Goal: Task Accomplishment & Management: Manage account settings

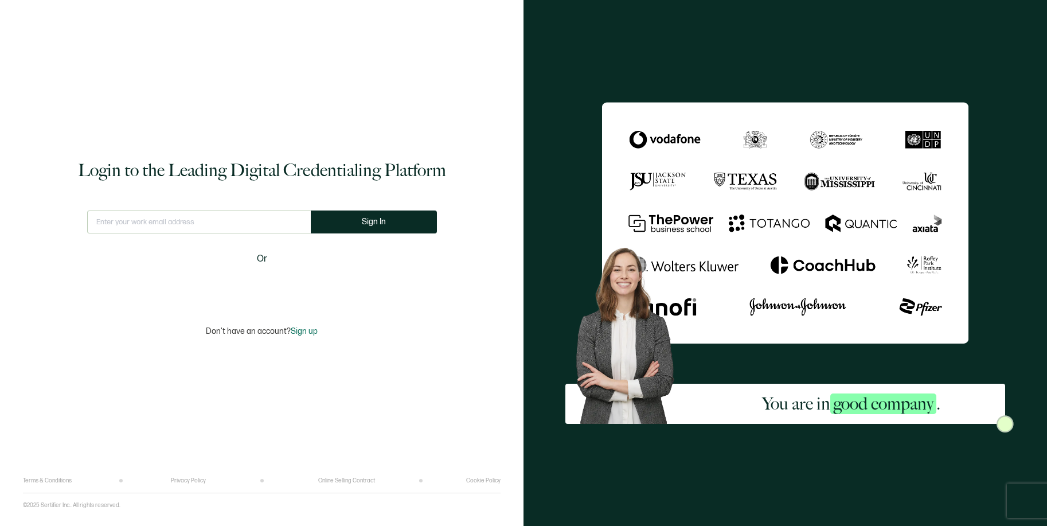
click at [293, 223] on input "text" at bounding box center [199, 221] width 224 height 23
type input "[EMAIL_ADDRESS][DOMAIN_NAME]"
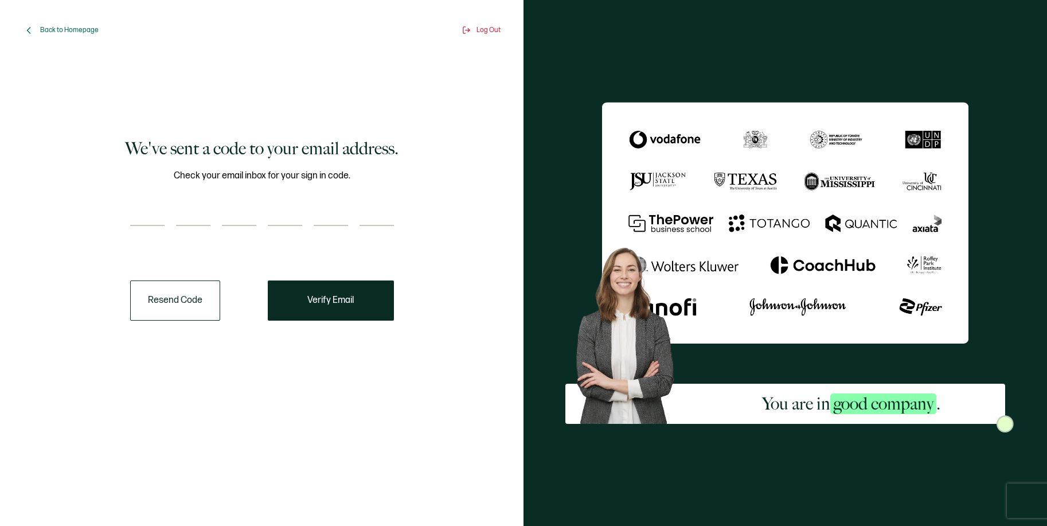
click at [152, 216] on input "number" at bounding box center [147, 214] width 34 height 23
paste input "9"
type input "9"
type input "4"
type input "7"
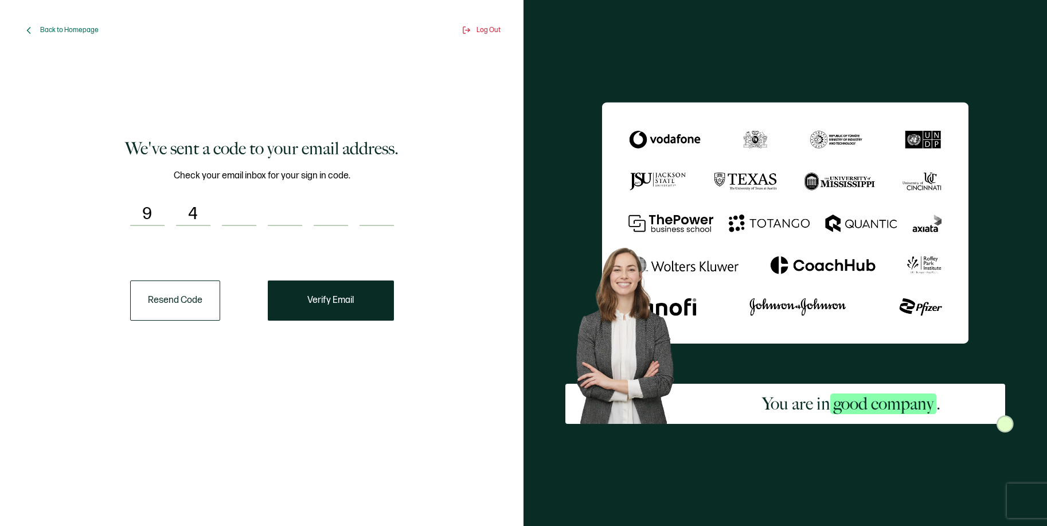
type input "4"
type input "5"
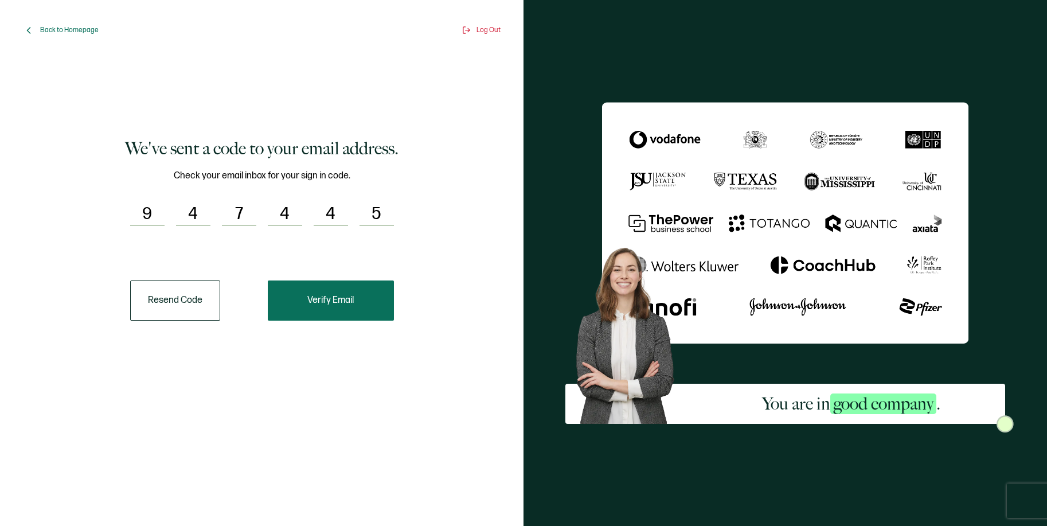
click at [338, 301] on span "Verify Email" at bounding box center [330, 300] width 46 height 9
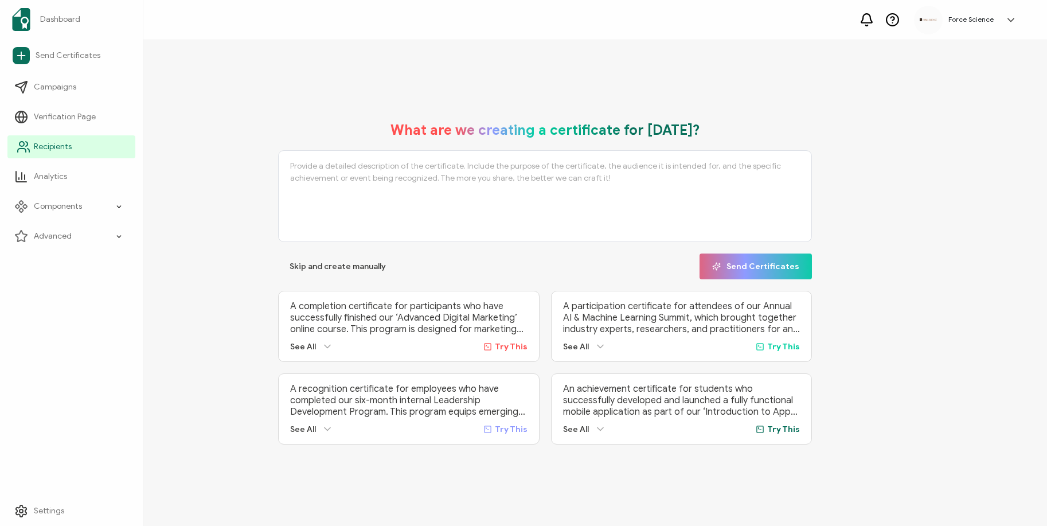
click at [52, 146] on span "Recipients" at bounding box center [53, 146] width 38 height 11
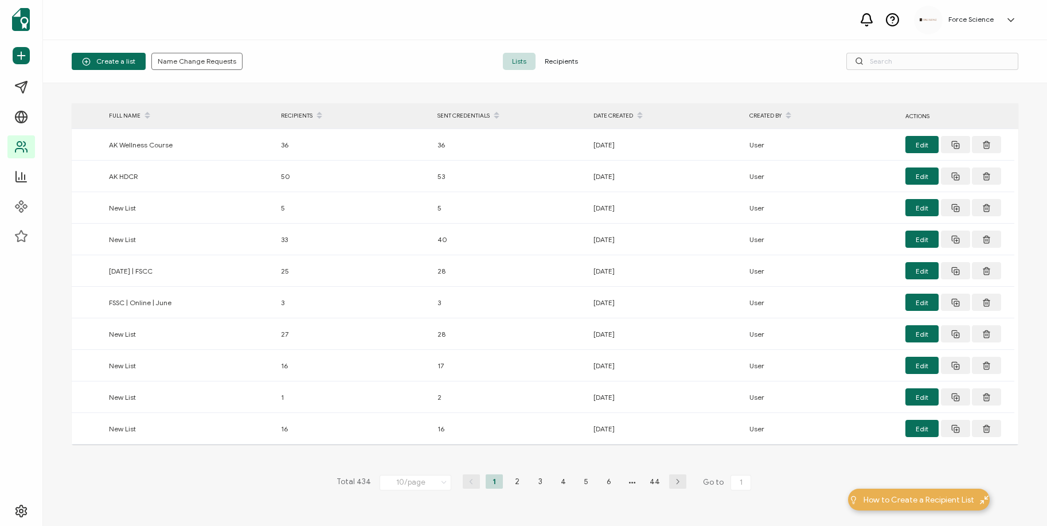
click at [568, 58] on span "Recipients" at bounding box center [561, 61] width 52 height 17
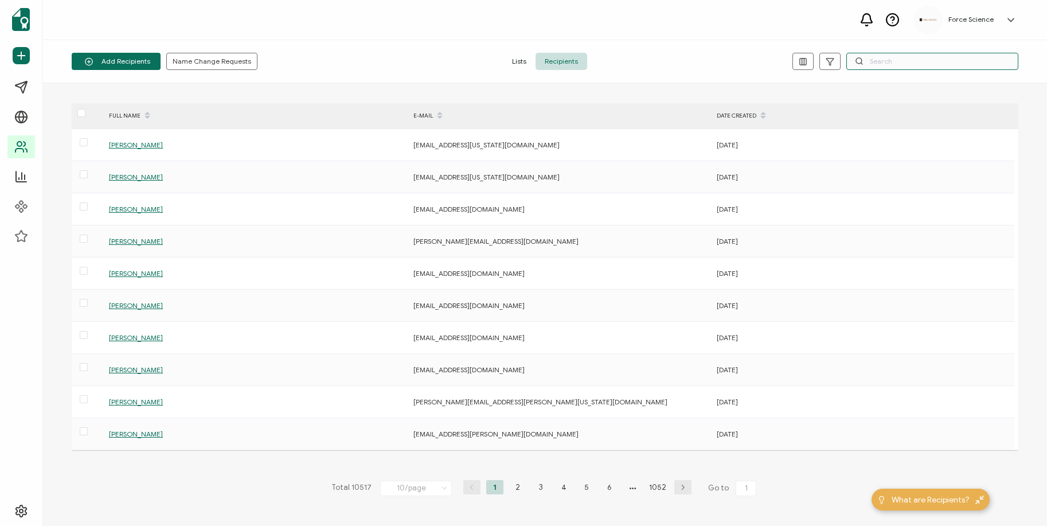
click at [899, 59] on input "text" at bounding box center [932, 61] width 172 height 17
paste input "[PERSON_NAME][EMAIL_ADDRESS][DOMAIN_NAME]"
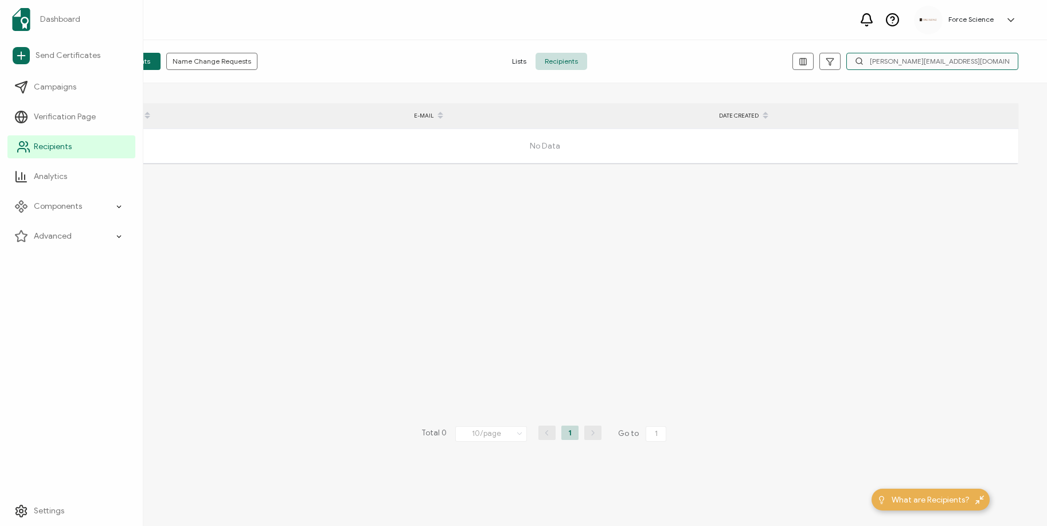
type input "[PERSON_NAME][EMAIL_ADDRESS][DOMAIN_NAME]"
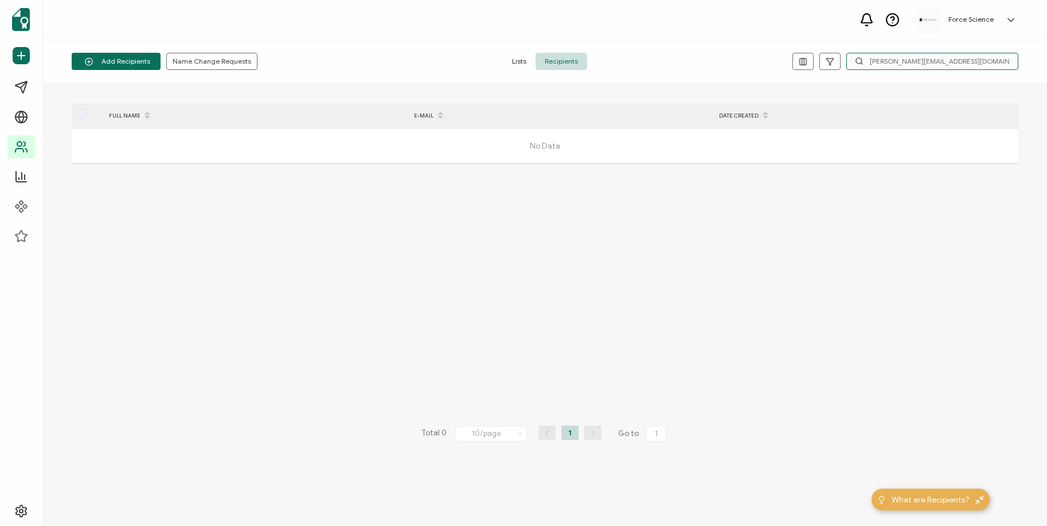
click at [907, 62] on input "[PERSON_NAME][EMAIL_ADDRESS][DOMAIN_NAME]" at bounding box center [932, 61] width 172 height 17
click at [564, 64] on span "Recipients" at bounding box center [561, 61] width 52 height 17
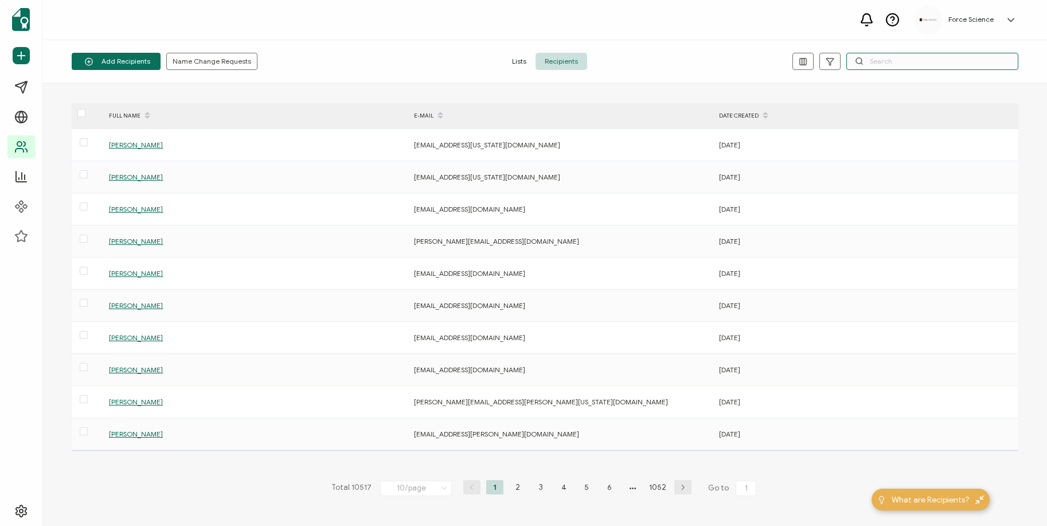
click at [894, 61] on input "text" at bounding box center [932, 61] width 172 height 17
paste input "[PERSON_NAME][EMAIL_ADDRESS][PERSON_NAME][DOMAIN_NAME]"
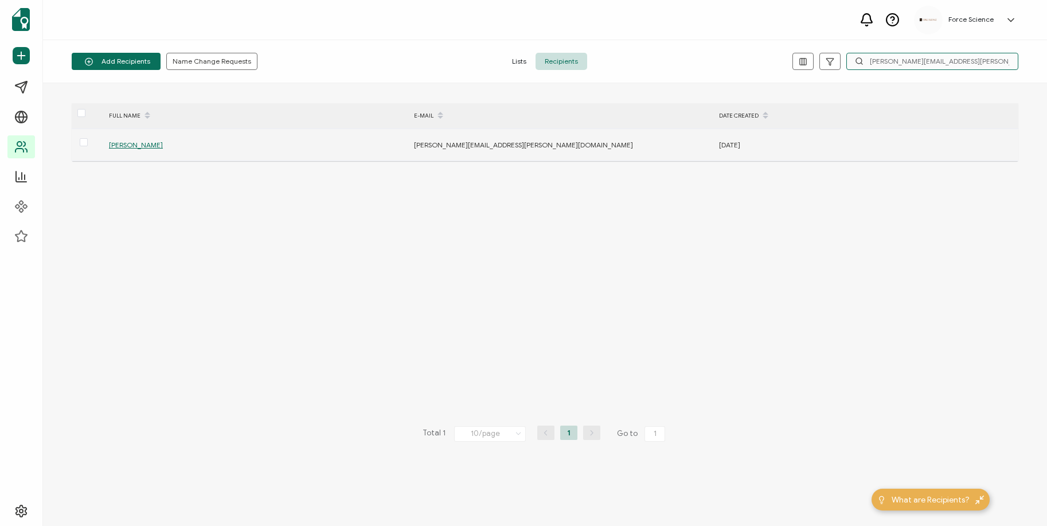
type input "[PERSON_NAME][EMAIL_ADDRESS][PERSON_NAME][DOMAIN_NAME]"
click at [139, 145] on span "[PERSON_NAME]" at bounding box center [136, 144] width 54 height 9
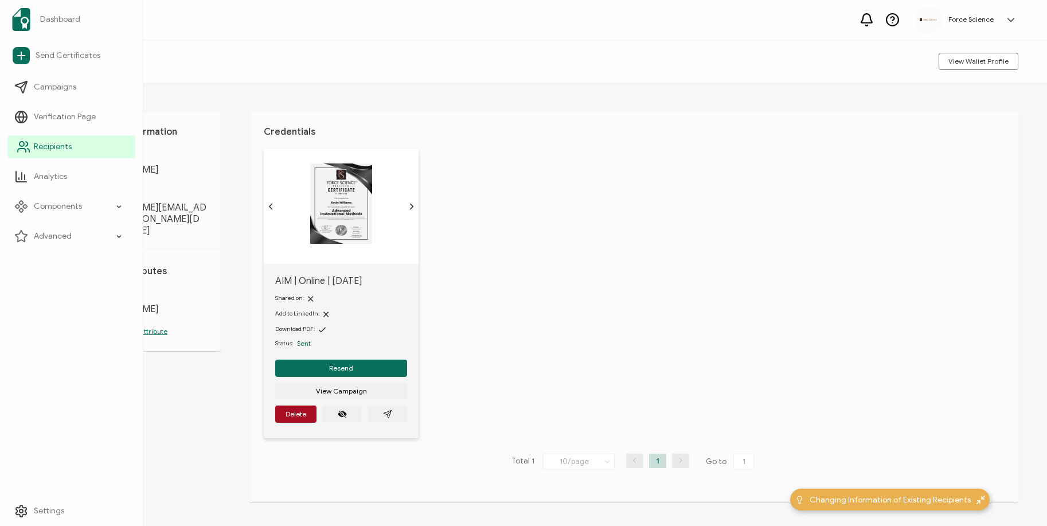
click at [25, 147] on icon at bounding box center [24, 147] width 14 height 14
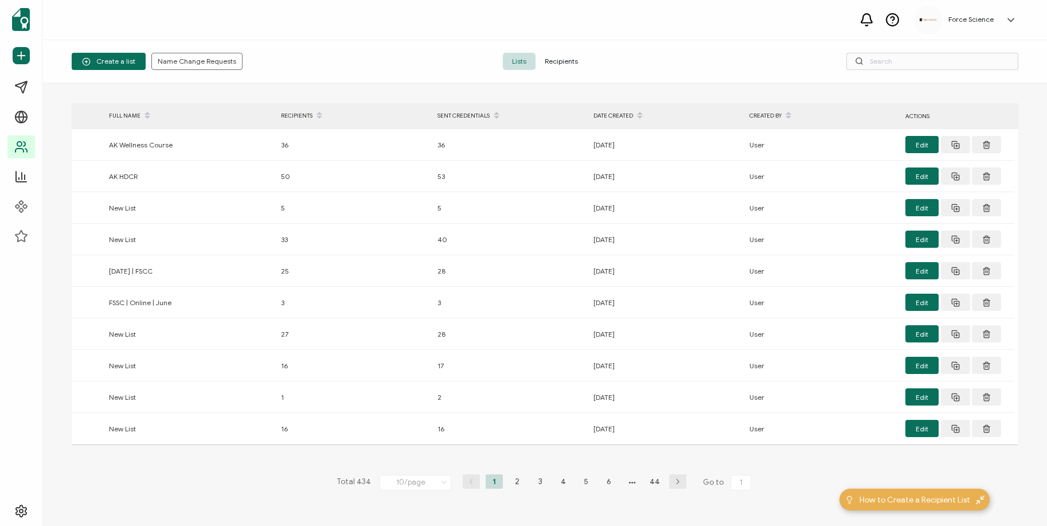
click at [564, 67] on span "Recipients" at bounding box center [561, 61] width 52 height 17
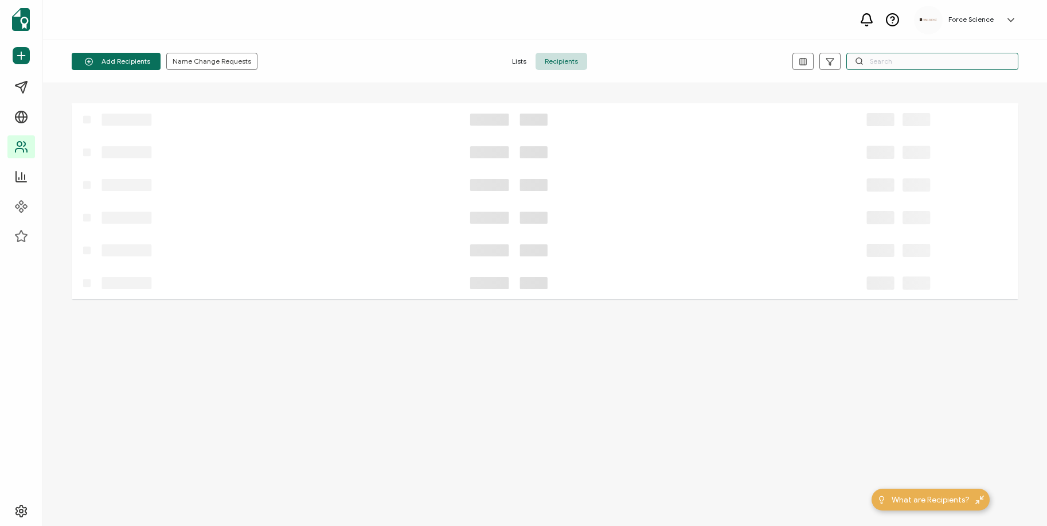
click at [874, 69] on input "text" at bounding box center [932, 61] width 172 height 17
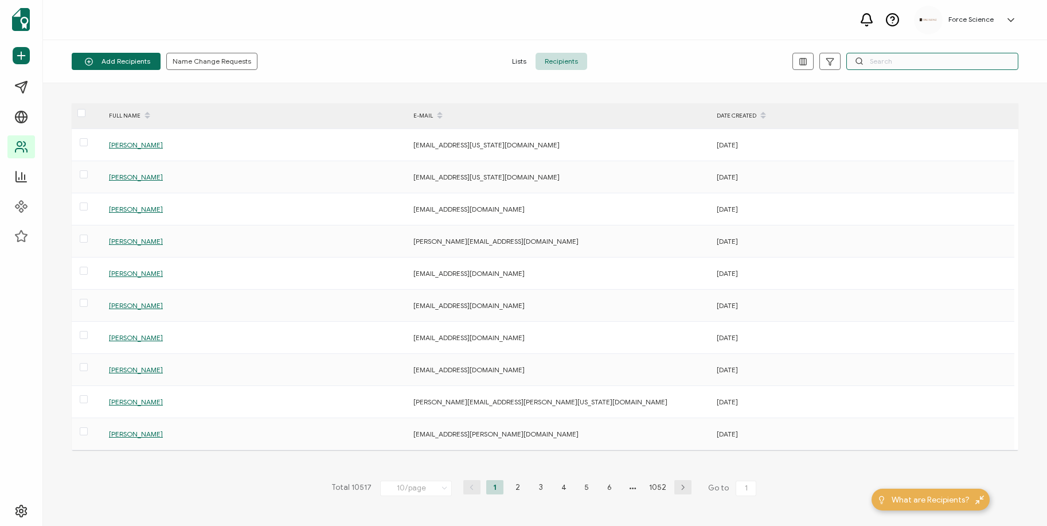
paste input "[EMAIL_ADDRESS][DOMAIN_NAME]"
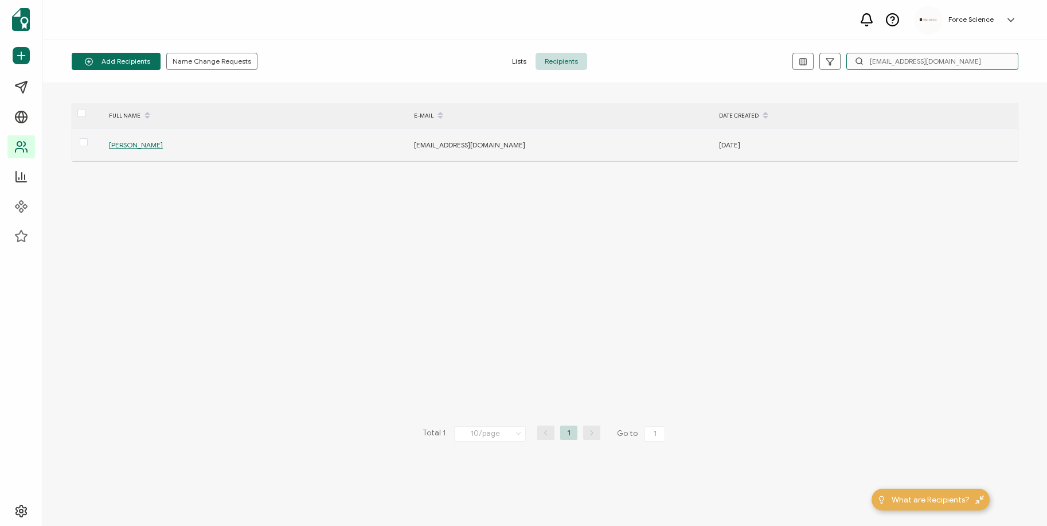
type input "[EMAIL_ADDRESS][DOMAIN_NAME]"
click at [116, 146] on span "[PERSON_NAME]" at bounding box center [136, 144] width 54 height 9
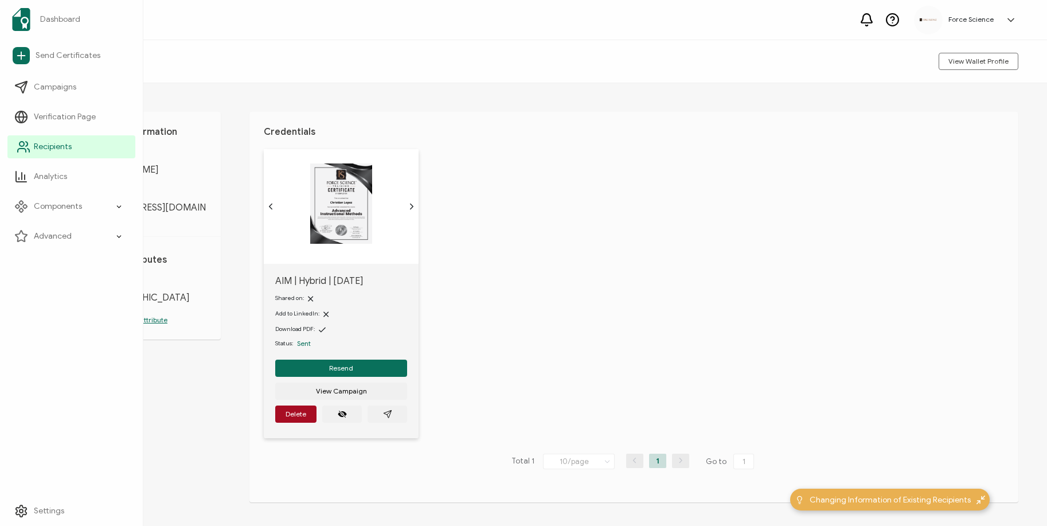
click at [29, 148] on icon at bounding box center [24, 147] width 14 height 14
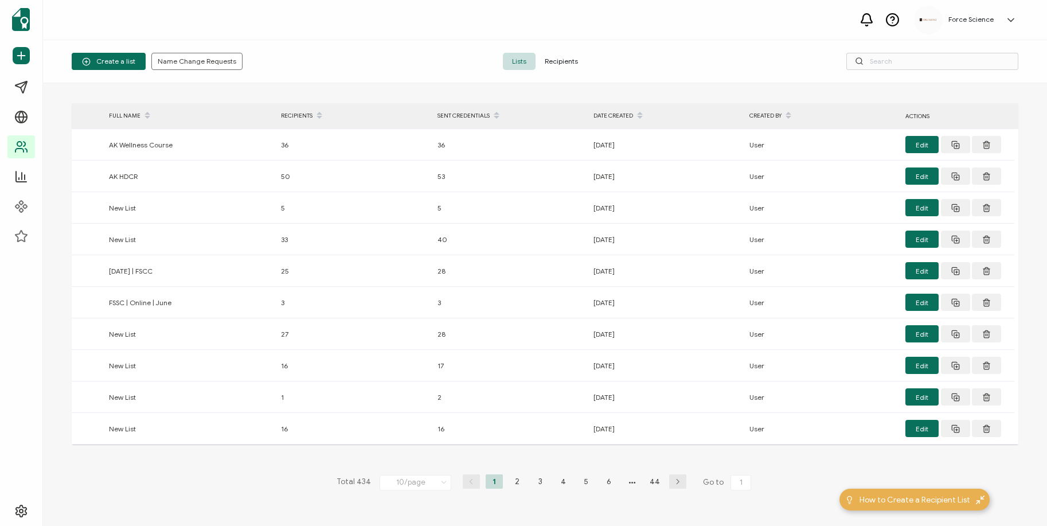
click at [562, 56] on span "Recipients" at bounding box center [561, 61] width 52 height 17
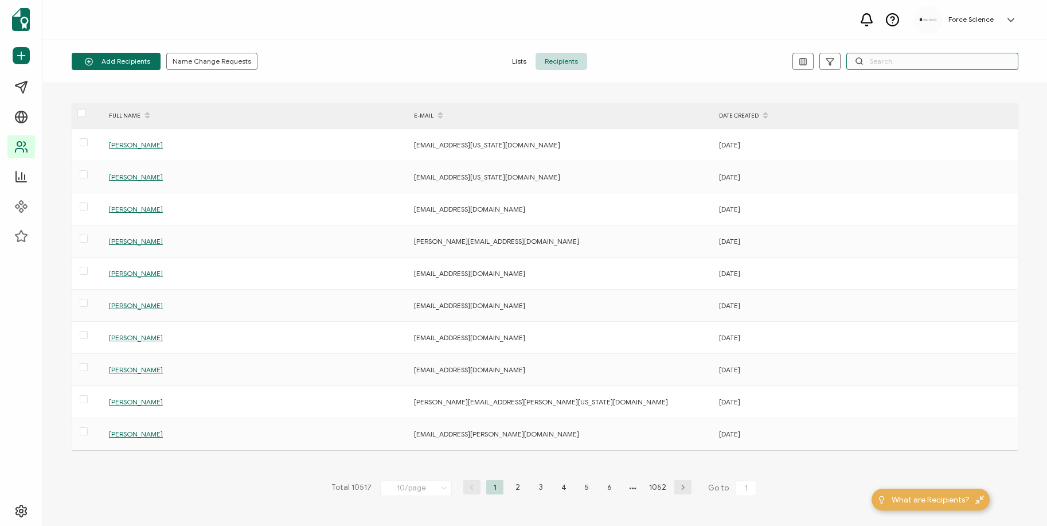
click at [872, 60] on input "text" at bounding box center [932, 61] width 172 height 17
paste input "[PERSON_NAME][EMAIL_ADDRESS][PERSON_NAME][DOMAIN_NAME]"
type input "[PERSON_NAME][EMAIL_ADDRESS][PERSON_NAME][DOMAIN_NAME]"
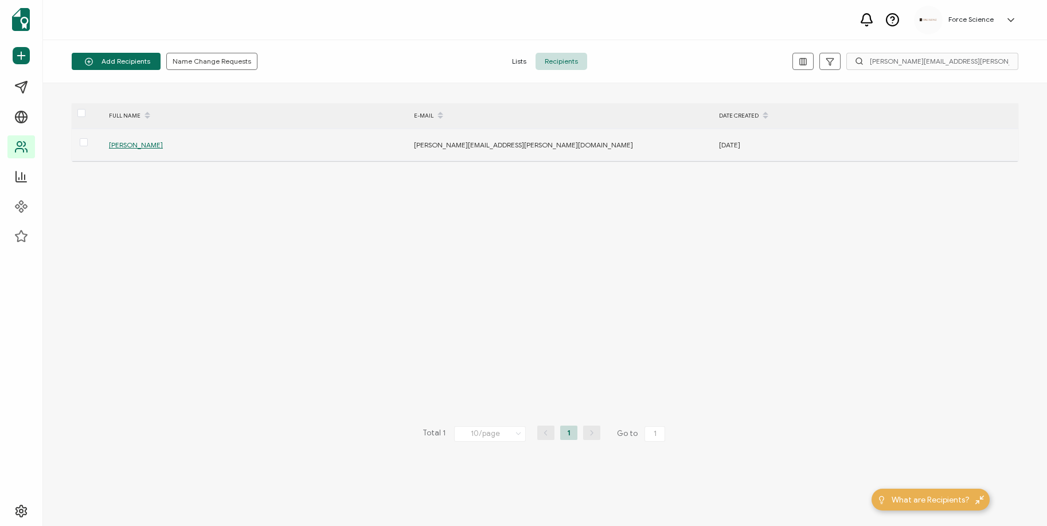
click at [128, 144] on span "[PERSON_NAME]" at bounding box center [136, 144] width 54 height 9
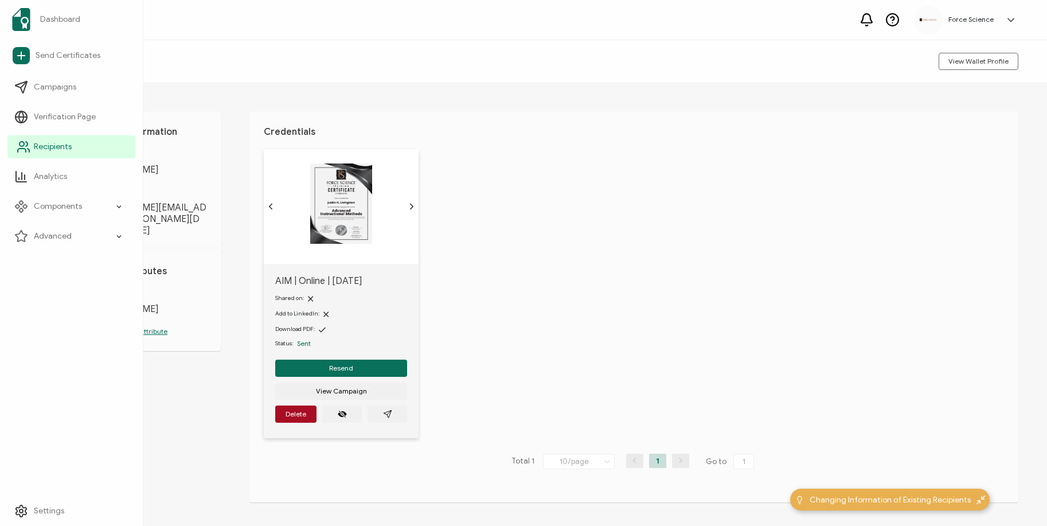
click at [27, 150] on icon at bounding box center [24, 147] width 14 height 14
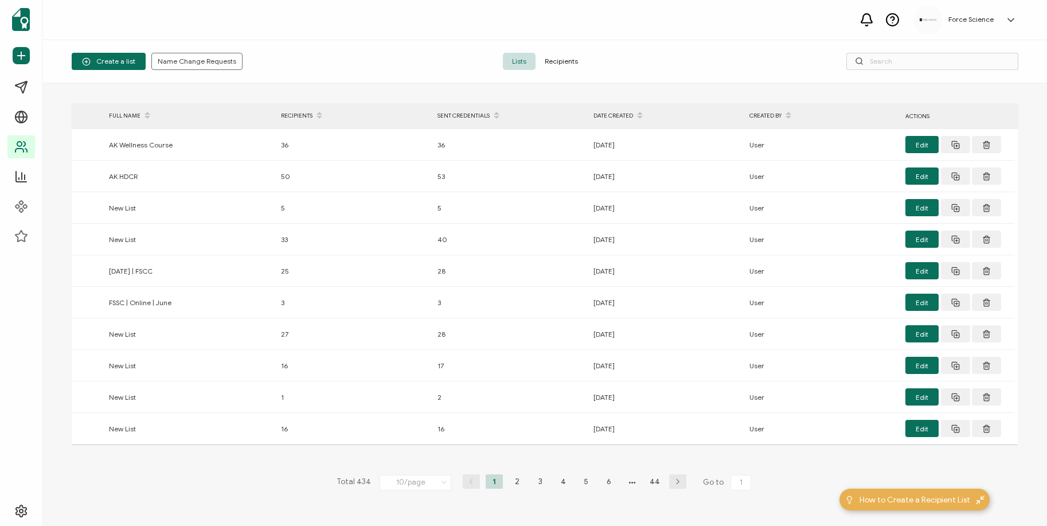
click at [569, 61] on span "Recipients" at bounding box center [561, 61] width 52 height 17
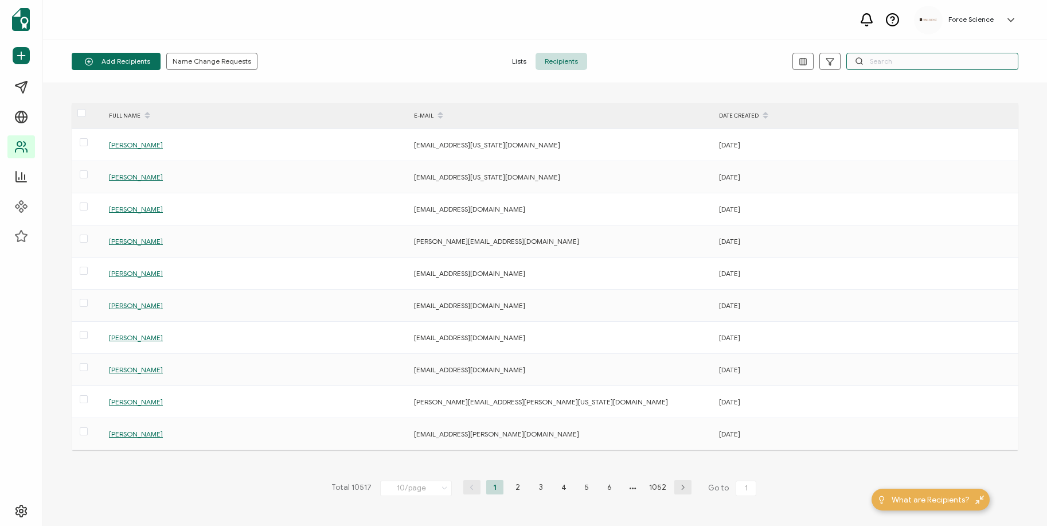
click at [896, 60] on input "text" at bounding box center [932, 61] width 172 height 17
paste input "[EMAIL_ADDRESS][DOMAIN_NAME]"
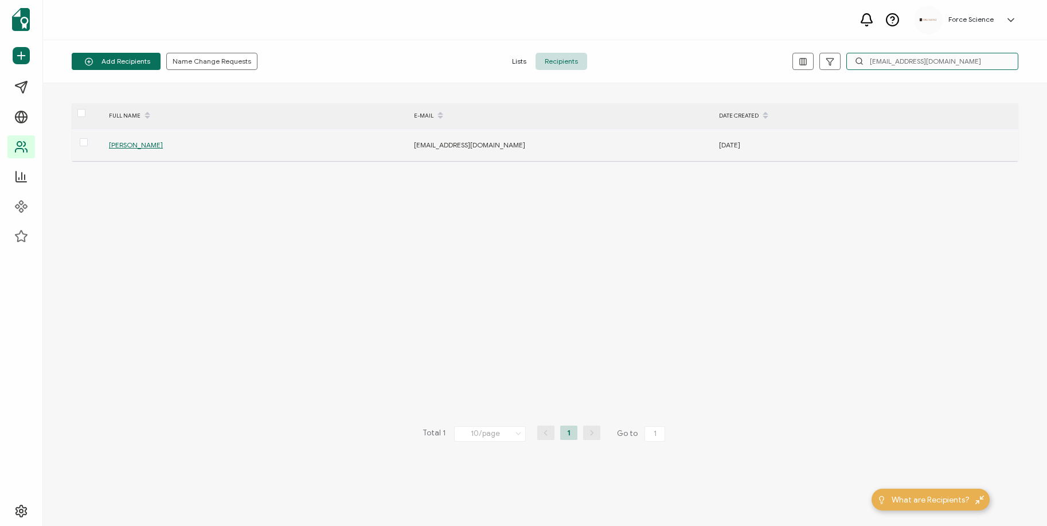
type input "[EMAIL_ADDRESS][DOMAIN_NAME]"
click at [137, 144] on span "[PERSON_NAME]" at bounding box center [136, 144] width 54 height 9
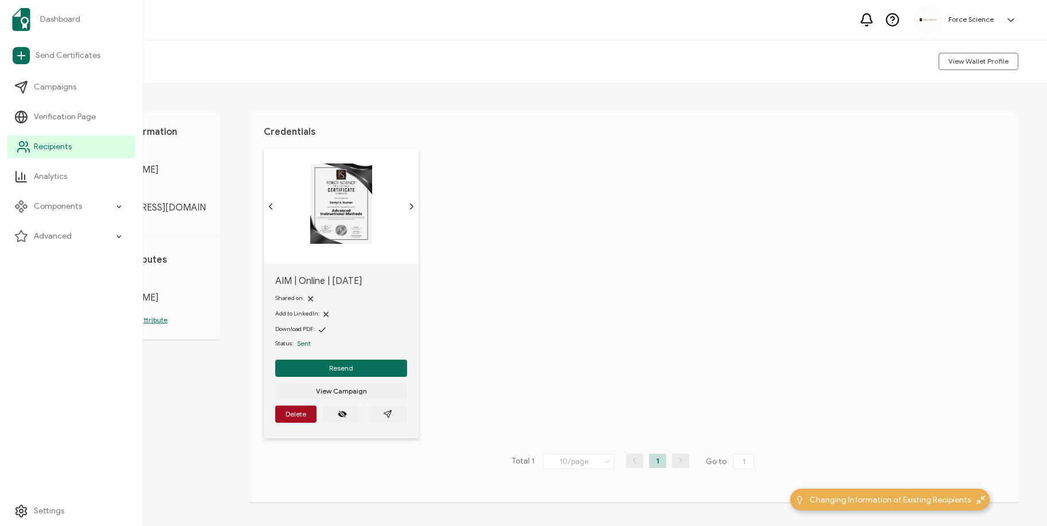
click at [26, 146] on icon at bounding box center [27, 144] width 2 height 5
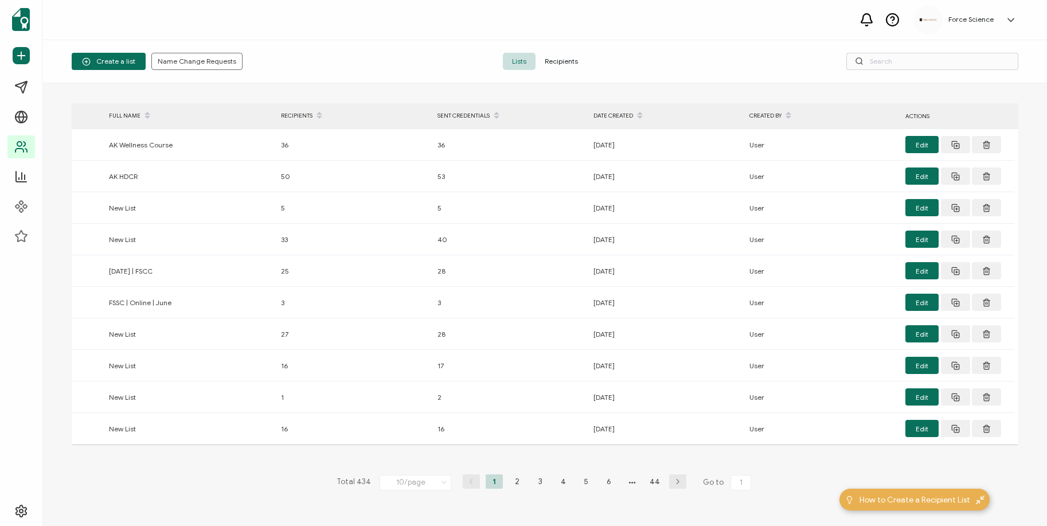
click at [561, 58] on span "Recipients" at bounding box center [561, 61] width 52 height 17
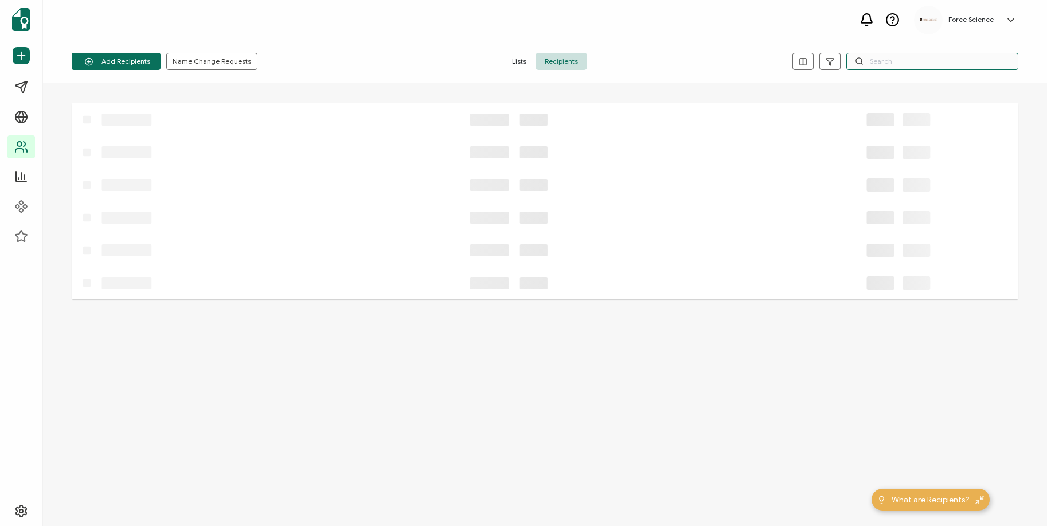
click at [921, 59] on input "text" at bounding box center [932, 61] width 172 height 17
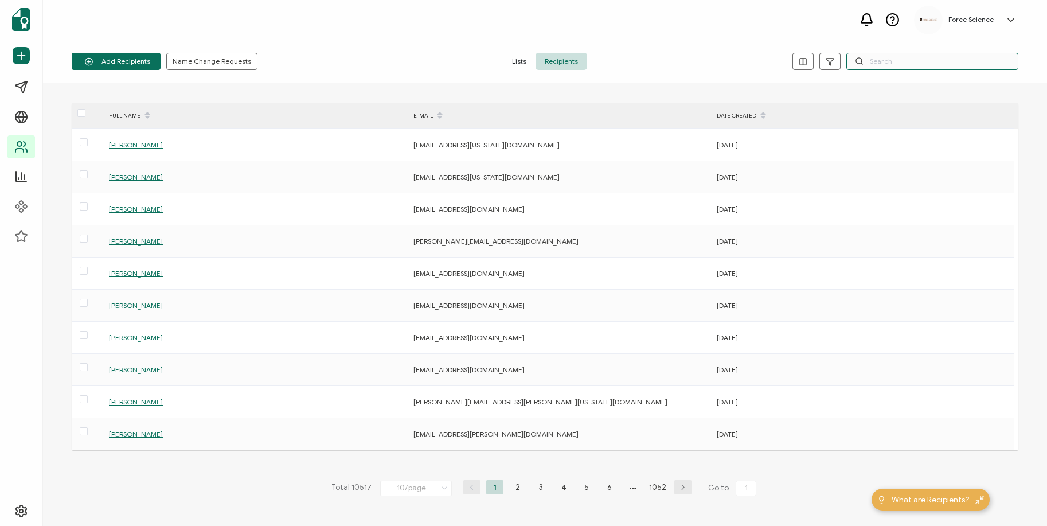
paste input "[PERSON_NAME][EMAIL_ADDRESS][PERSON_NAME][DOMAIN_NAME]"
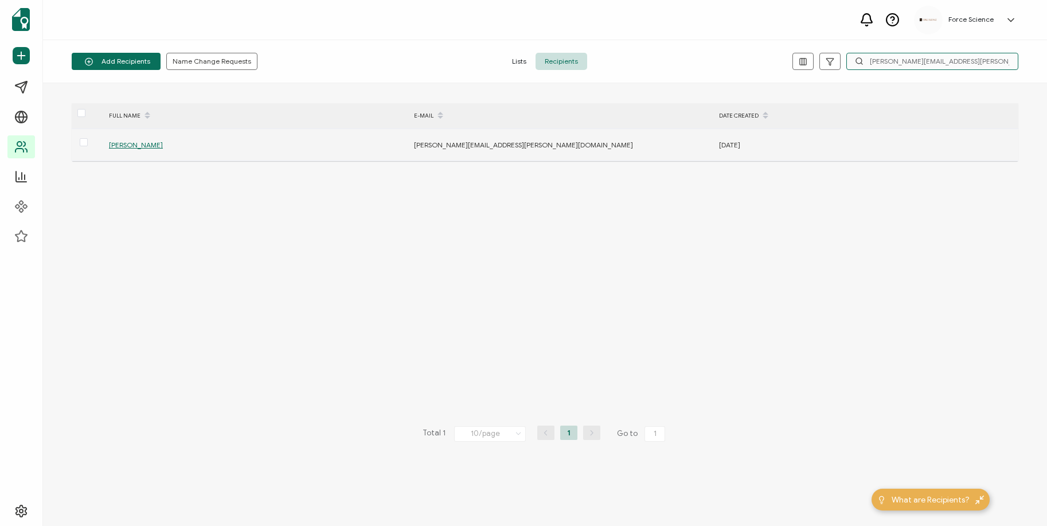
type input "[PERSON_NAME][EMAIL_ADDRESS][PERSON_NAME][DOMAIN_NAME]"
click at [131, 143] on span "[PERSON_NAME]" at bounding box center [136, 144] width 54 height 9
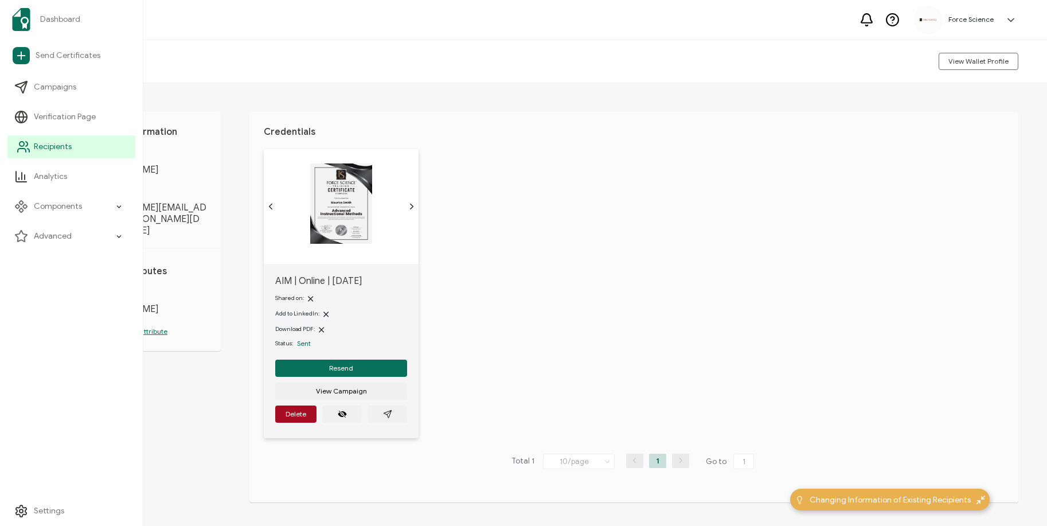
click at [21, 148] on icon at bounding box center [24, 147] width 14 height 14
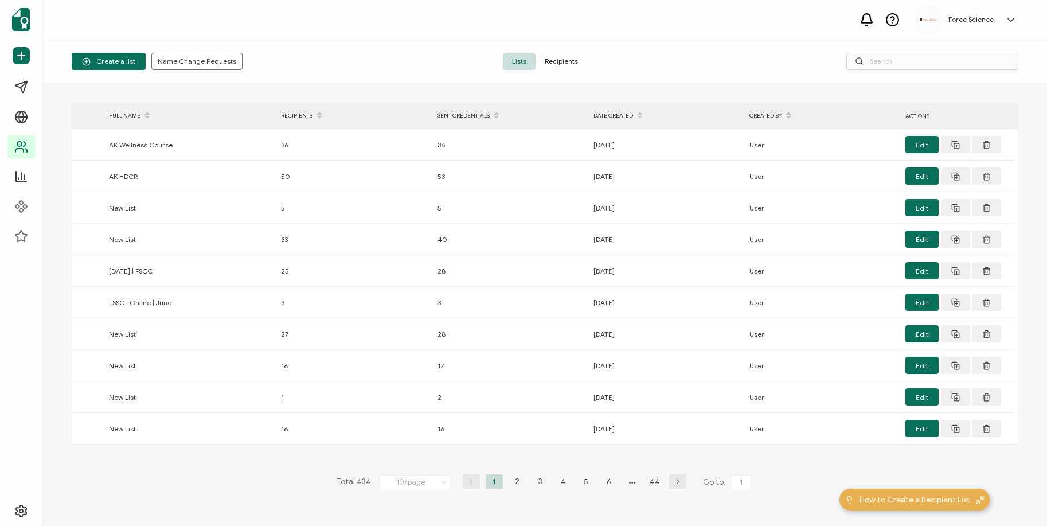
click at [574, 60] on span "Recipients" at bounding box center [561, 61] width 52 height 17
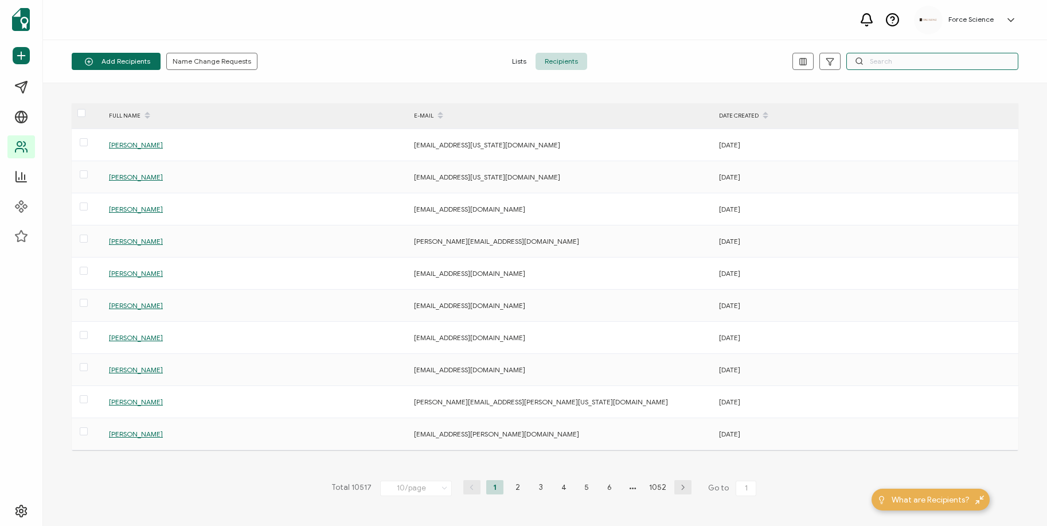
click at [905, 61] on input "text" at bounding box center [932, 61] width 172 height 17
paste input "[PERSON_NAME][EMAIL_ADDRESS][PERSON_NAME][US_STATE][DOMAIN_NAME]"
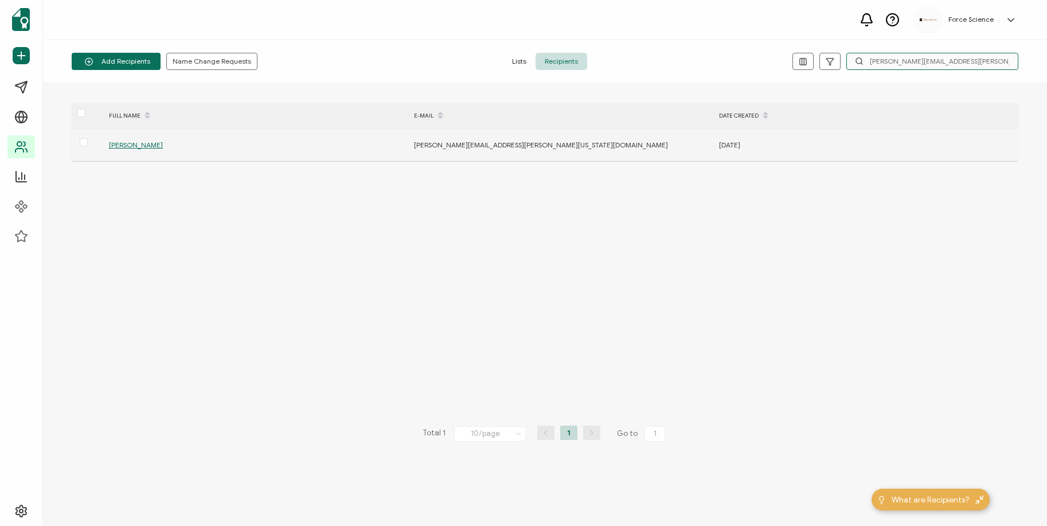
type input "[PERSON_NAME][EMAIL_ADDRESS][PERSON_NAME][US_STATE][DOMAIN_NAME]"
click at [142, 144] on span "[PERSON_NAME]" at bounding box center [136, 144] width 54 height 9
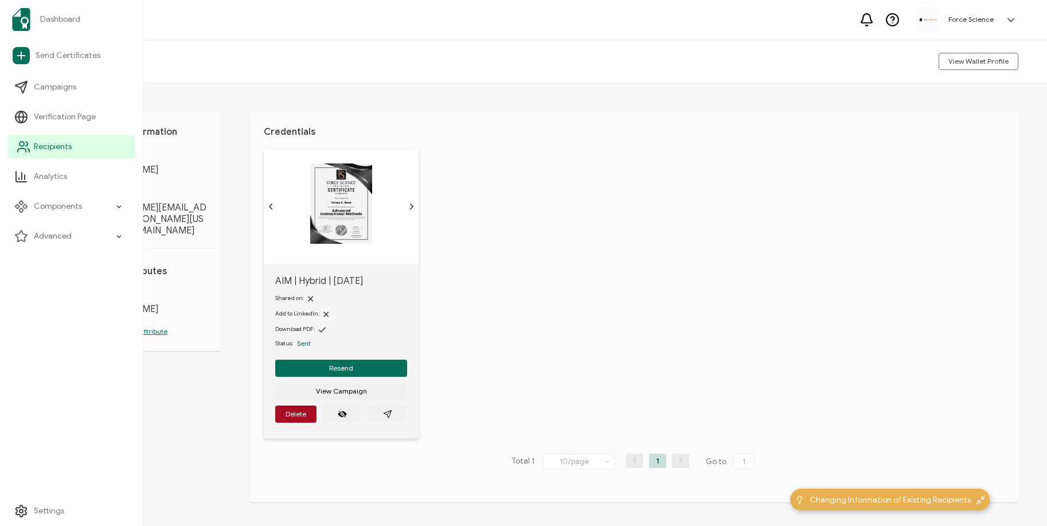
click at [25, 148] on icon at bounding box center [24, 147] width 14 height 14
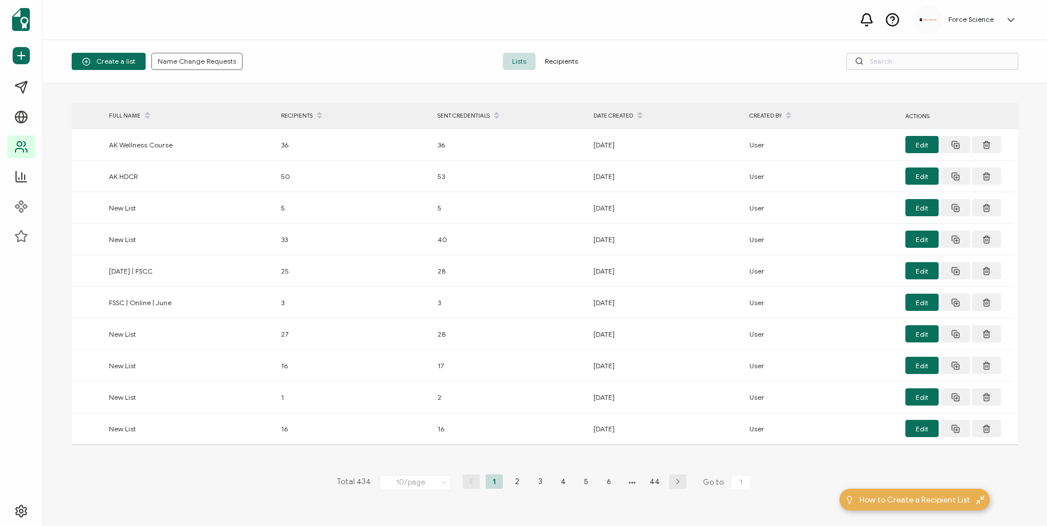
click at [557, 59] on span "Recipients" at bounding box center [561, 61] width 52 height 17
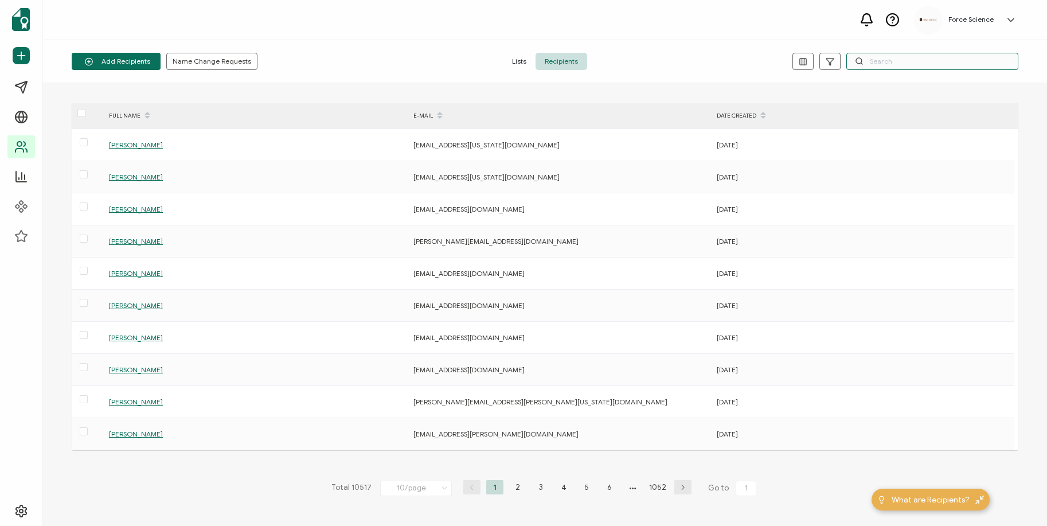
click at [948, 62] on input "text" at bounding box center [932, 61] width 172 height 17
paste input "[EMAIL_ADDRESS][DOMAIN_NAME]"
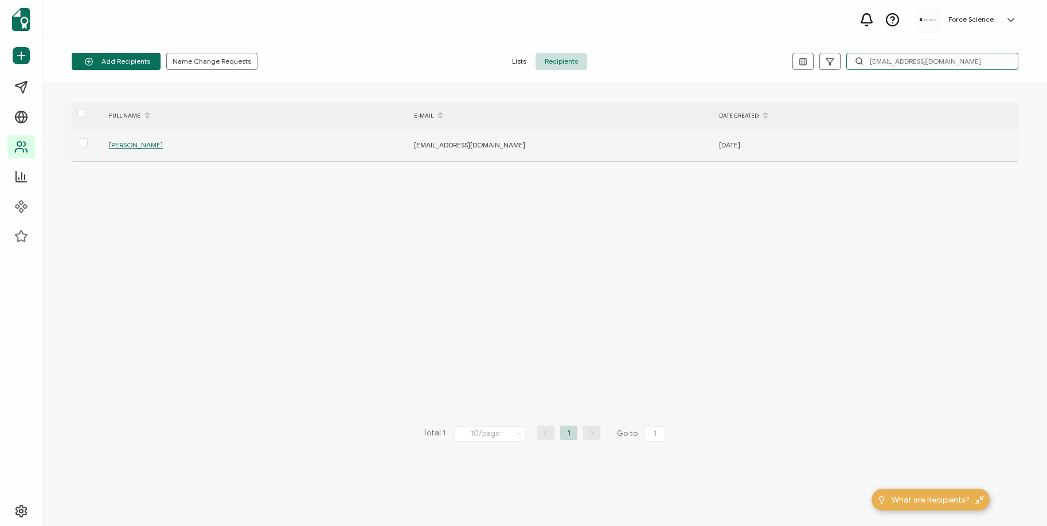
type input "[EMAIL_ADDRESS][DOMAIN_NAME]"
click at [123, 146] on span "[PERSON_NAME]" at bounding box center [136, 144] width 54 height 9
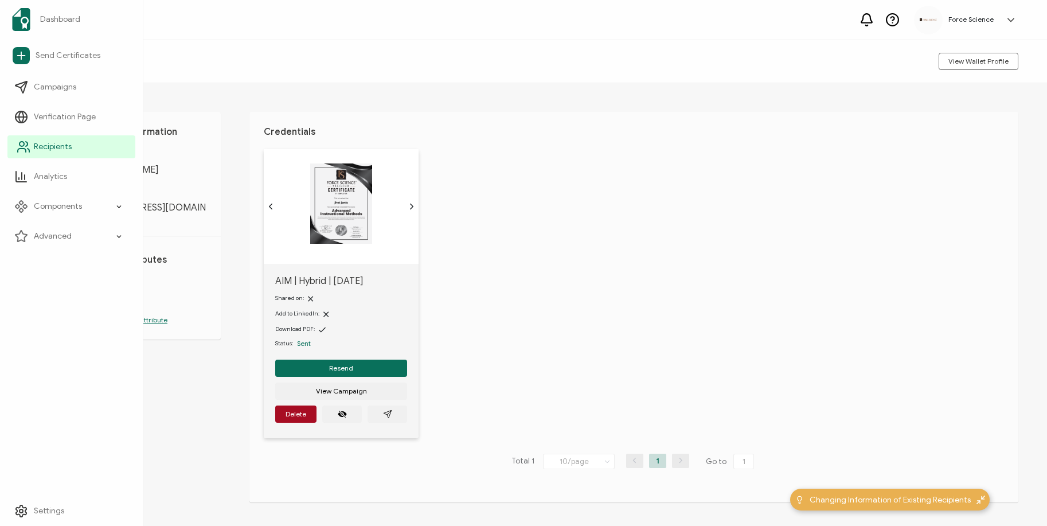
click at [32, 142] on link "Recipients" at bounding box center [71, 146] width 128 height 23
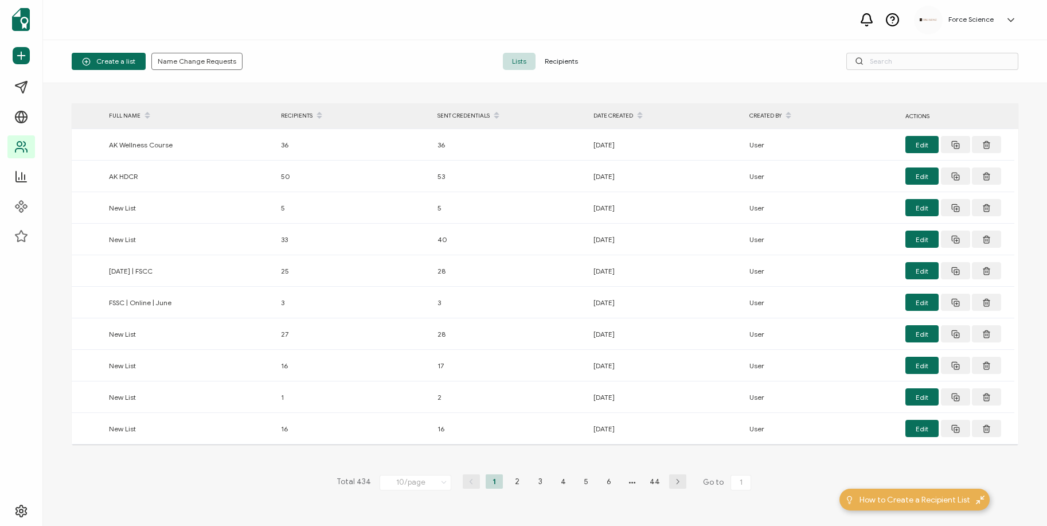
click at [561, 64] on span "Recipients" at bounding box center [561, 61] width 52 height 17
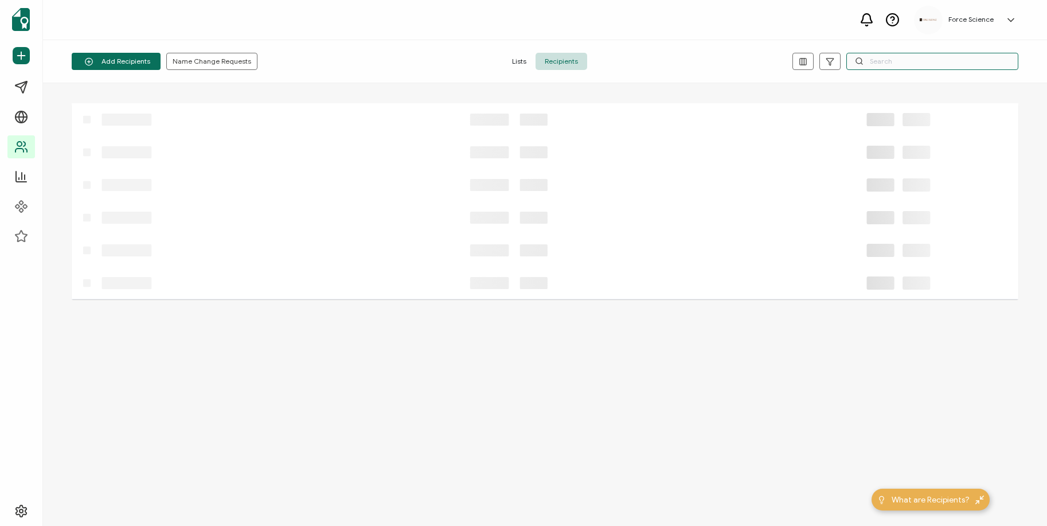
click at [907, 63] on input "text" at bounding box center [932, 61] width 172 height 17
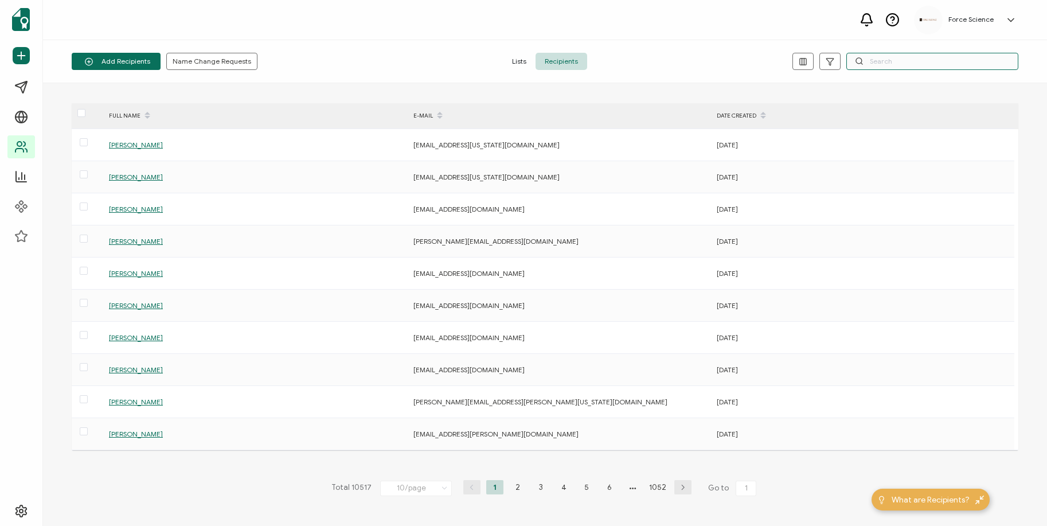
paste input "[EMAIL_ADDRESS][DOMAIN_NAME]"
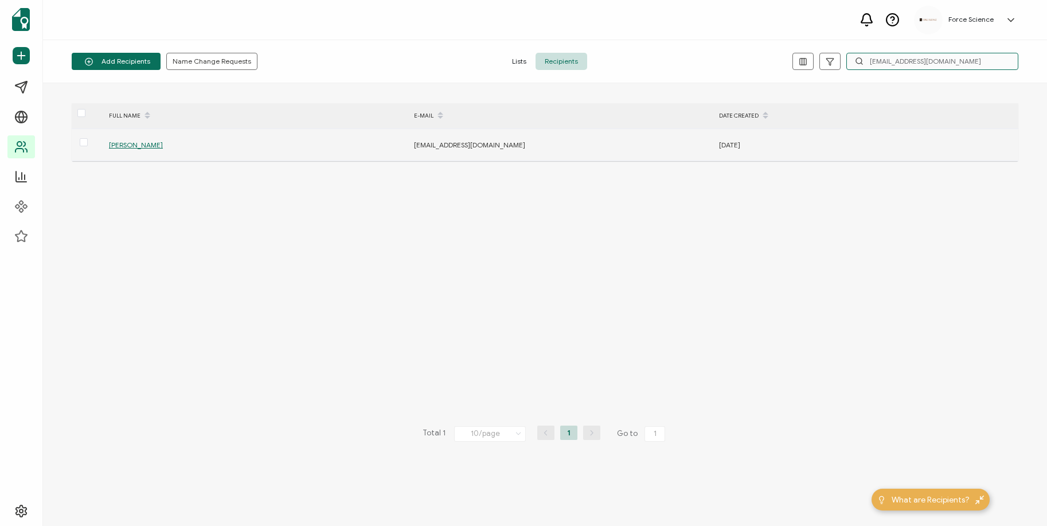
type input "[EMAIL_ADDRESS][DOMAIN_NAME]"
click at [139, 144] on span "[PERSON_NAME]" at bounding box center [136, 144] width 54 height 9
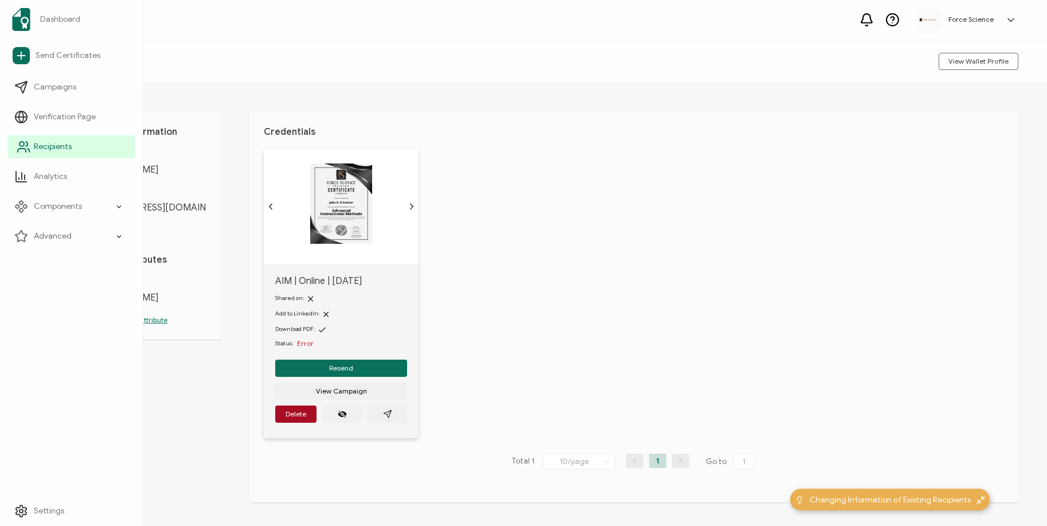
click at [25, 148] on icon at bounding box center [24, 147] width 14 height 14
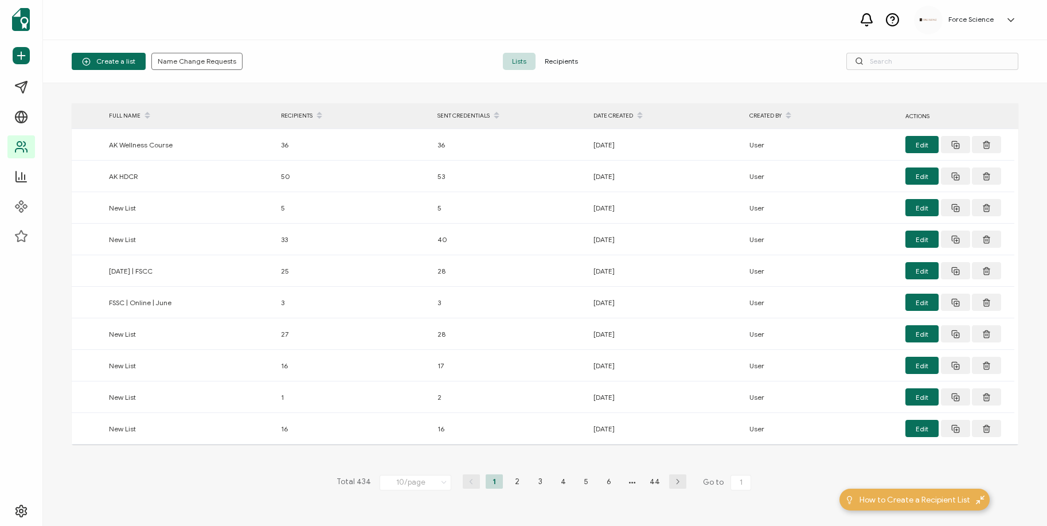
click at [561, 60] on span "Recipients" at bounding box center [561, 61] width 52 height 17
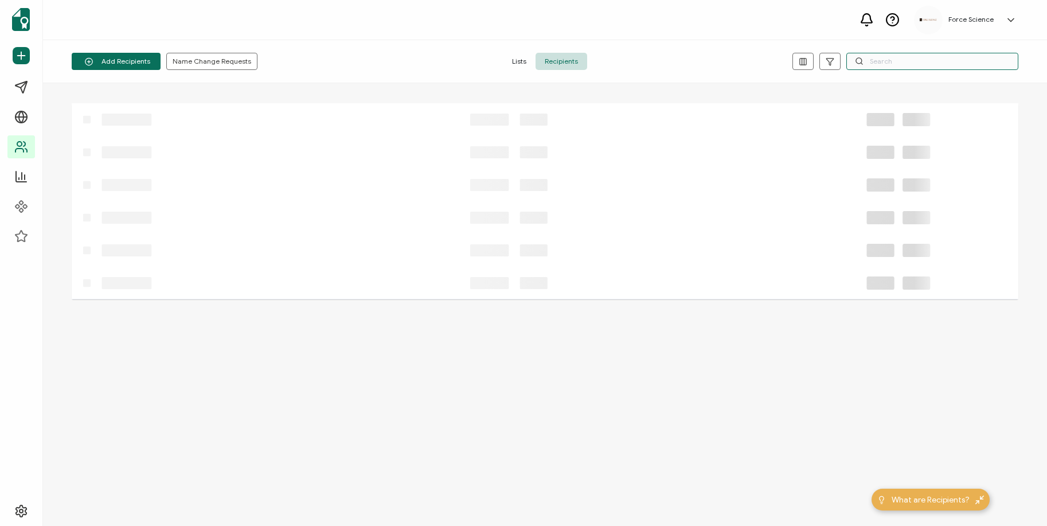
click at [919, 61] on input "text" at bounding box center [932, 61] width 172 height 17
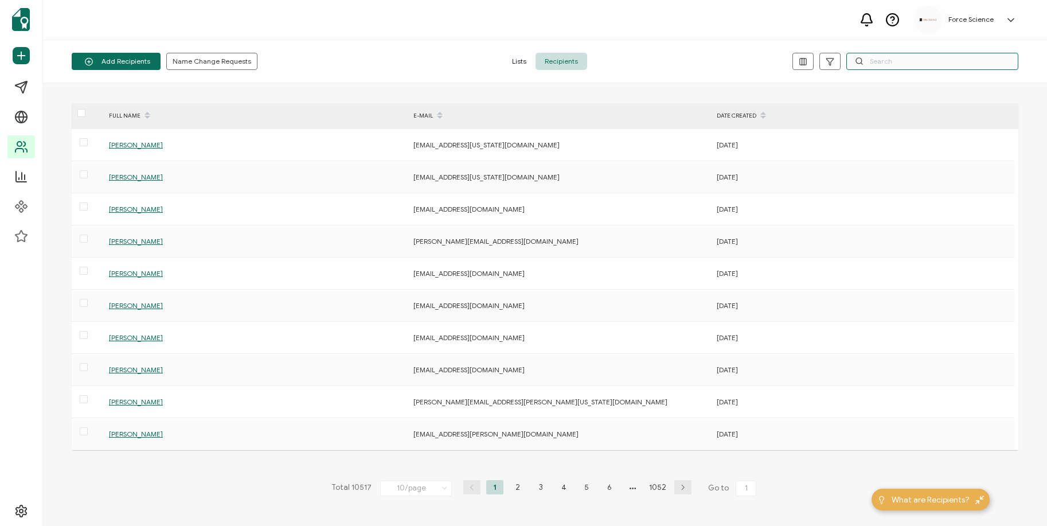
paste input "[EMAIL_ADDRESS][DOMAIN_NAME]"
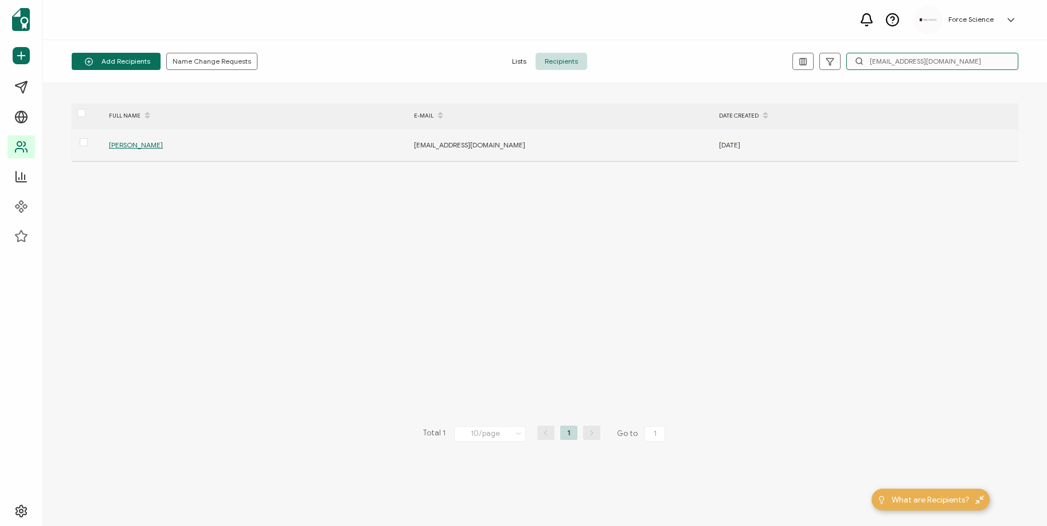
type input "[EMAIL_ADDRESS][DOMAIN_NAME]"
click at [123, 146] on span "[PERSON_NAME]" at bounding box center [136, 144] width 54 height 9
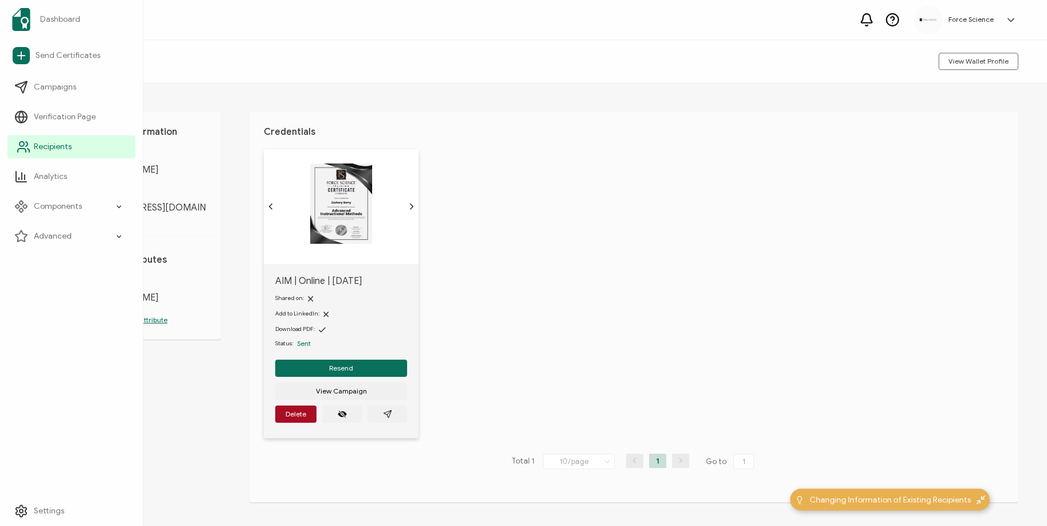
click at [22, 147] on icon at bounding box center [24, 147] width 14 height 14
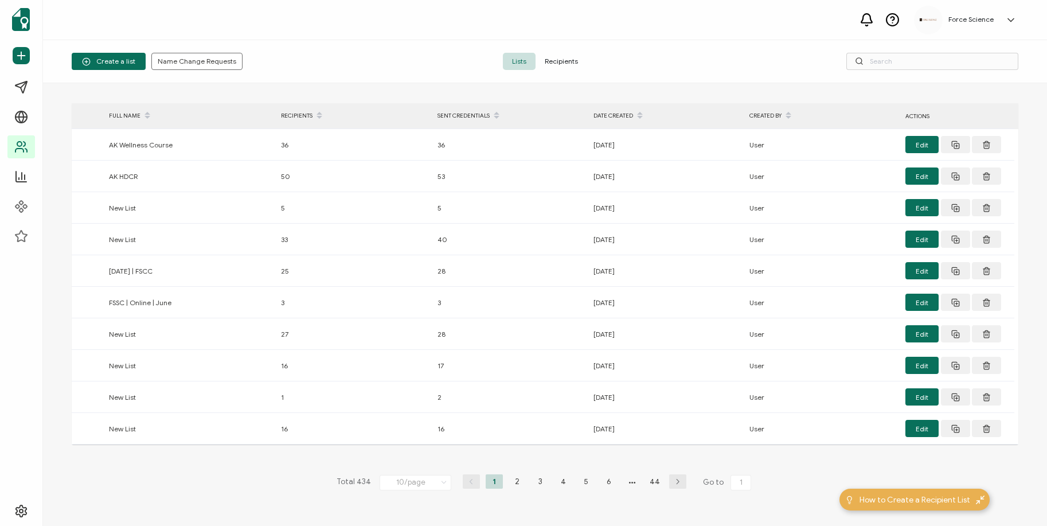
click at [566, 63] on span "Recipients" at bounding box center [561, 61] width 52 height 17
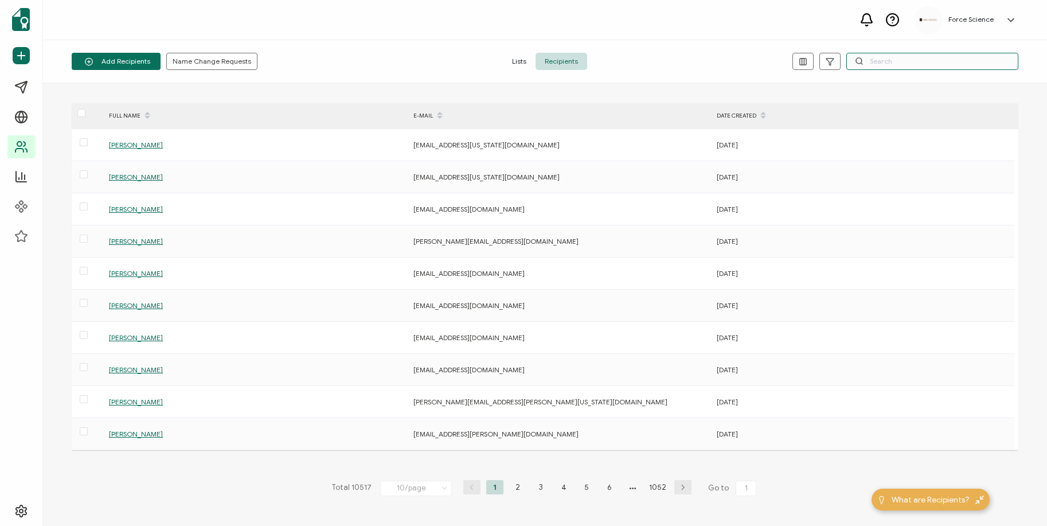
click at [906, 53] on input "text" at bounding box center [932, 61] width 172 height 17
paste input "[PERSON_NAME][EMAIL_ADDRESS][PERSON_NAME][US_STATE][DOMAIN_NAME]"
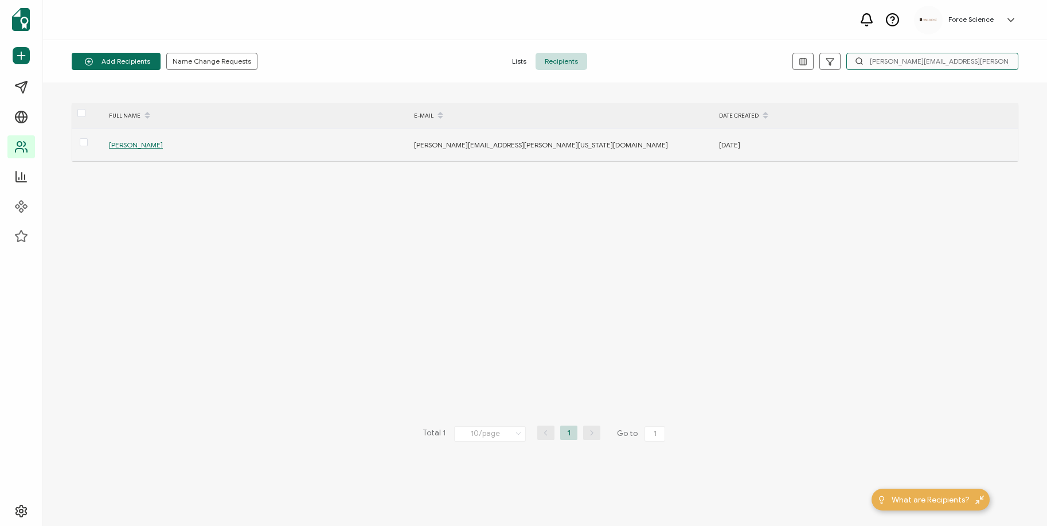
type input "[PERSON_NAME][EMAIL_ADDRESS][PERSON_NAME][US_STATE][DOMAIN_NAME]"
click at [148, 144] on span "[PERSON_NAME]" at bounding box center [136, 144] width 54 height 9
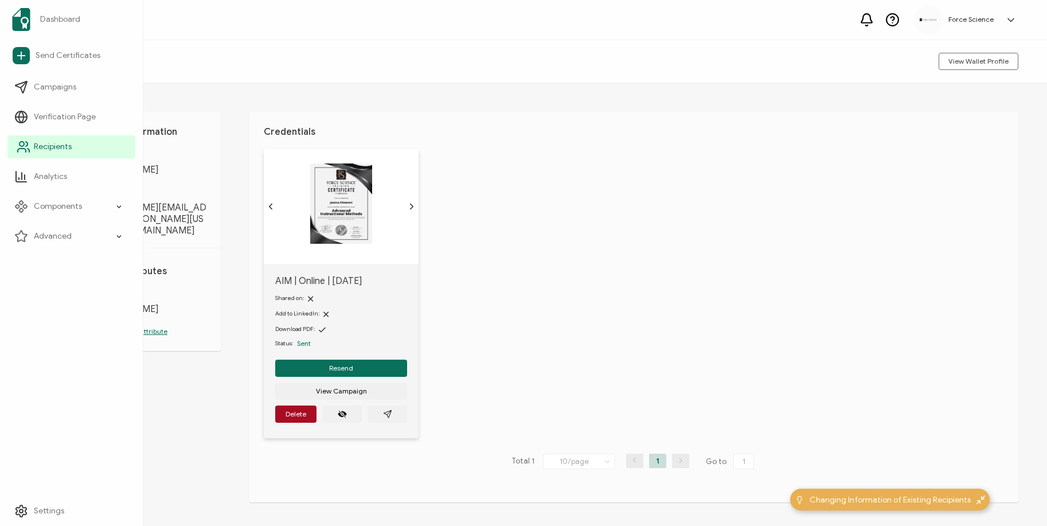
click at [23, 143] on circle at bounding box center [21, 144] width 5 height 5
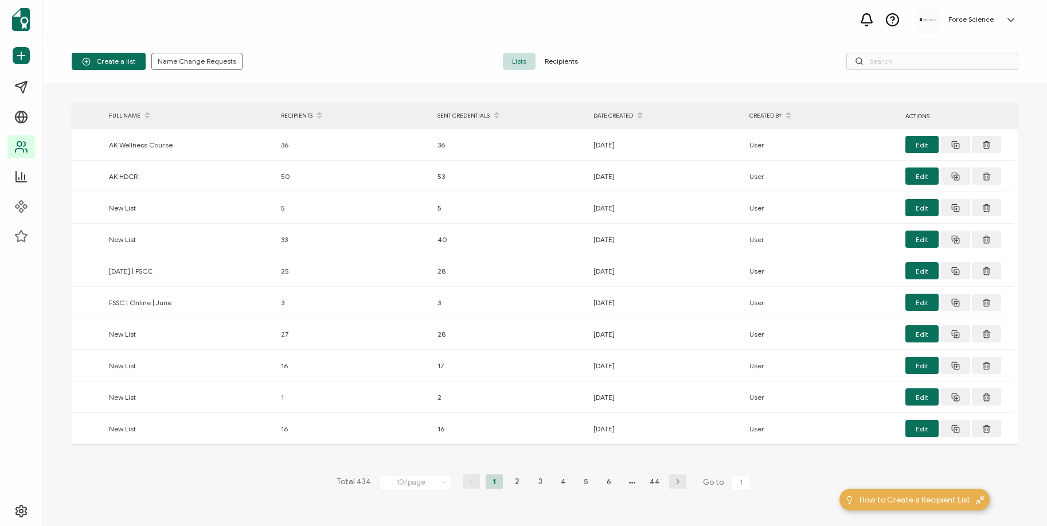
click at [563, 63] on span "Recipients" at bounding box center [561, 61] width 52 height 17
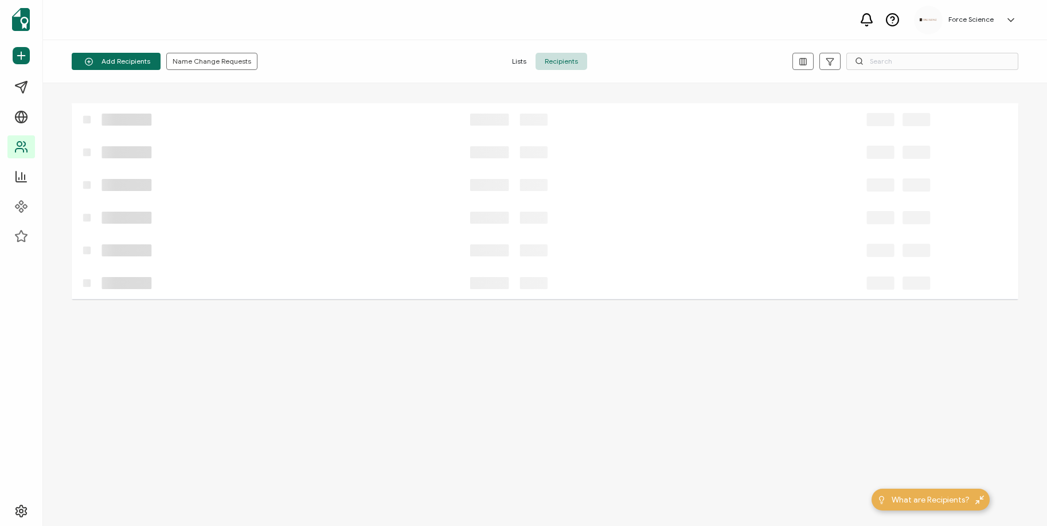
click at [935, 72] on div "Add Recipients Upload Spreadsheet Add a Single Recipient Name Change Requests L…" at bounding box center [545, 61] width 1004 height 43
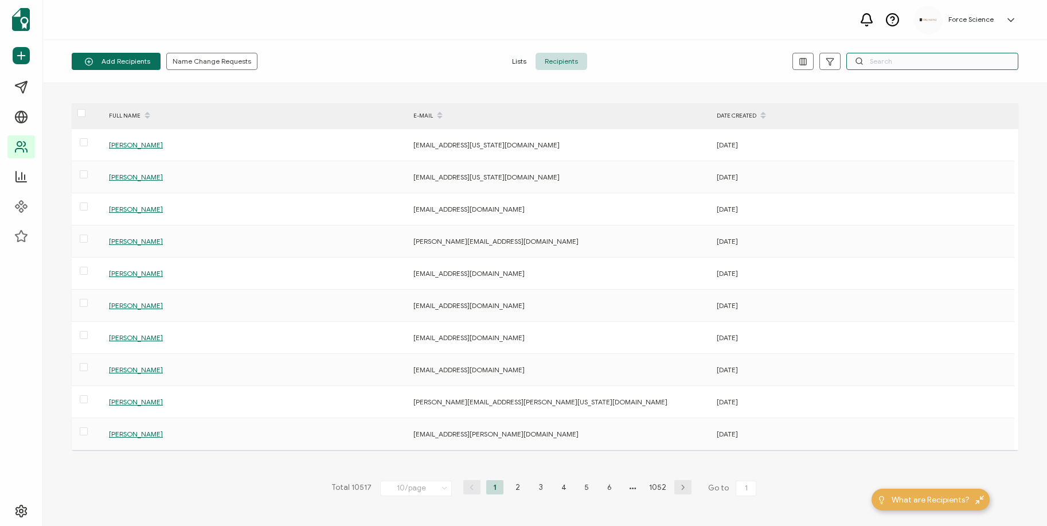
click at [938, 60] on input "text" at bounding box center [932, 61] width 172 height 17
paste input "[EMAIL_ADDRESS][DOMAIN_NAME]"
type input "[EMAIL_ADDRESS][DOMAIN_NAME]"
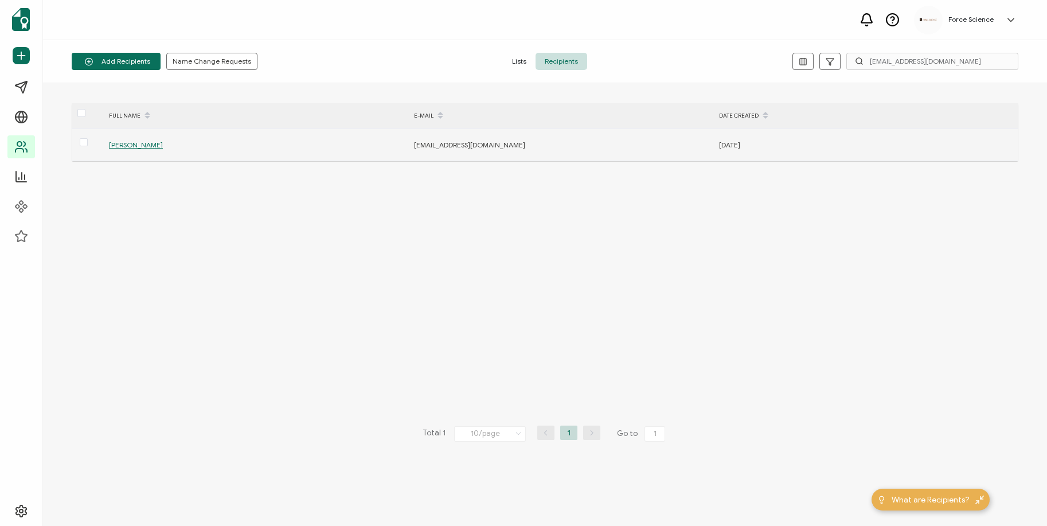
click at [139, 143] on span "[PERSON_NAME]" at bounding box center [136, 144] width 54 height 9
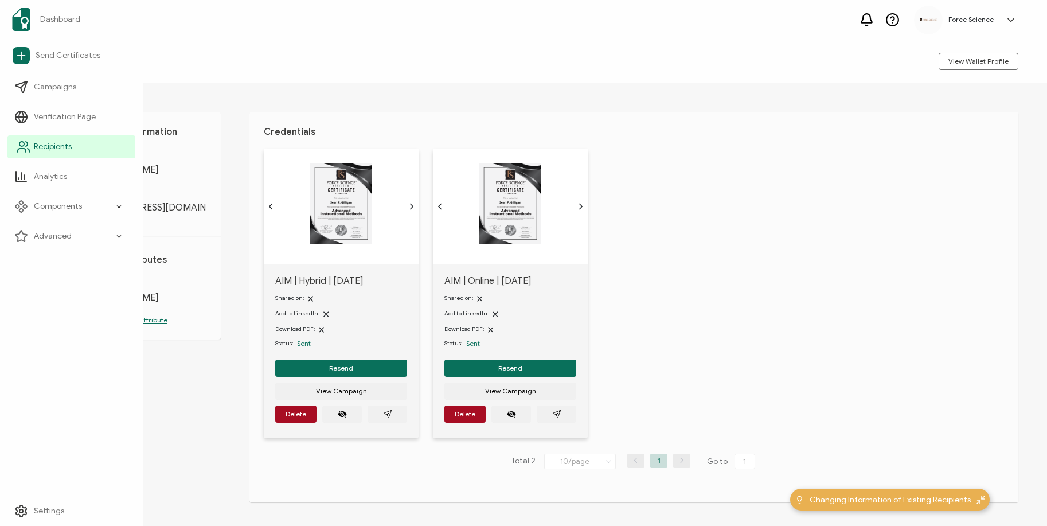
click at [49, 150] on span "Recipients" at bounding box center [53, 146] width 38 height 11
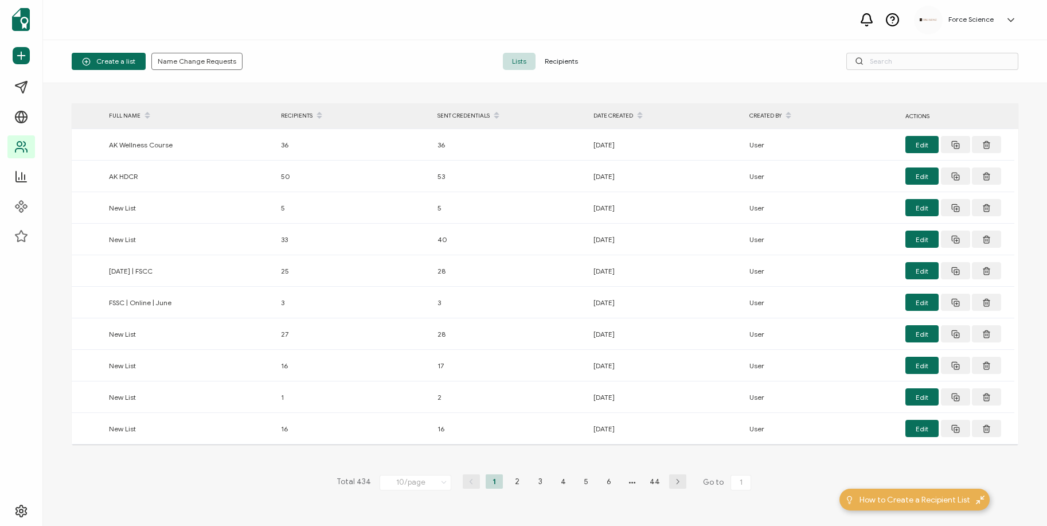
click at [551, 61] on span "Recipients" at bounding box center [561, 61] width 52 height 17
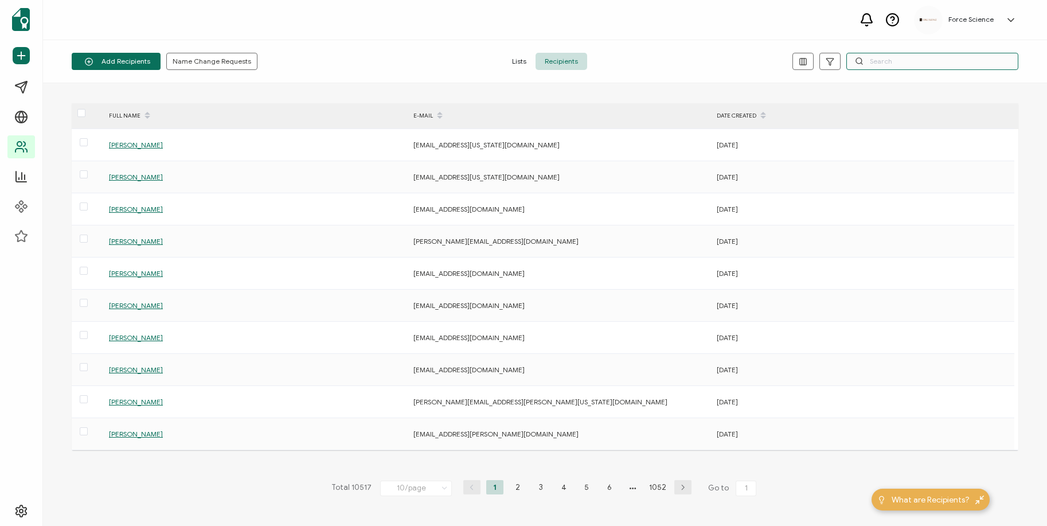
click at [934, 65] on input "text" at bounding box center [932, 61] width 172 height 17
paste input "[PERSON_NAME][EMAIL_ADDRESS][DOMAIN_NAME]"
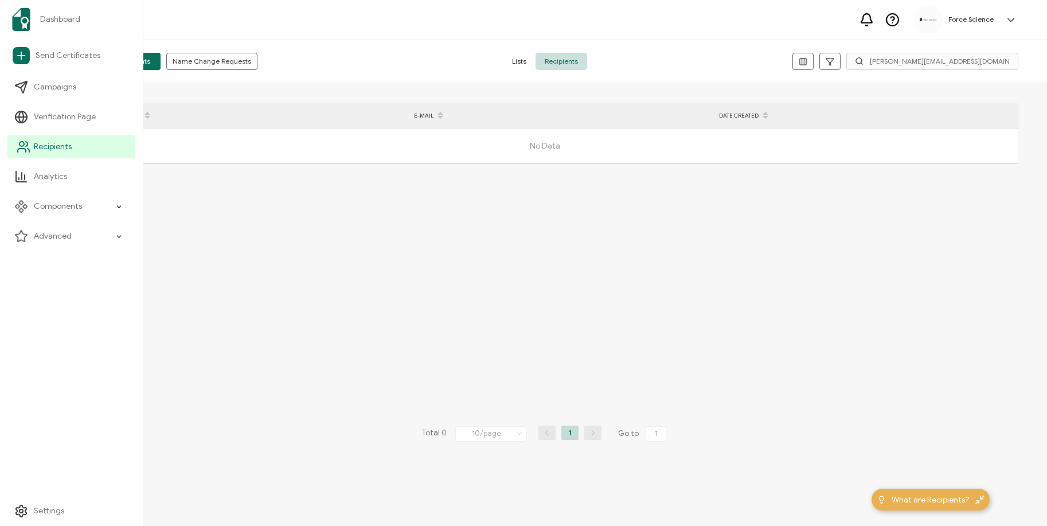
click at [21, 147] on icon at bounding box center [24, 147] width 14 height 14
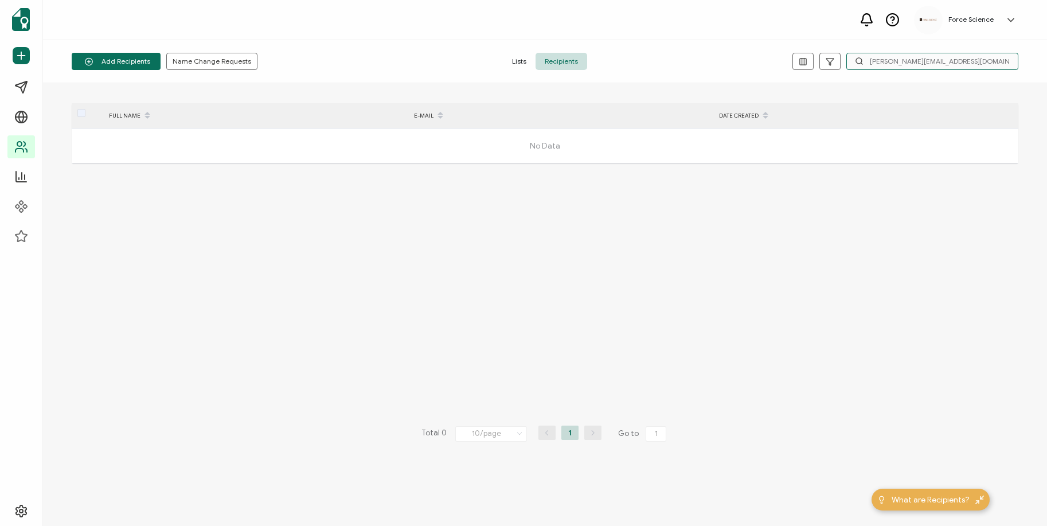
click at [921, 59] on input "[PERSON_NAME][EMAIL_ADDRESS][DOMAIN_NAME]" at bounding box center [932, 61] width 172 height 17
click at [933, 57] on input "[PERSON_NAME][EMAIL_ADDRESS][DOMAIN_NAME]" at bounding box center [932, 61] width 172 height 17
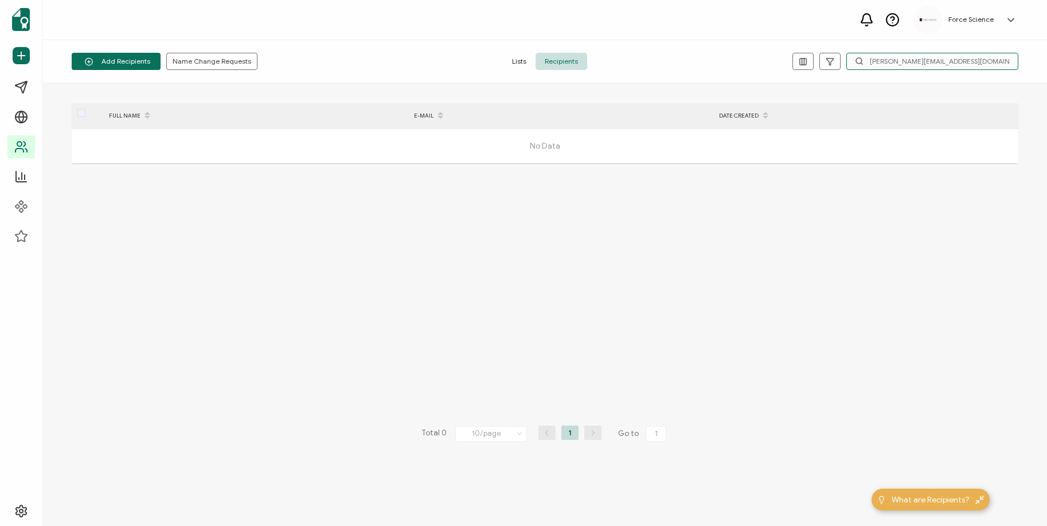
click at [933, 57] on input "[PERSON_NAME][EMAIL_ADDRESS][DOMAIN_NAME]" at bounding box center [932, 61] width 172 height 17
paste input "[EMAIL_ADDRESS][DOMAIN_NAME]"
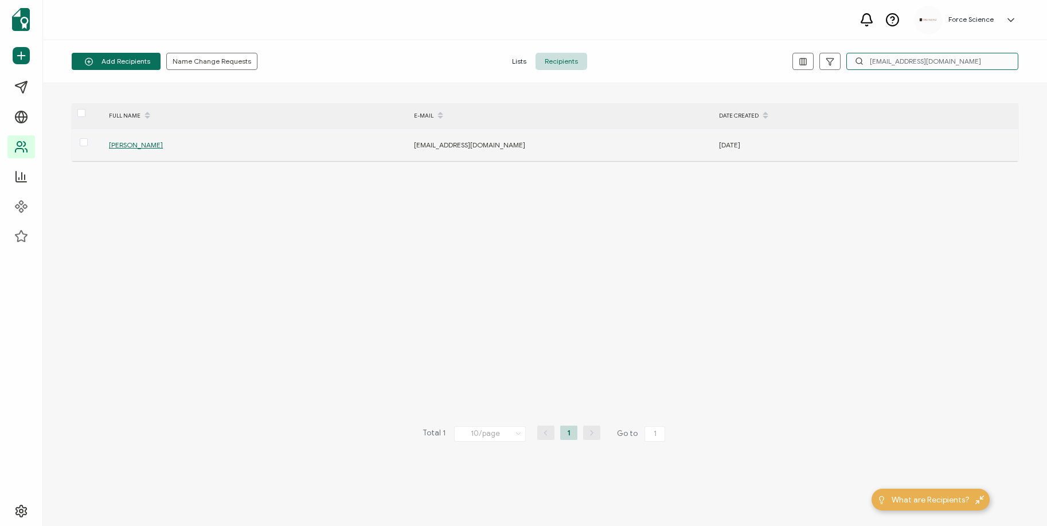
type input "[EMAIL_ADDRESS][DOMAIN_NAME]"
click at [135, 146] on span "[PERSON_NAME]" at bounding box center [136, 144] width 54 height 9
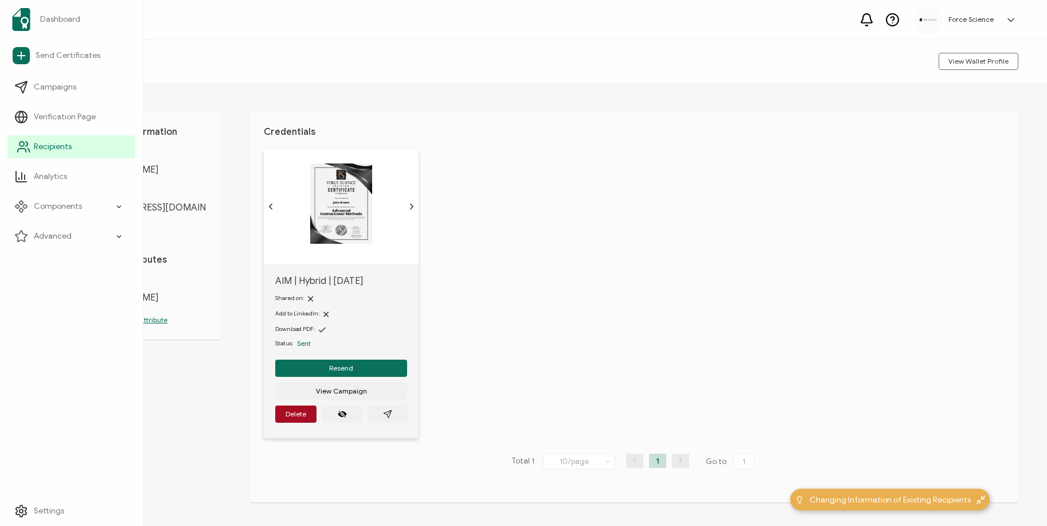
click at [35, 147] on span "Recipients" at bounding box center [53, 146] width 38 height 11
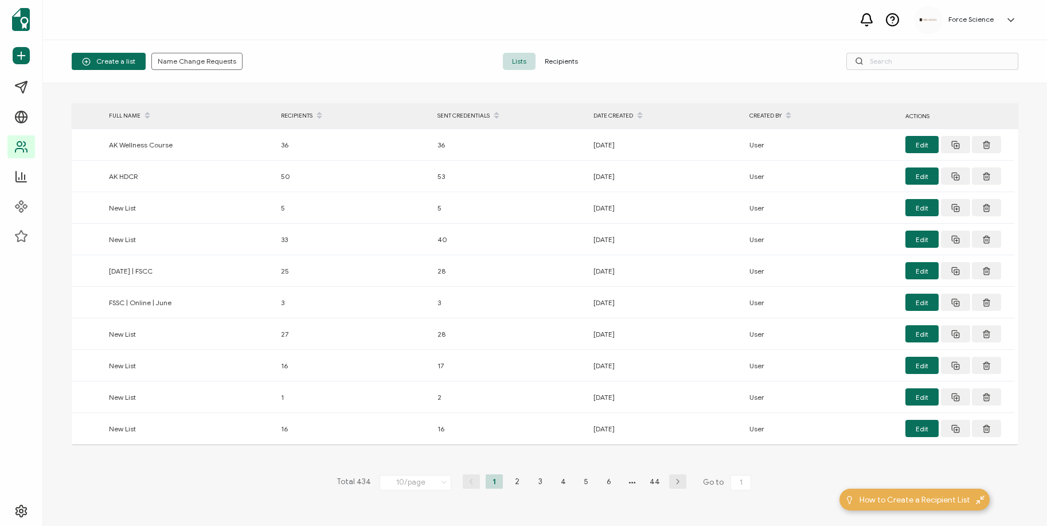
click at [546, 57] on span "Recipients" at bounding box center [561, 61] width 52 height 17
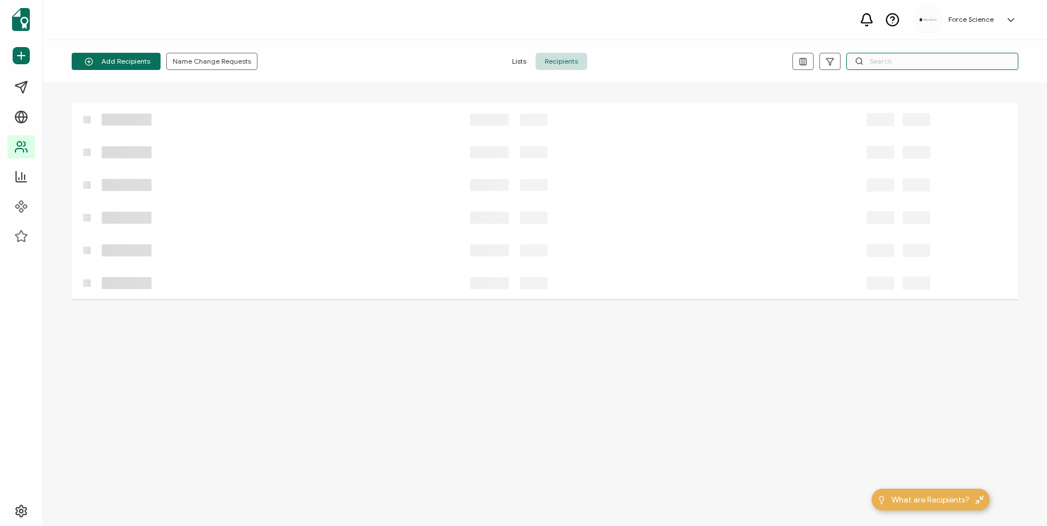
click at [894, 62] on input "text" at bounding box center [932, 61] width 172 height 17
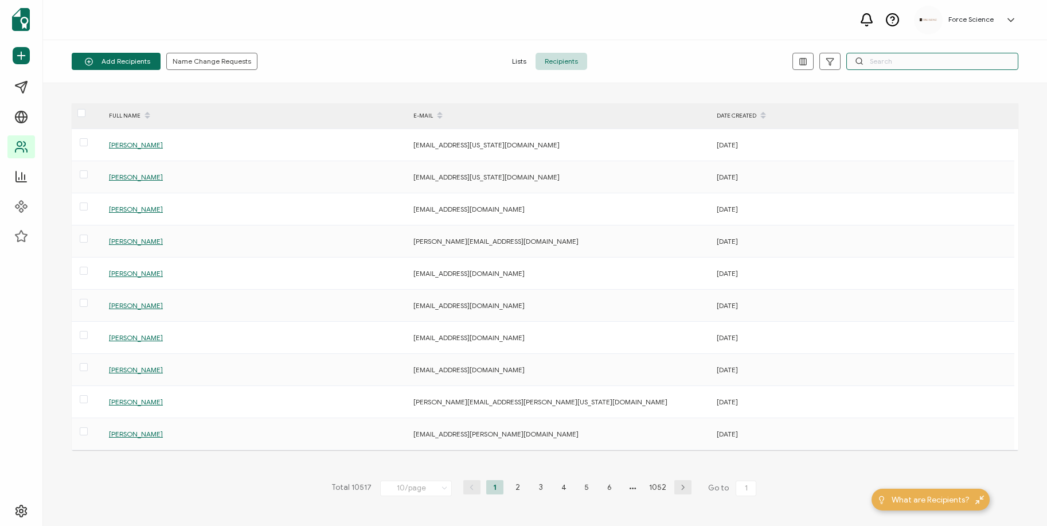
paste input "[PERSON_NAME][EMAIL_ADDRESS][PERSON_NAME][US_STATE][DOMAIN_NAME]"
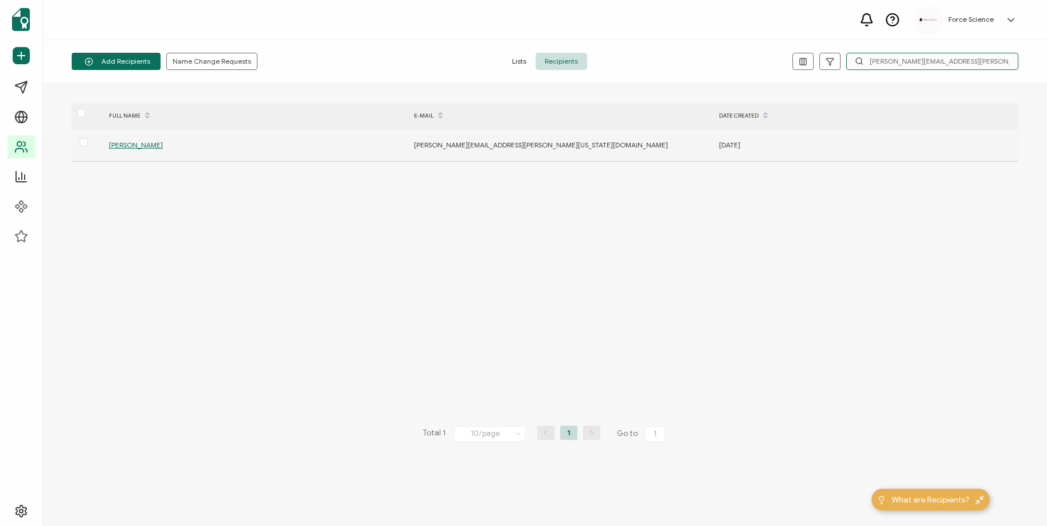
type input "[PERSON_NAME][EMAIL_ADDRESS][PERSON_NAME][US_STATE][DOMAIN_NAME]"
click at [151, 144] on span "[PERSON_NAME]" at bounding box center [136, 144] width 54 height 9
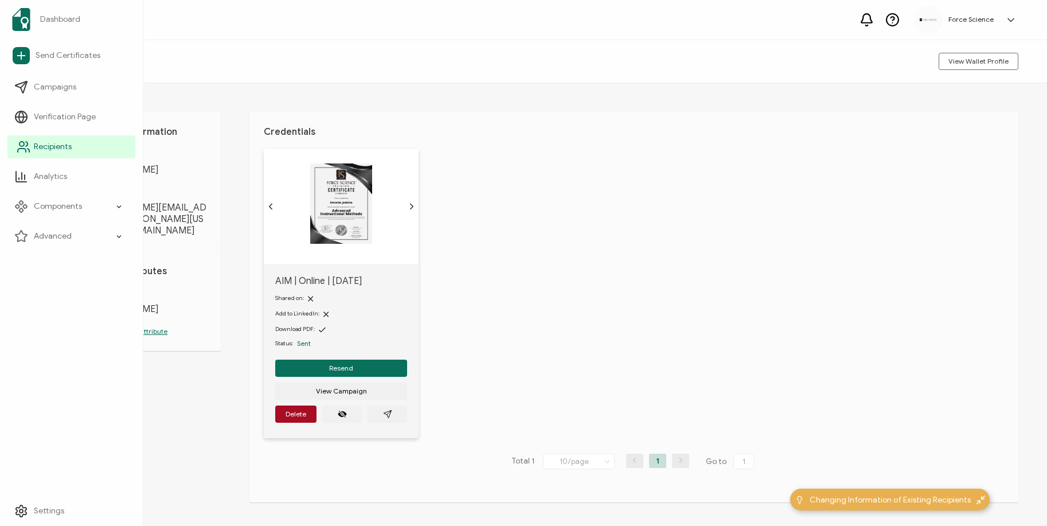
click at [28, 146] on icon at bounding box center [24, 147] width 14 height 14
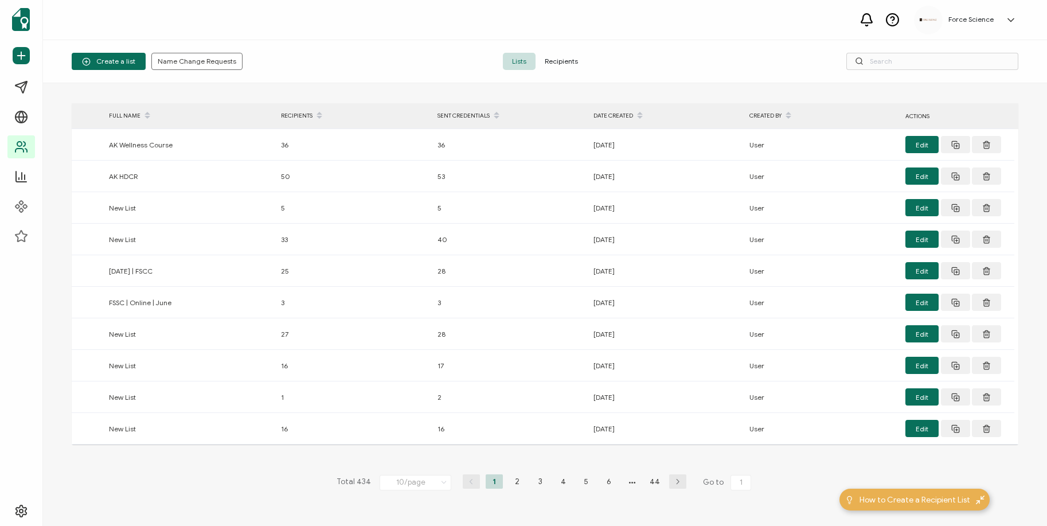
click at [552, 57] on span "Recipients" at bounding box center [561, 61] width 52 height 17
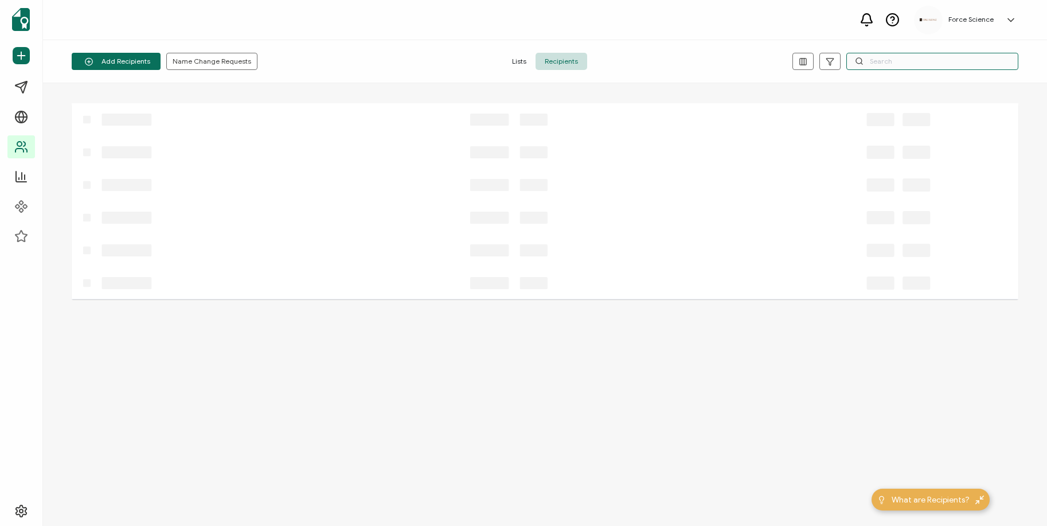
click at [910, 59] on input "text" at bounding box center [932, 61] width 172 height 17
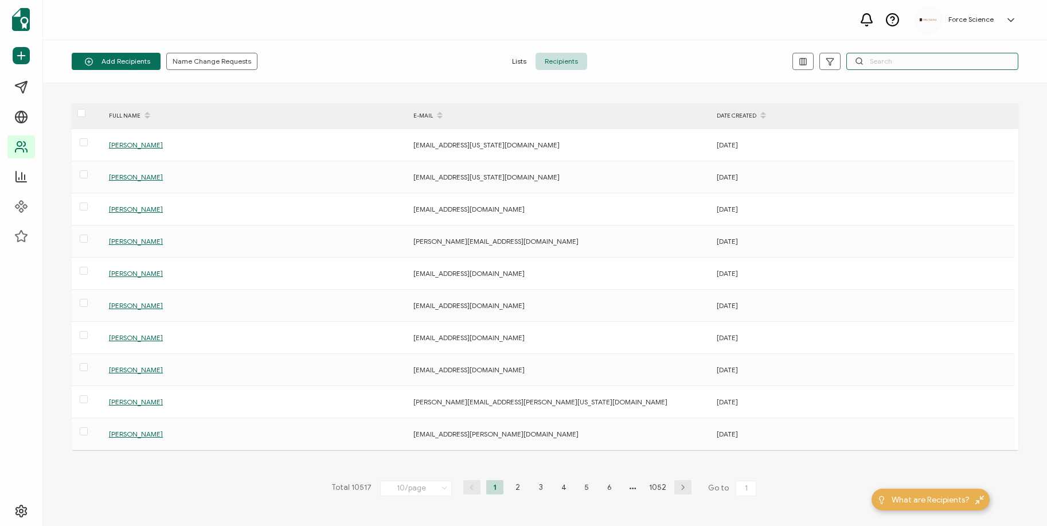
paste input "[PERSON_NAME][EMAIL_ADDRESS][DOMAIN_NAME]"
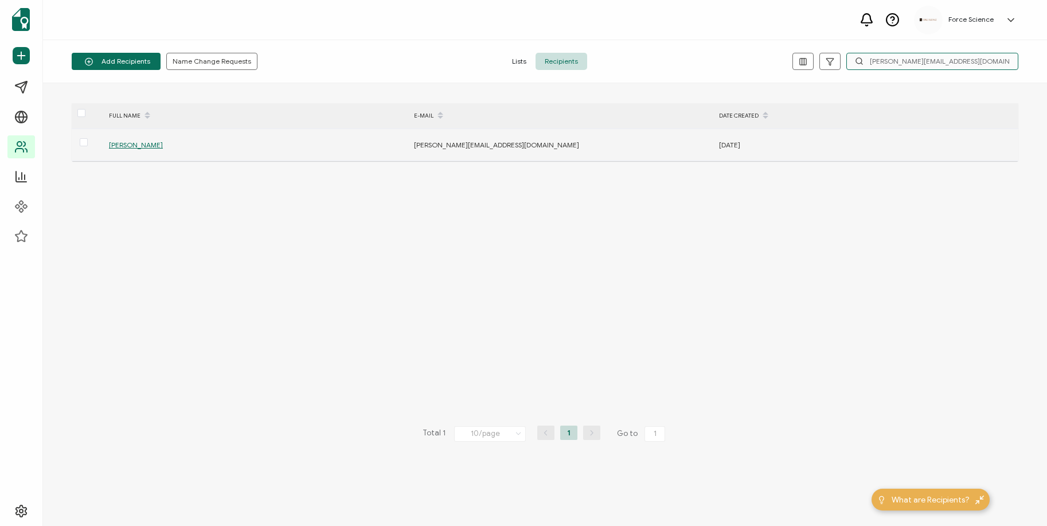
type input "[PERSON_NAME][EMAIL_ADDRESS][DOMAIN_NAME]"
click at [134, 147] on span "[PERSON_NAME]" at bounding box center [136, 144] width 54 height 9
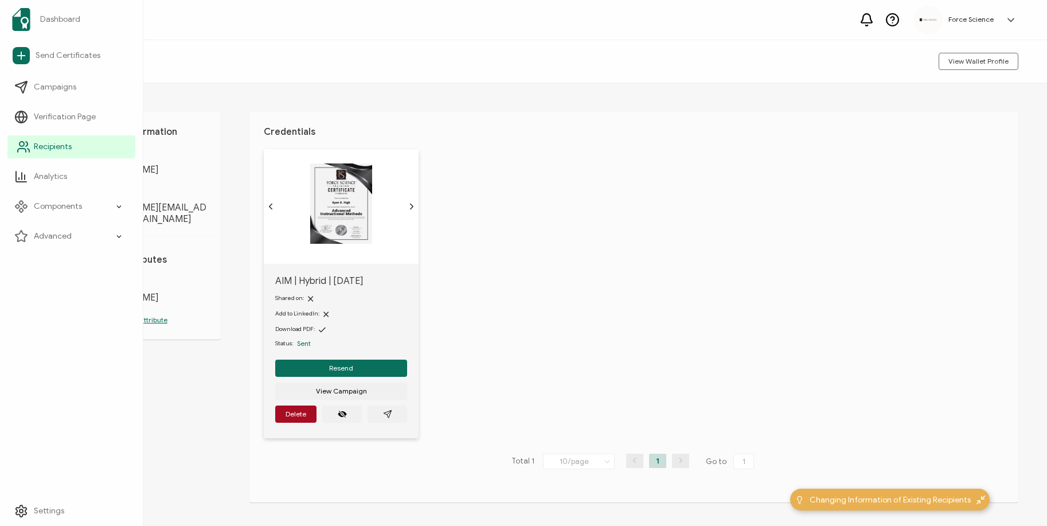
click at [22, 150] on icon at bounding box center [24, 147] width 14 height 14
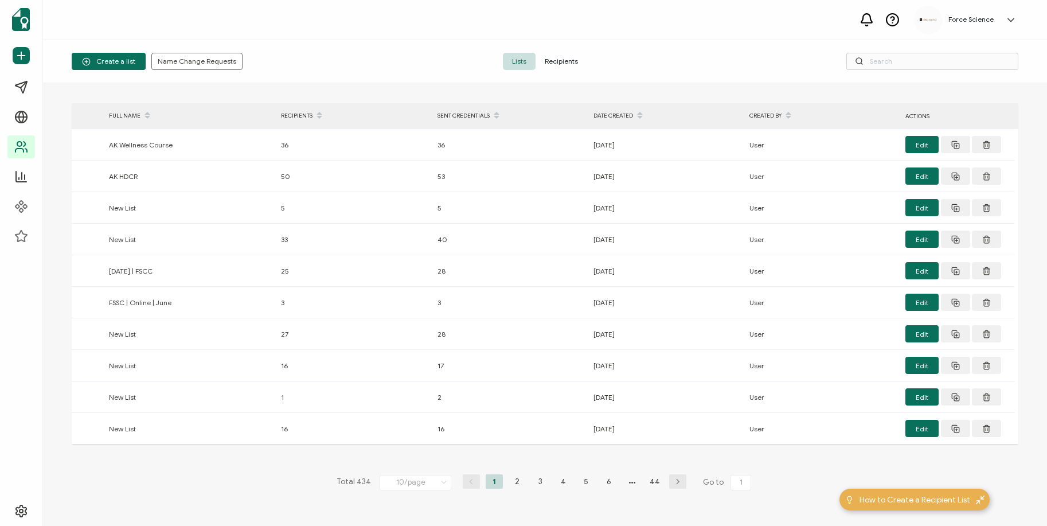
click at [567, 64] on span "Recipients" at bounding box center [561, 61] width 52 height 17
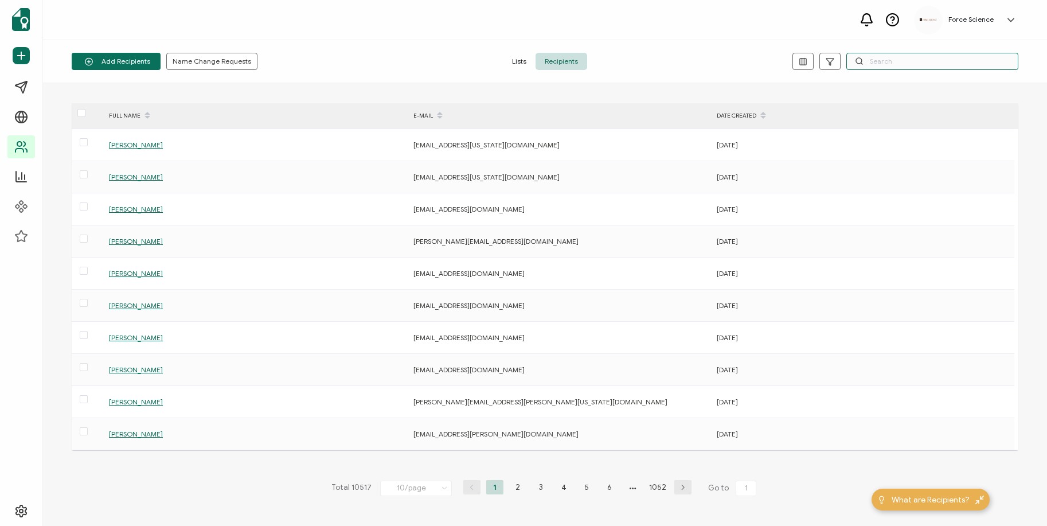
click at [922, 56] on input "text" at bounding box center [932, 61] width 172 height 17
paste input "[PERSON_NAME][EMAIL_ADDRESS][PERSON_NAME][DOMAIN_NAME]"
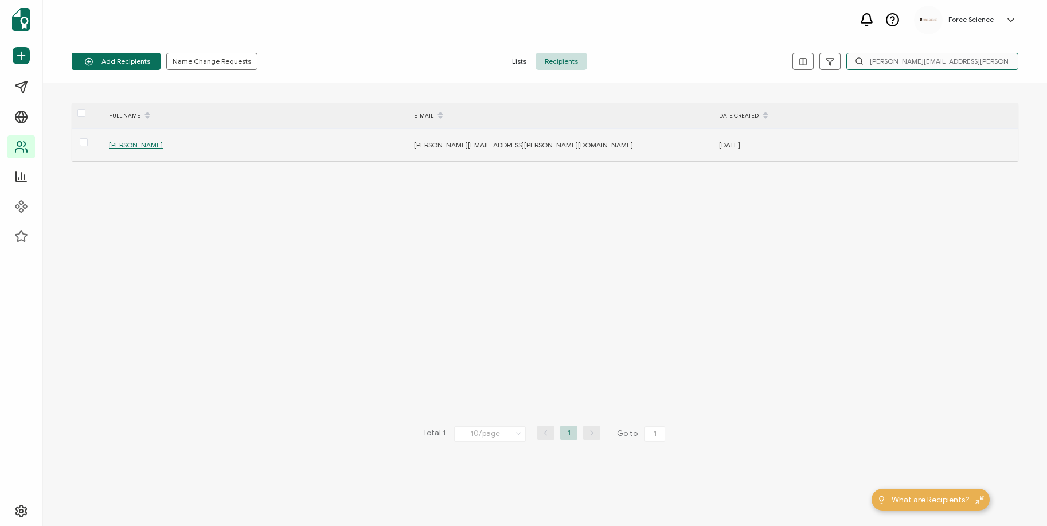
type input "[PERSON_NAME][EMAIL_ADDRESS][PERSON_NAME][DOMAIN_NAME]"
click at [130, 142] on span "[PERSON_NAME]" at bounding box center [136, 144] width 54 height 9
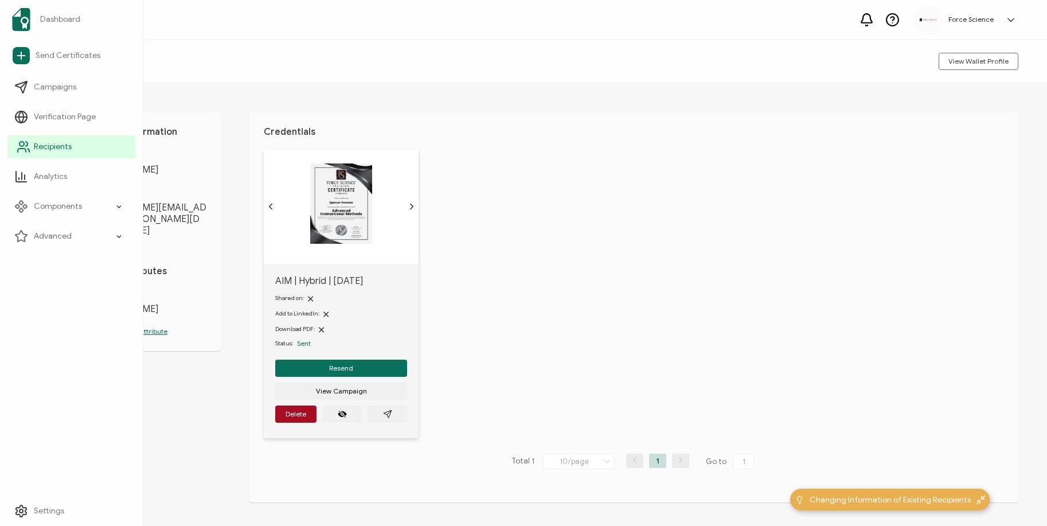
click at [27, 146] on icon at bounding box center [24, 147] width 14 height 14
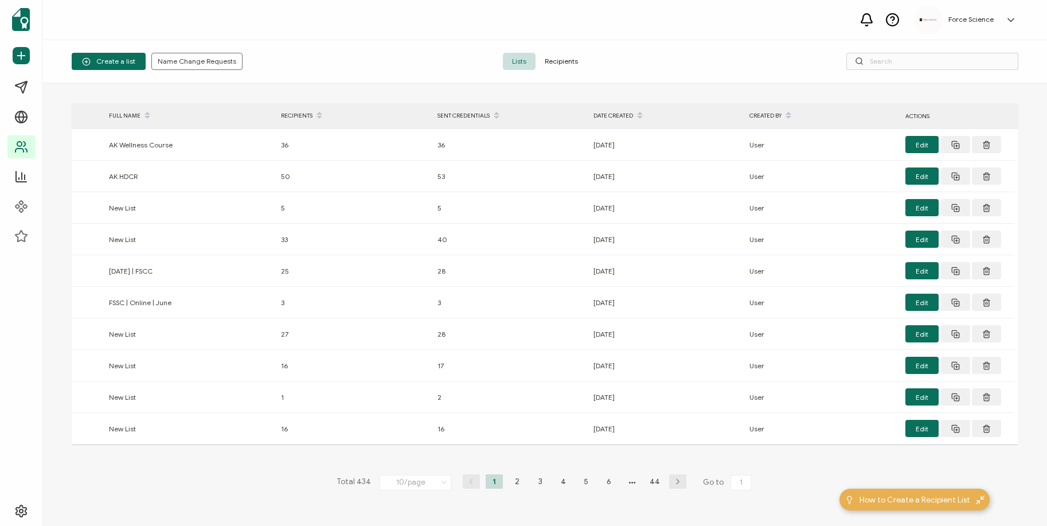
click at [575, 61] on span "Recipients" at bounding box center [561, 61] width 52 height 17
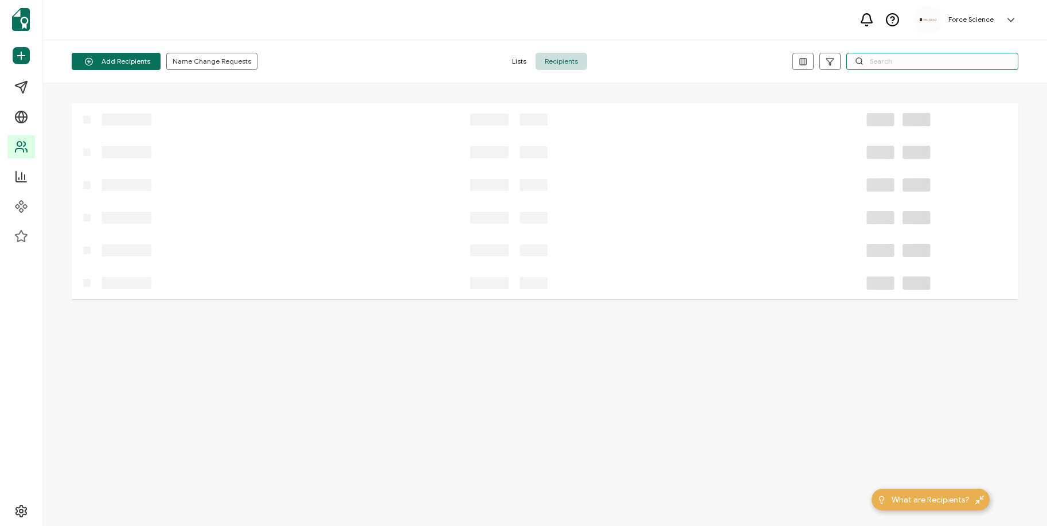
click at [895, 68] on input "text" at bounding box center [932, 61] width 172 height 17
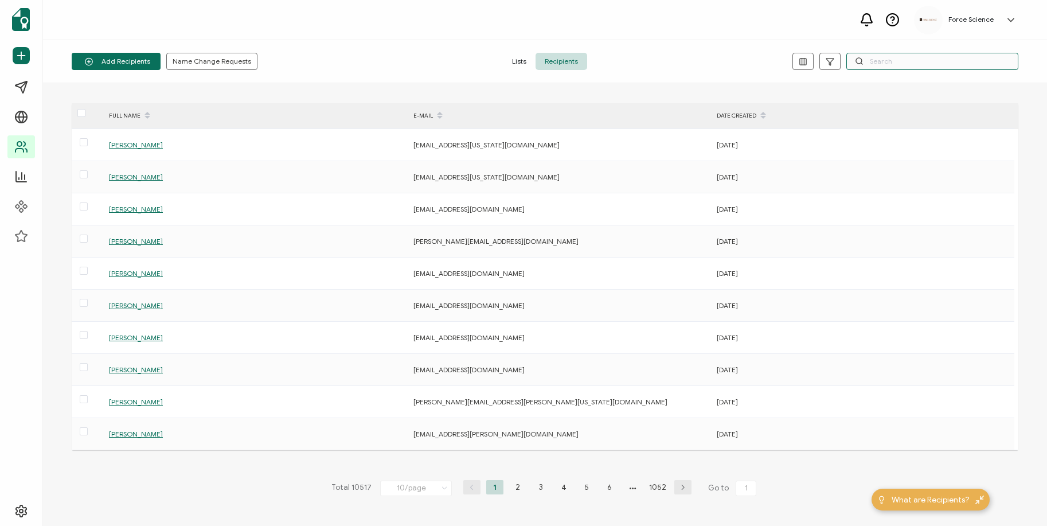
paste input "[PERSON_NAME][EMAIL_ADDRESS][PERSON_NAME][DOMAIN_NAME]"
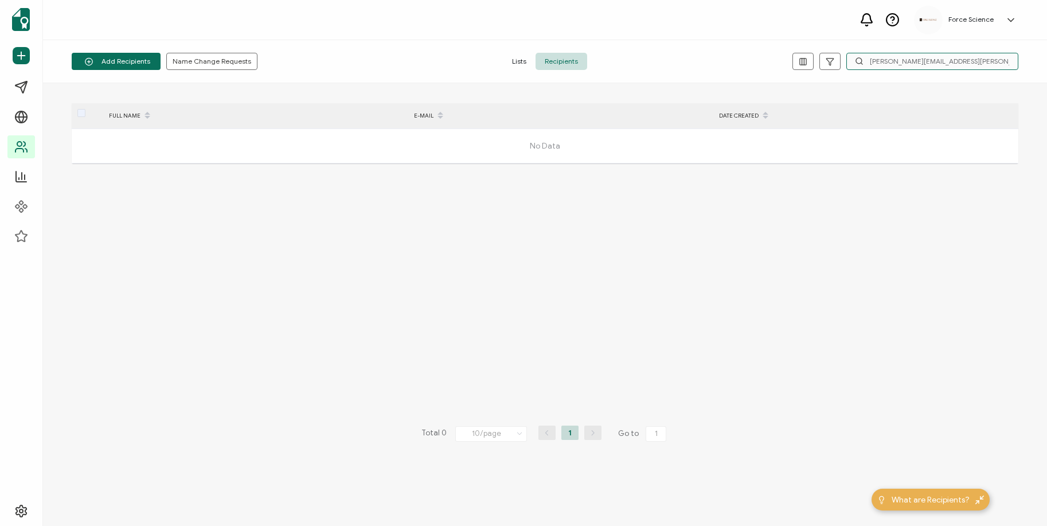
click at [904, 57] on input "[PERSON_NAME][EMAIL_ADDRESS][PERSON_NAME][DOMAIN_NAME]" at bounding box center [932, 61] width 172 height 17
paste input "[PERSON_NAME].acres@anchorageak"
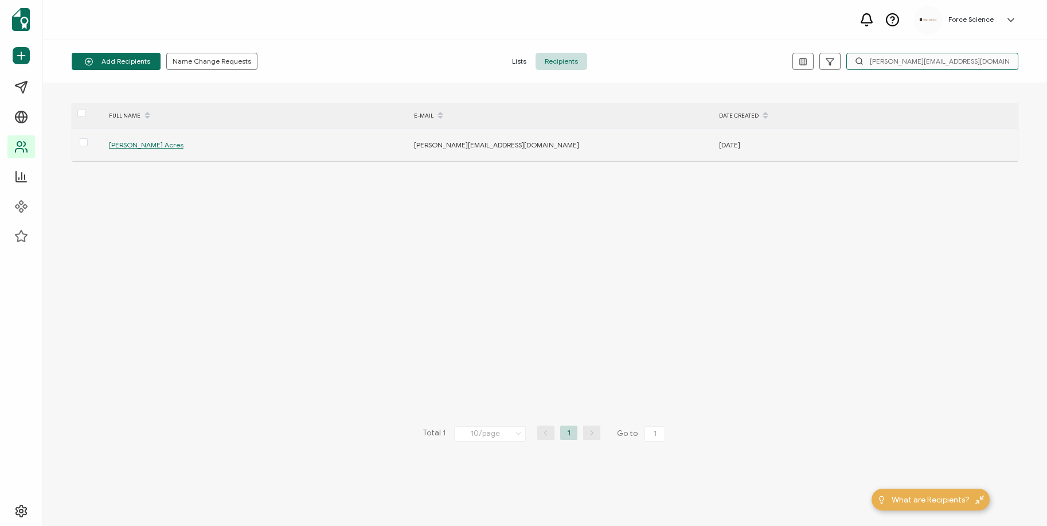
type input "[PERSON_NAME][EMAIL_ADDRESS][DOMAIN_NAME]"
click at [141, 146] on span "[PERSON_NAME] Acres" at bounding box center [146, 144] width 75 height 9
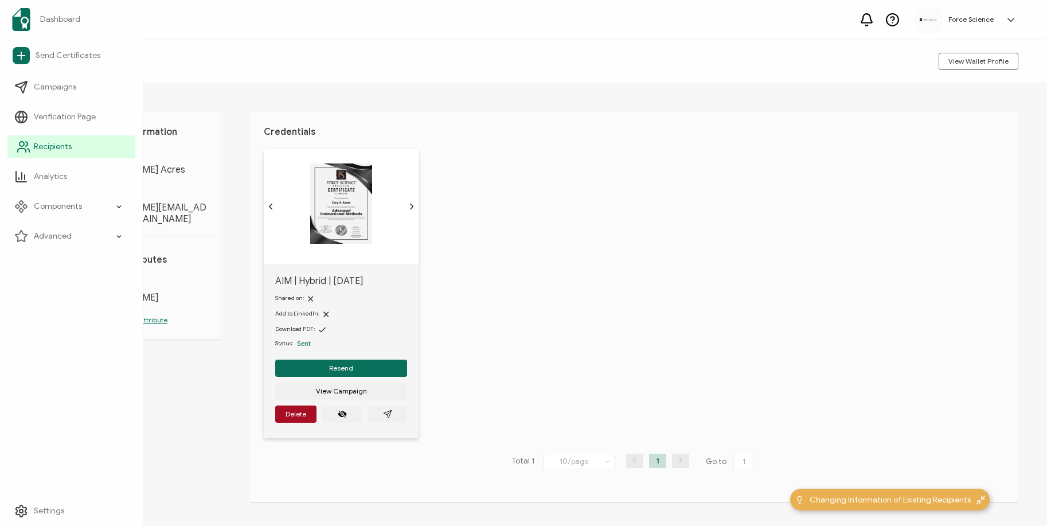
click at [25, 142] on icon at bounding box center [24, 147] width 14 height 14
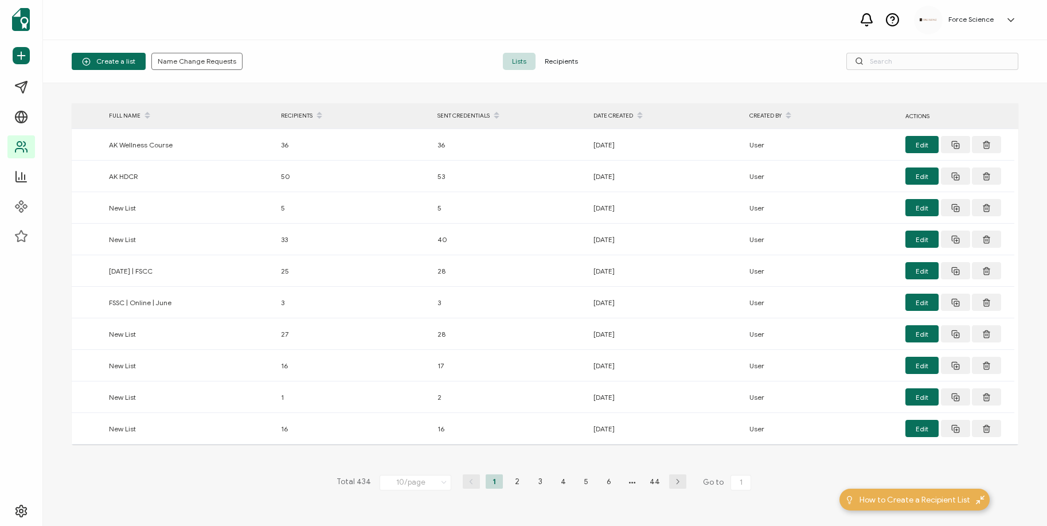
click at [554, 64] on span "Recipients" at bounding box center [561, 61] width 52 height 17
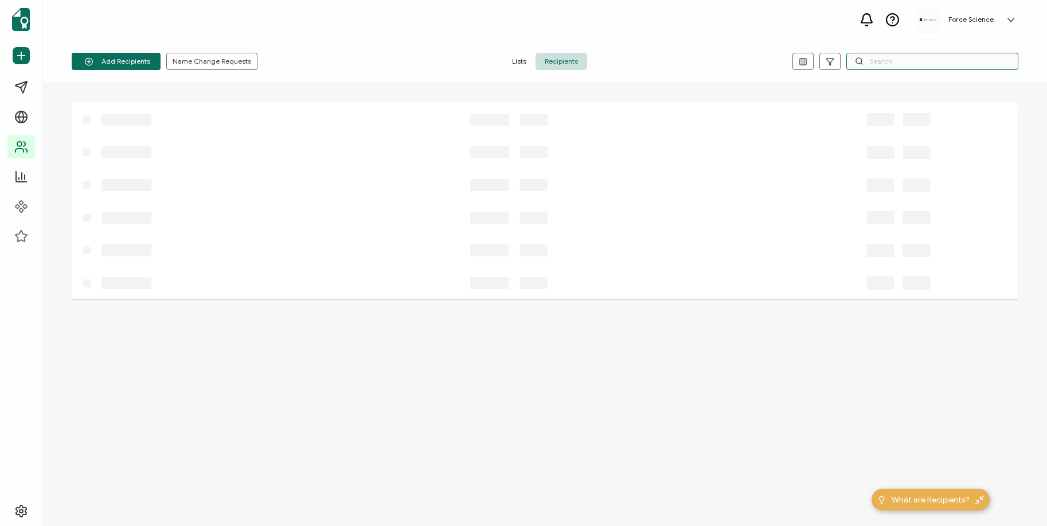
drag, startPoint x: 869, startPoint y: 59, endPoint x: 876, endPoint y: 60, distance: 6.9
click at [869, 59] on input "text" at bounding box center [932, 61] width 172 height 17
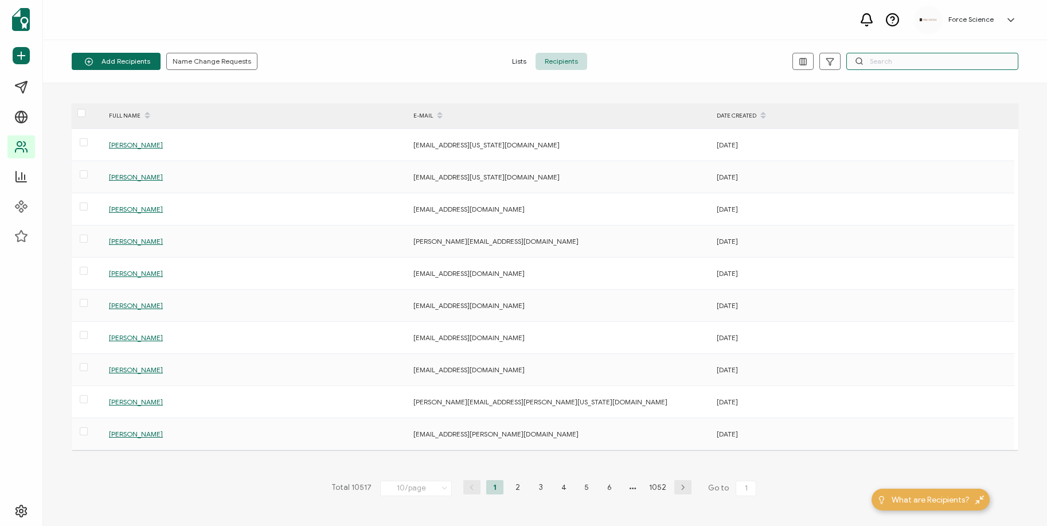
paste input "[EMAIL_ADDRESS][DOMAIN_NAME]"
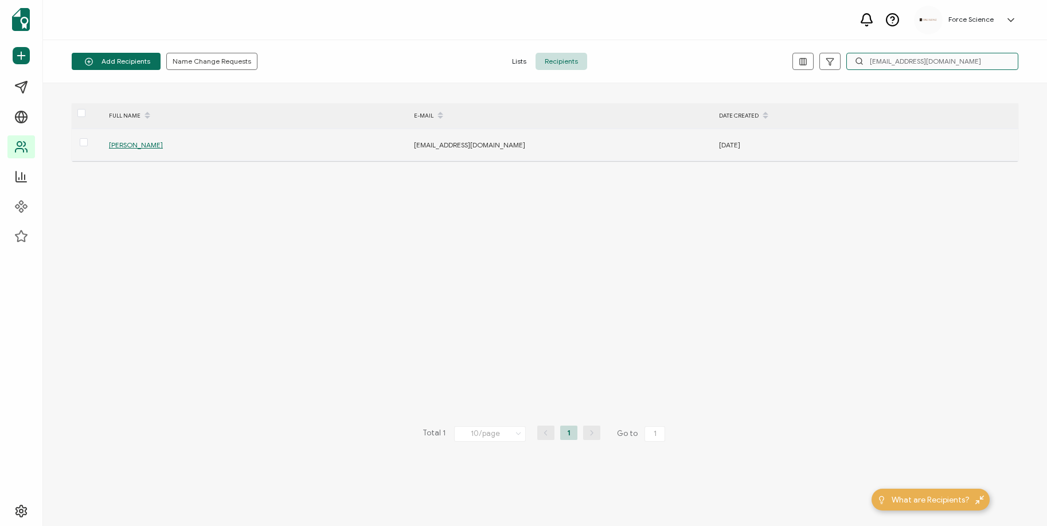
type input "[EMAIL_ADDRESS][DOMAIN_NAME]"
click at [150, 146] on span "[PERSON_NAME]" at bounding box center [136, 144] width 54 height 9
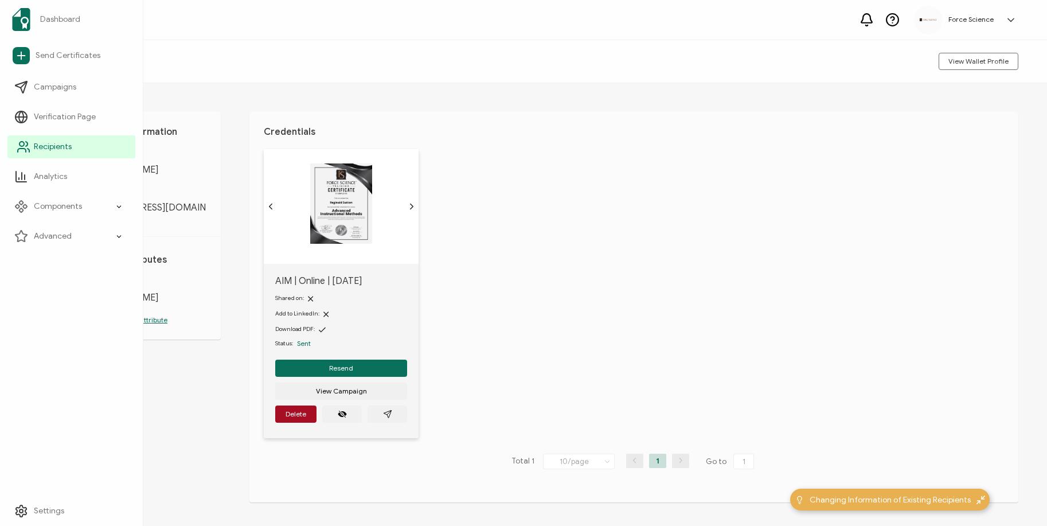
click at [28, 147] on icon at bounding box center [24, 147] width 14 height 14
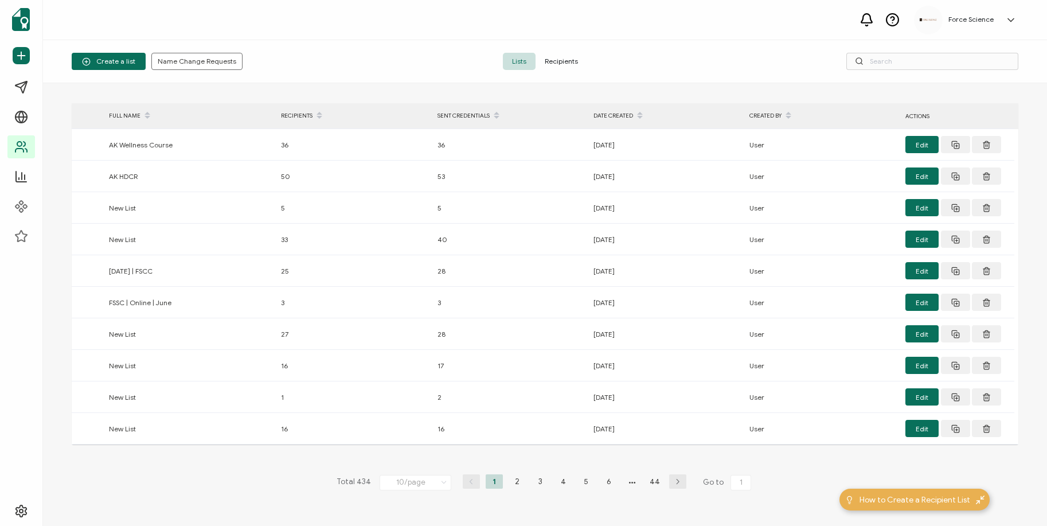
click at [554, 63] on span "Recipients" at bounding box center [561, 61] width 52 height 17
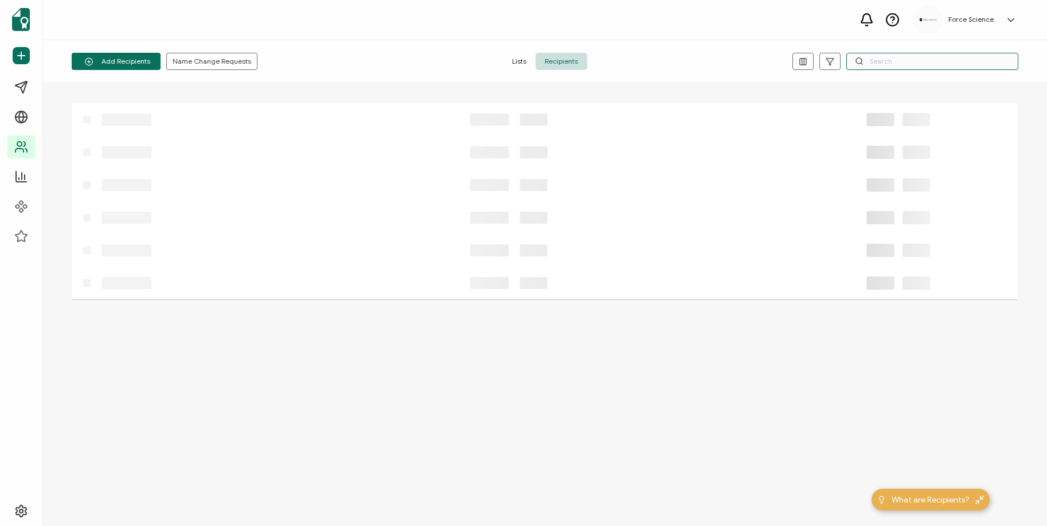
click at [914, 62] on input "text" at bounding box center [932, 61] width 172 height 17
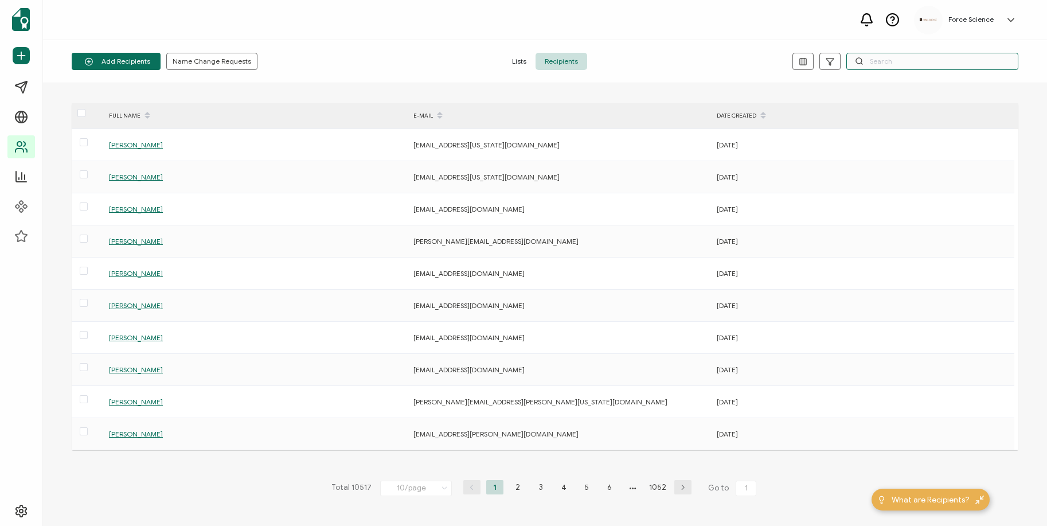
paste input "[PERSON_NAME][DOMAIN_NAME][EMAIL_ADDRESS][DOMAIN_NAME]"
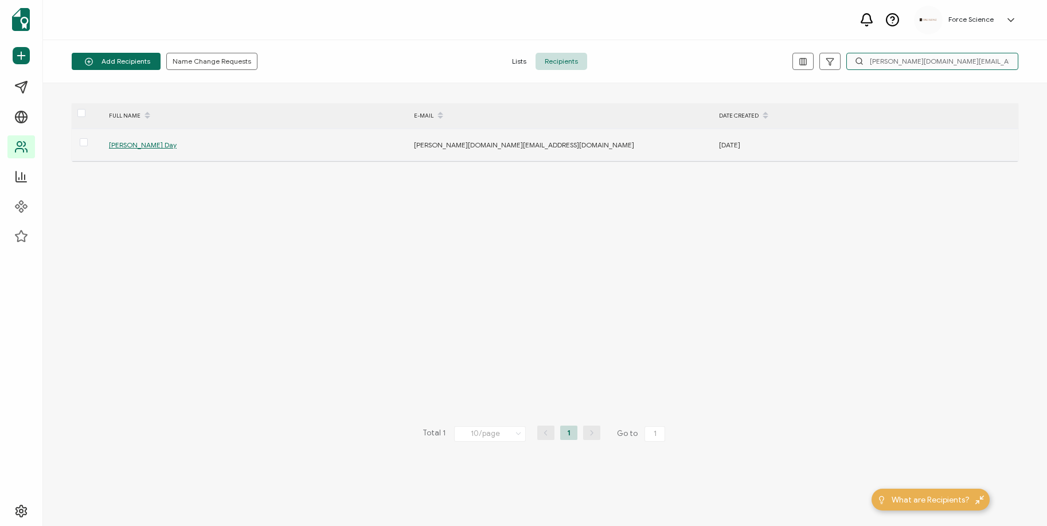
type input "[PERSON_NAME][DOMAIN_NAME][EMAIL_ADDRESS][DOMAIN_NAME]"
click at [143, 146] on span "[PERSON_NAME] Day" at bounding box center [143, 144] width 68 height 9
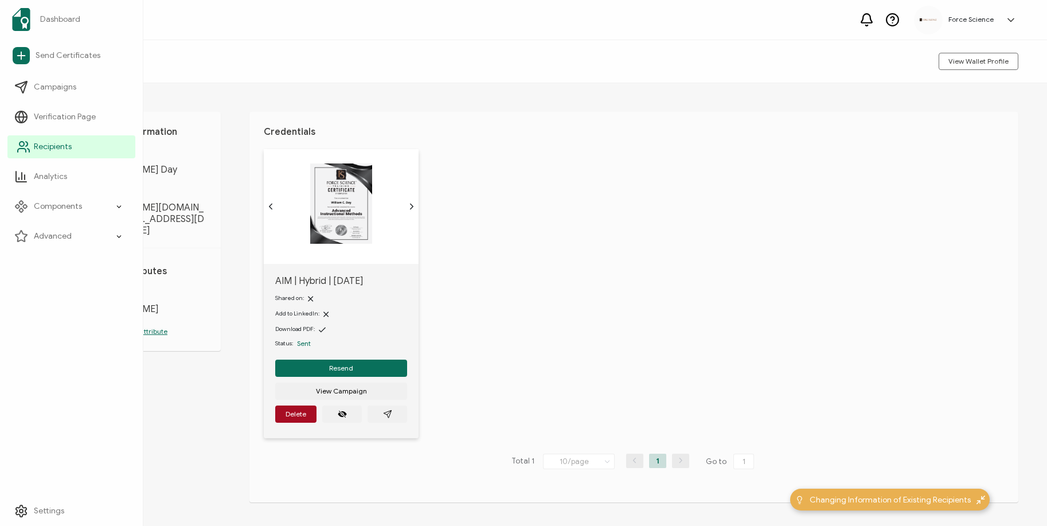
click at [29, 147] on icon at bounding box center [24, 147] width 14 height 14
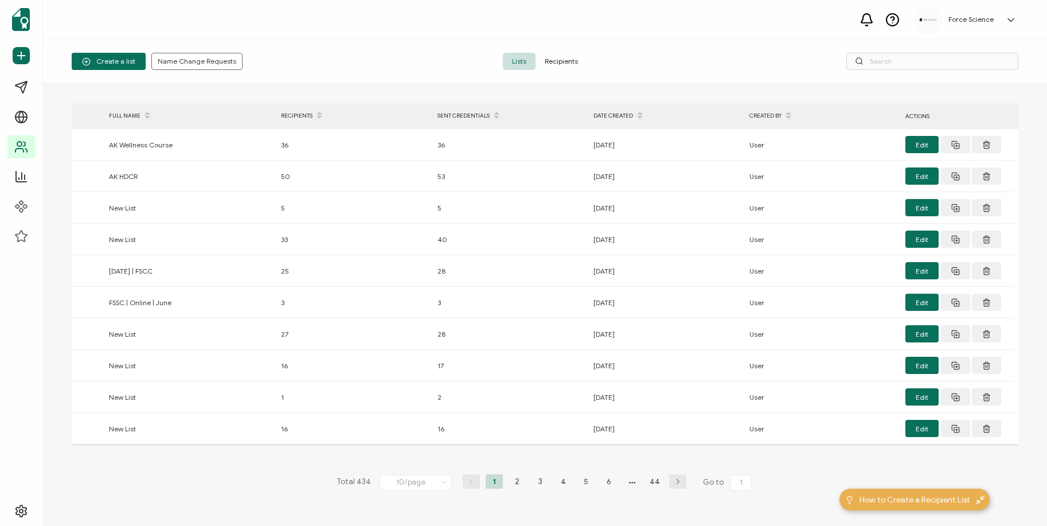
drag, startPoint x: 567, startPoint y: 62, endPoint x: 575, endPoint y: 60, distance: 8.3
click at [567, 62] on span "Recipients" at bounding box center [561, 61] width 52 height 17
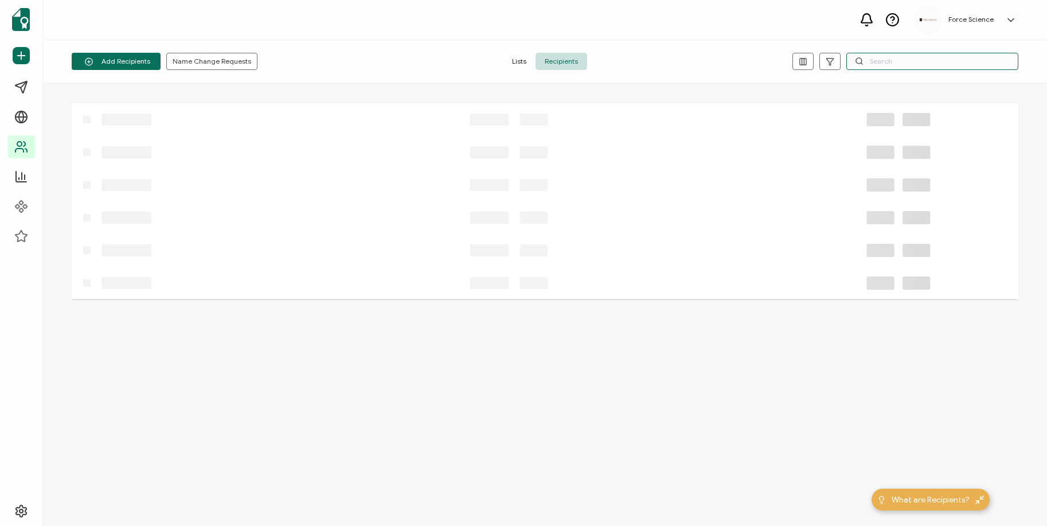
click at [895, 68] on input "text" at bounding box center [932, 61] width 172 height 17
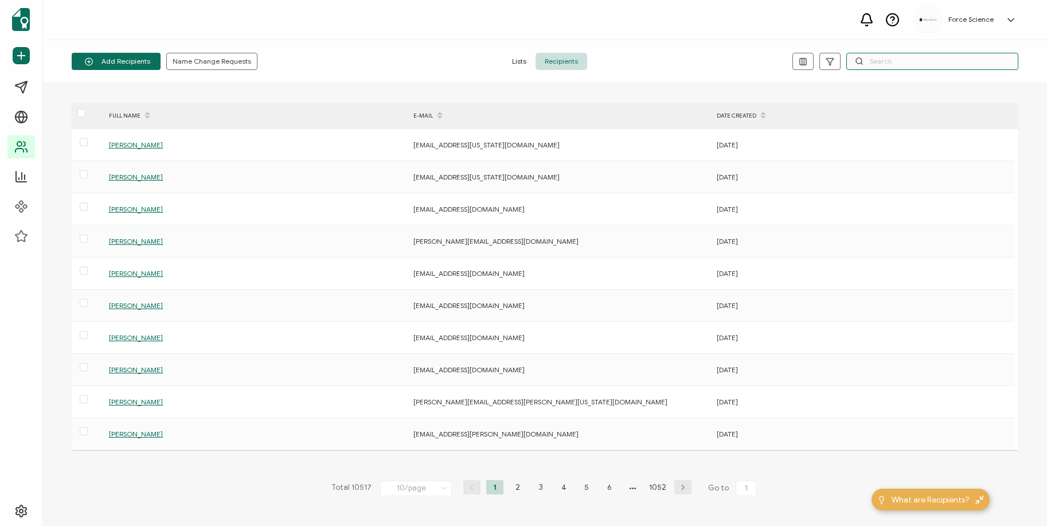
paste input "[EMAIL_ADDRESS][DOMAIN_NAME]"
type input "[EMAIL_ADDRESS][DOMAIN_NAME]"
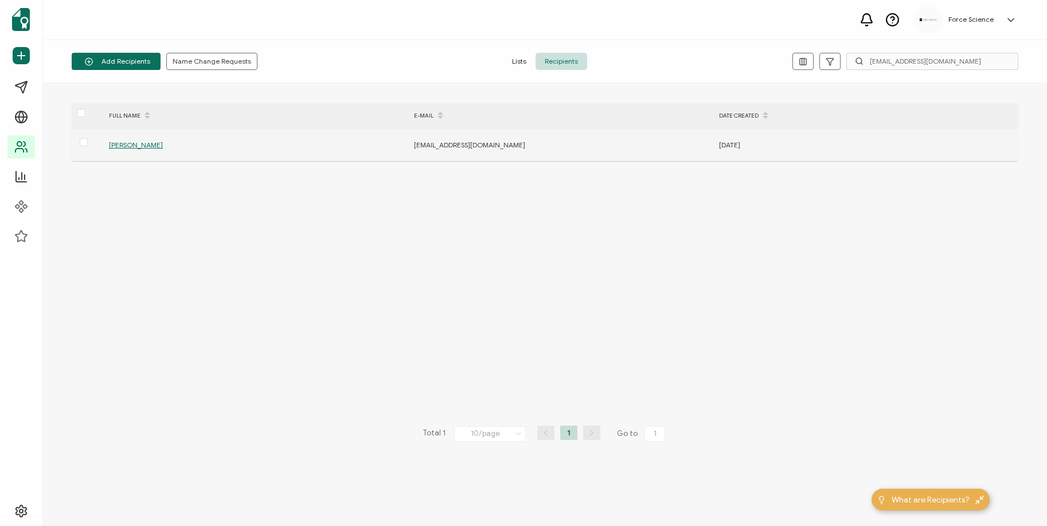
click at [141, 143] on span "[PERSON_NAME]" at bounding box center [136, 144] width 54 height 9
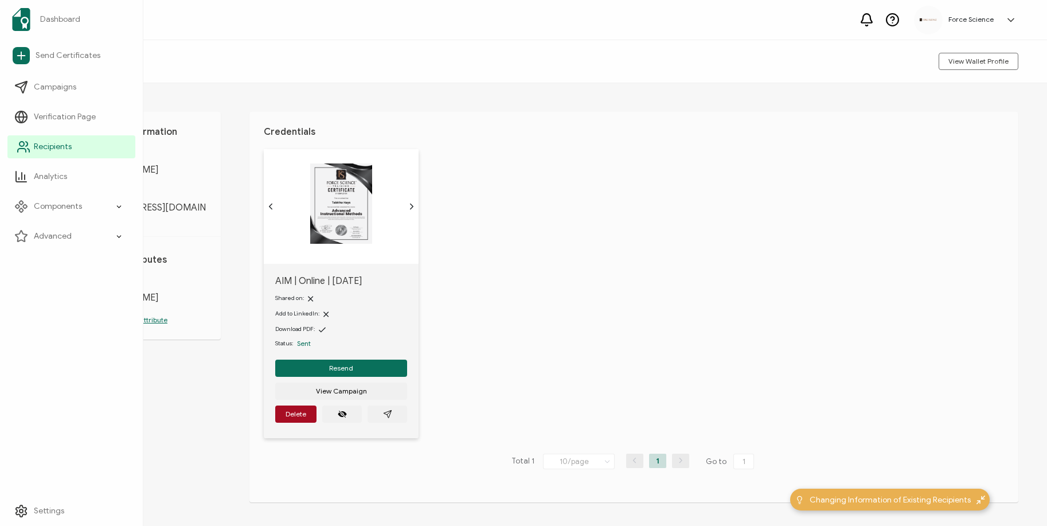
click at [25, 145] on icon at bounding box center [24, 147] width 14 height 14
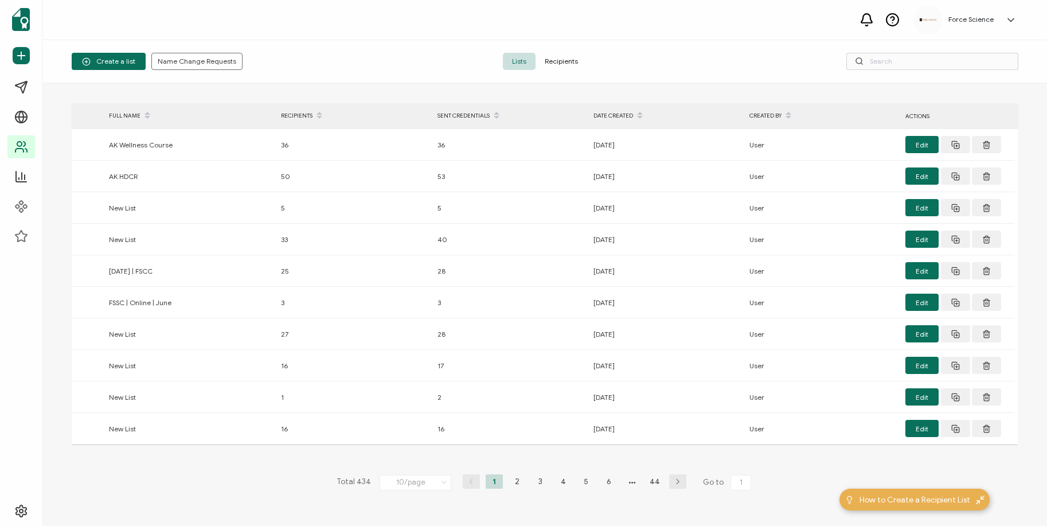
click at [554, 62] on span "Recipients" at bounding box center [561, 61] width 52 height 17
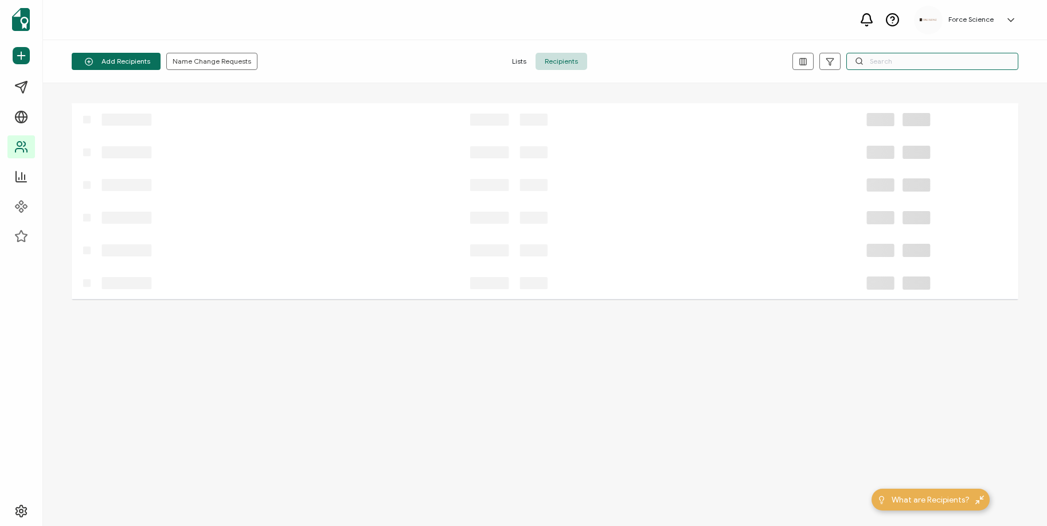
click at [887, 64] on input "text" at bounding box center [932, 61] width 172 height 17
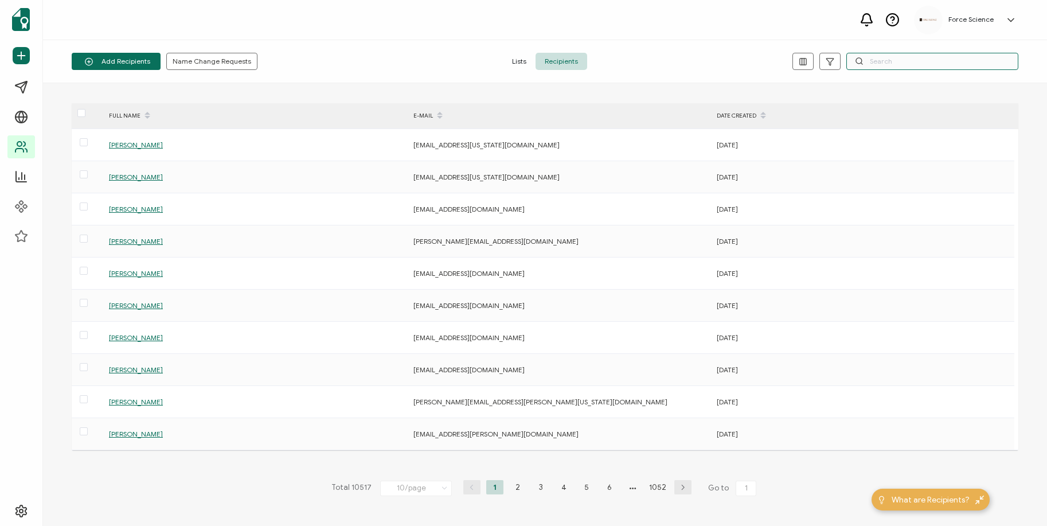
paste input "[PERSON_NAME][EMAIL_ADDRESS][PERSON_NAME][DOMAIN_NAME]"
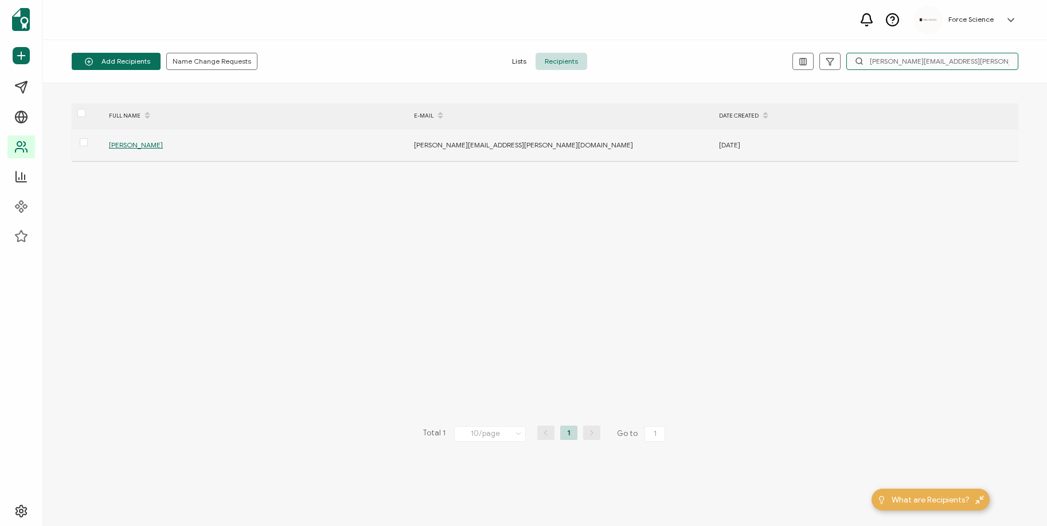
type input "[PERSON_NAME][EMAIL_ADDRESS][PERSON_NAME][DOMAIN_NAME]"
click at [135, 143] on span "[PERSON_NAME]" at bounding box center [136, 144] width 54 height 9
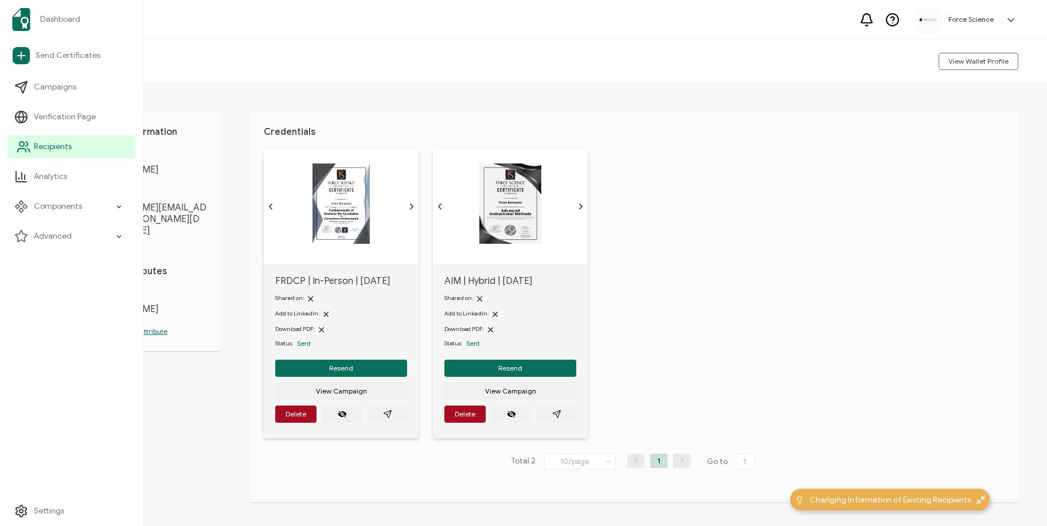
click at [24, 146] on icon at bounding box center [24, 147] width 14 height 14
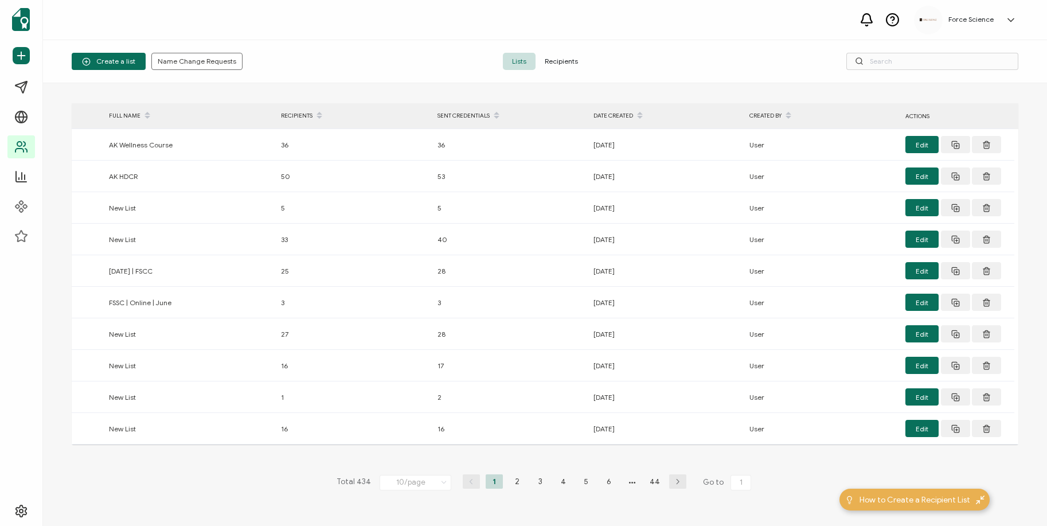
drag, startPoint x: 569, startPoint y: 58, endPoint x: 587, endPoint y: 53, distance: 19.6
click at [569, 58] on span "Recipients" at bounding box center [561, 61] width 52 height 17
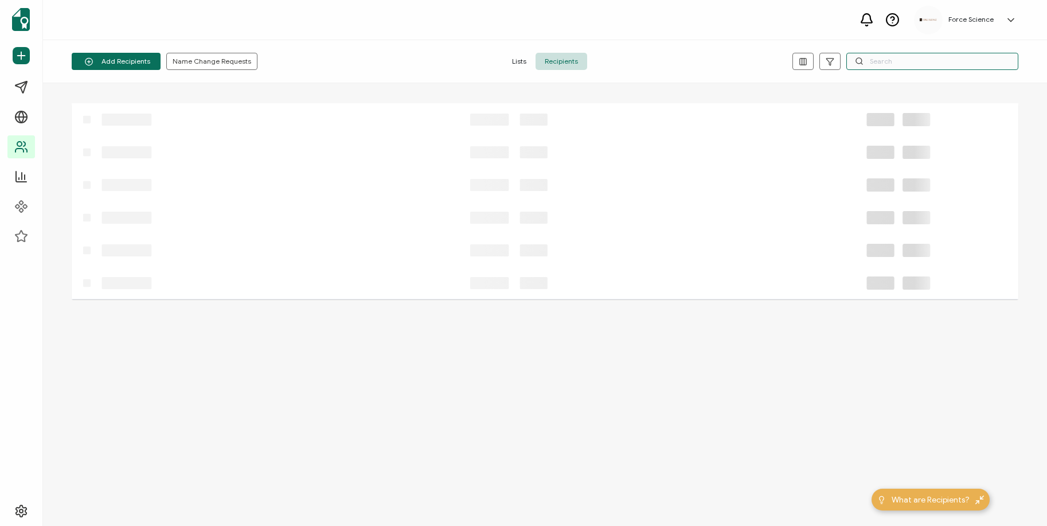
click at [894, 61] on input "text" at bounding box center [932, 61] width 172 height 17
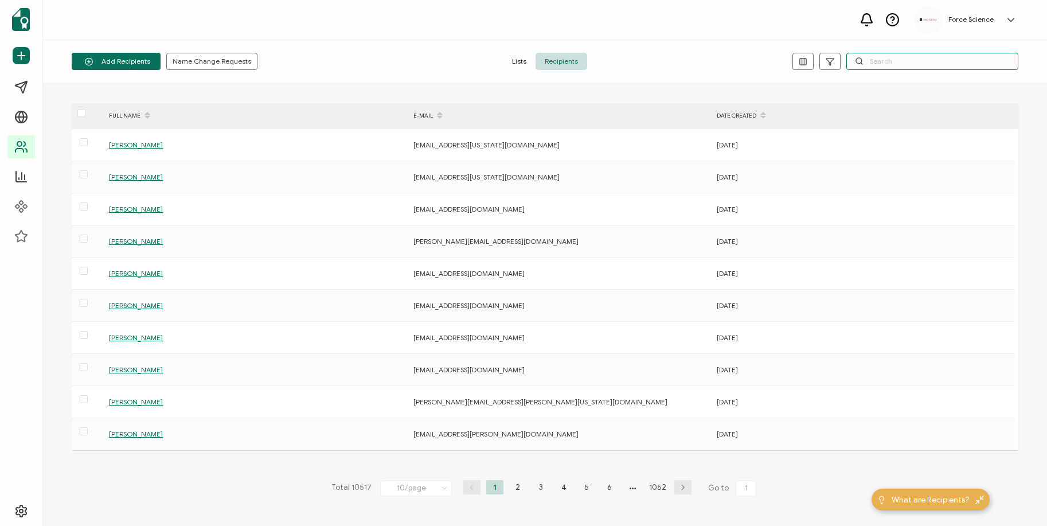
paste input "[EMAIL_ADDRESS][DOMAIN_NAME]"
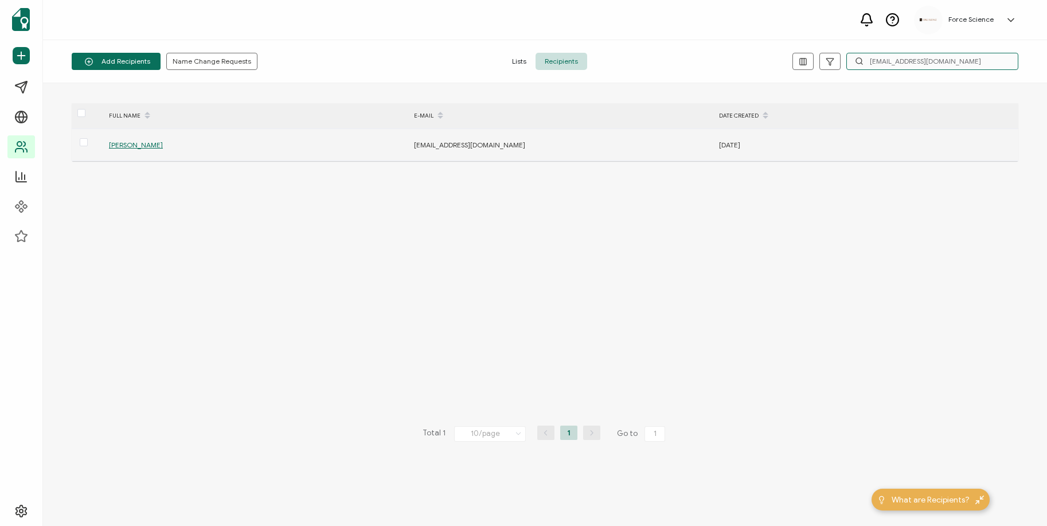
type input "[EMAIL_ADDRESS][DOMAIN_NAME]"
click at [144, 142] on span "[PERSON_NAME]" at bounding box center [136, 144] width 54 height 9
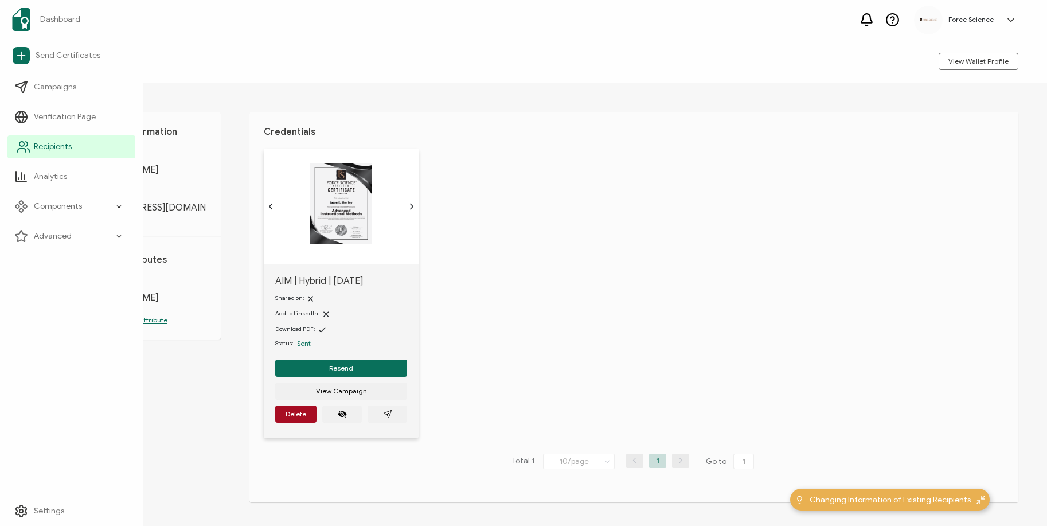
click at [21, 147] on icon at bounding box center [24, 147] width 14 height 14
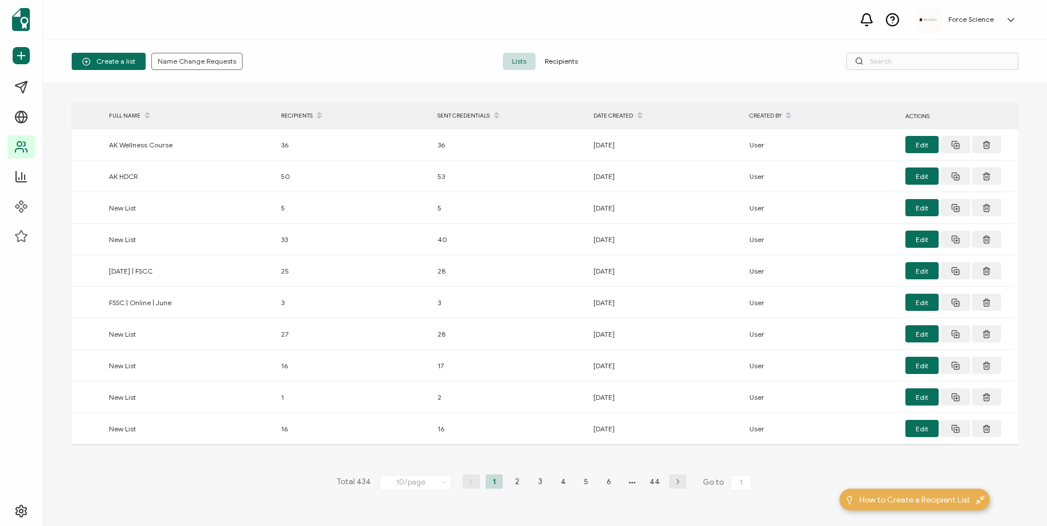
click at [574, 61] on span "Recipients" at bounding box center [561, 61] width 52 height 17
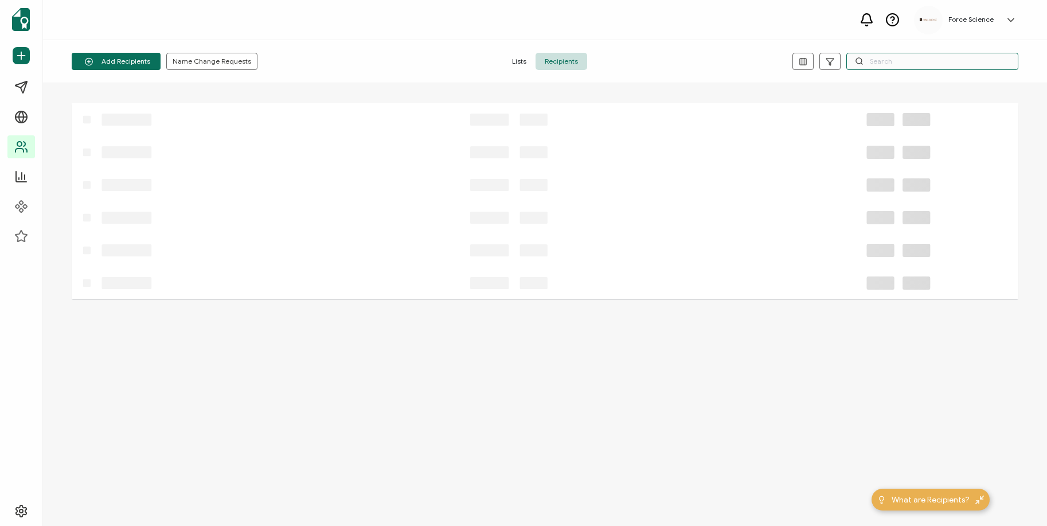
click at [918, 62] on input "text" at bounding box center [932, 61] width 172 height 17
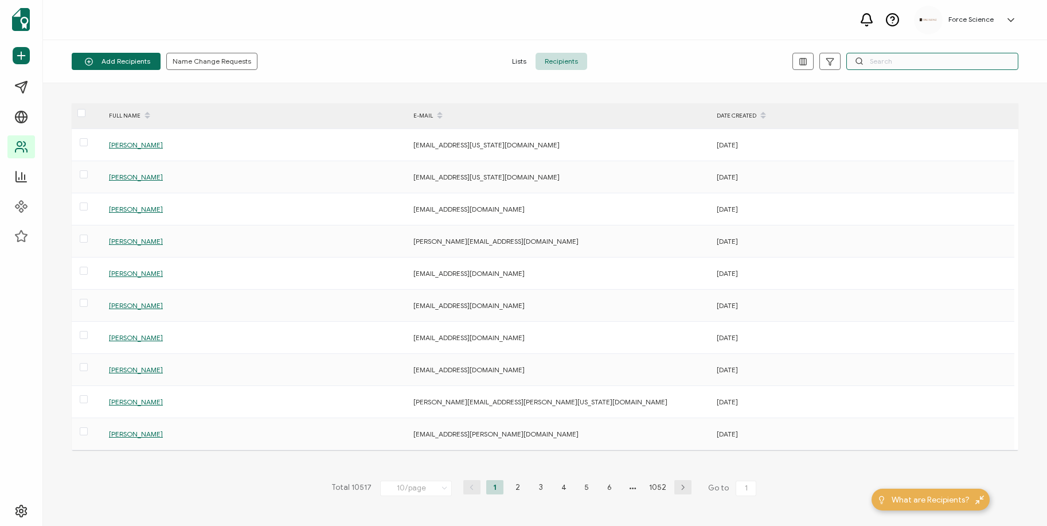
paste input "[PERSON_NAME][EMAIL_ADDRESS][PERSON_NAME][DOMAIN_NAME]"
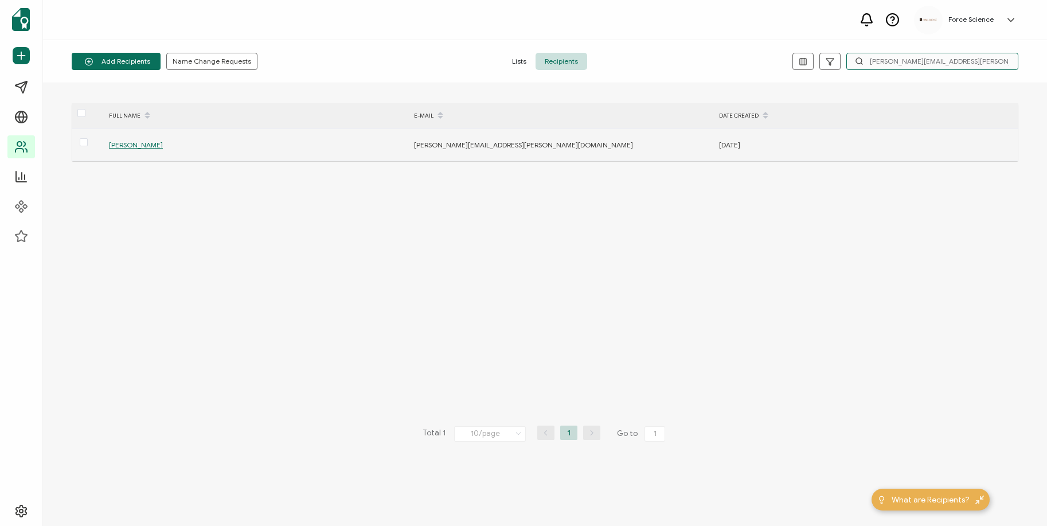
type input "[PERSON_NAME][EMAIL_ADDRESS][PERSON_NAME][DOMAIN_NAME]"
click at [145, 143] on span "[PERSON_NAME]" at bounding box center [136, 144] width 54 height 9
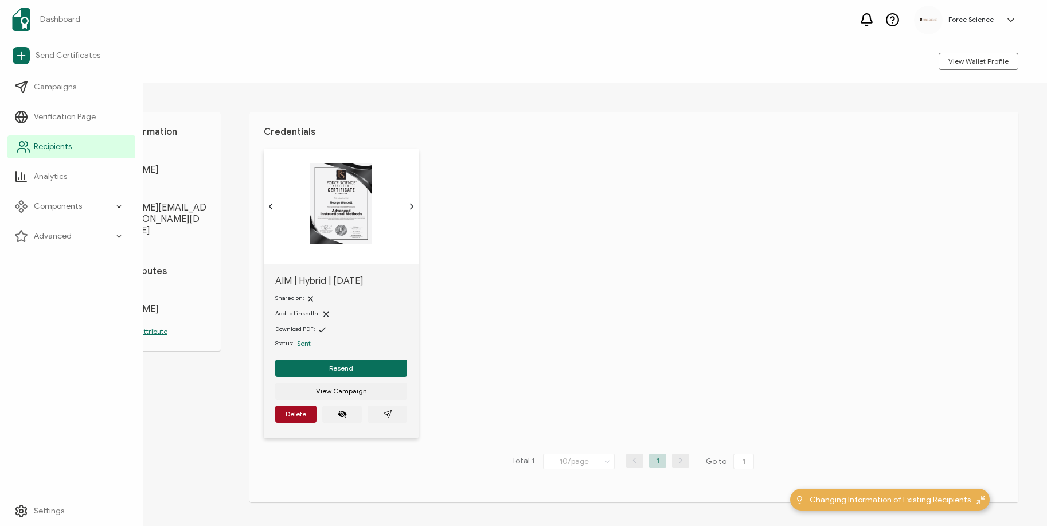
click at [28, 146] on icon at bounding box center [24, 147] width 14 height 14
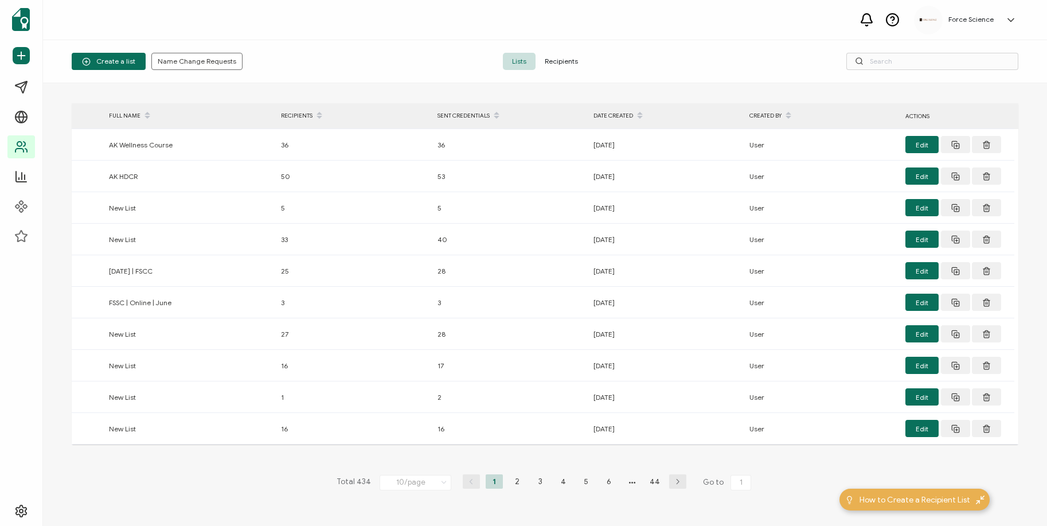
drag, startPoint x: 556, startPoint y: 63, endPoint x: 584, endPoint y: 60, distance: 28.3
click at [556, 63] on span "Recipients" at bounding box center [561, 61] width 52 height 17
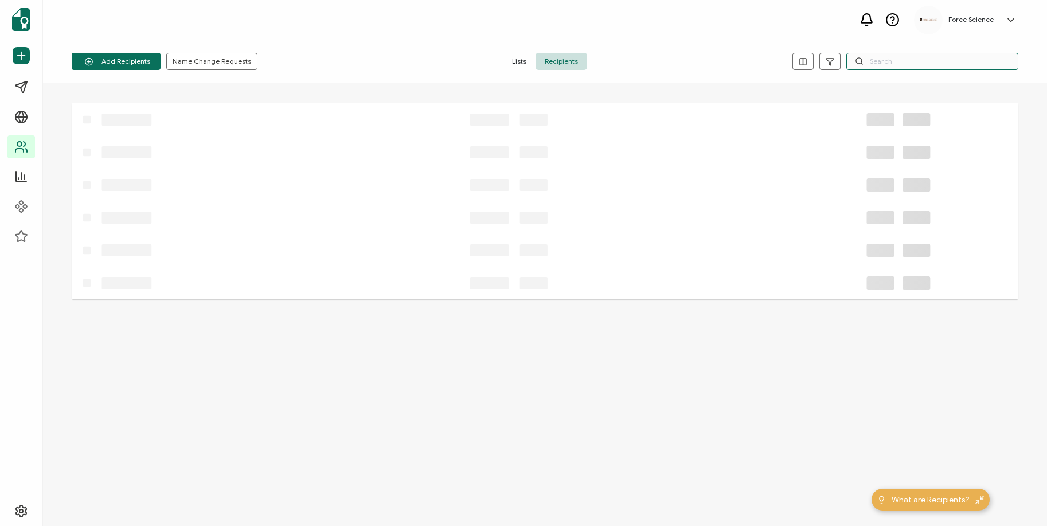
click at [891, 59] on input "text" at bounding box center [932, 61] width 172 height 17
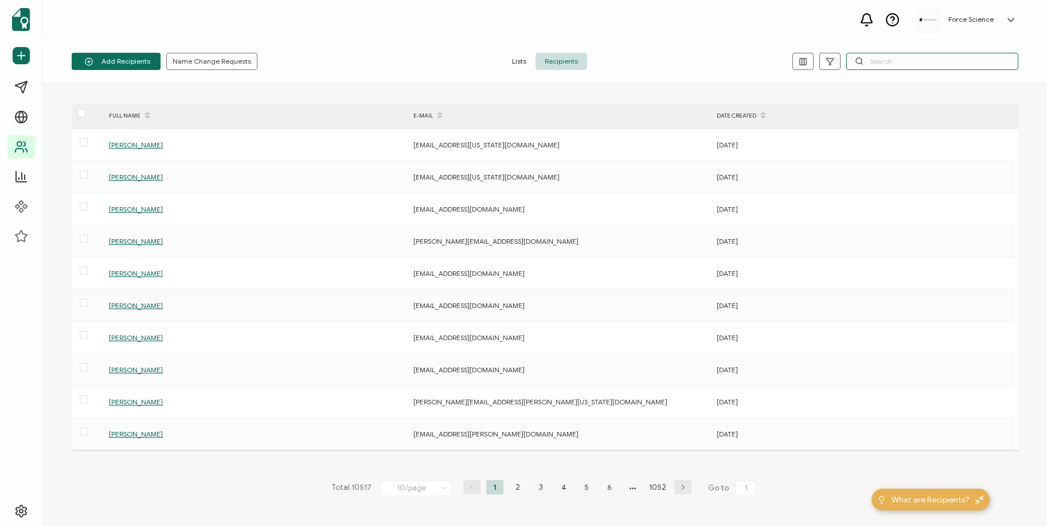
paste input "[PERSON_NAME][EMAIL_ADDRESS][DOMAIN_NAME]"
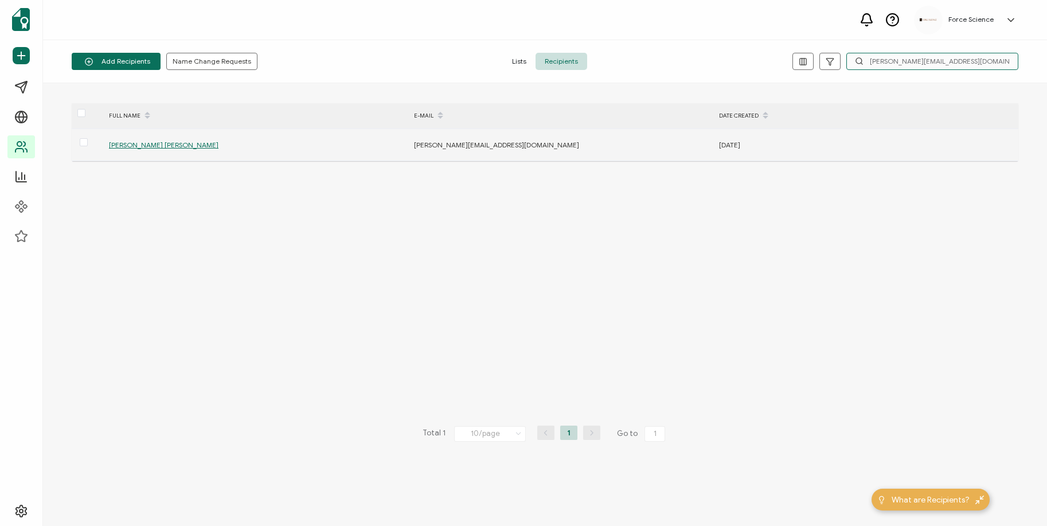
type input "[PERSON_NAME][EMAIL_ADDRESS][DOMAIN_NAME]"
click at [152, 146] on span "[PERSON_NAME] [PERSON_NAME]" at bounding box center [163, 144] width 109 height 9
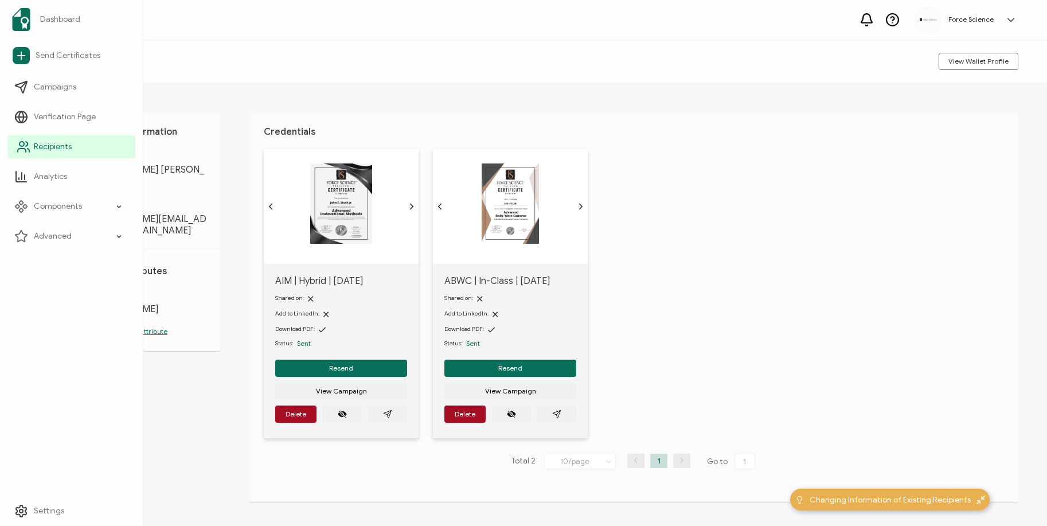
click at [27, 147] on icon at bounding box center [24, 147] width 14 height 14
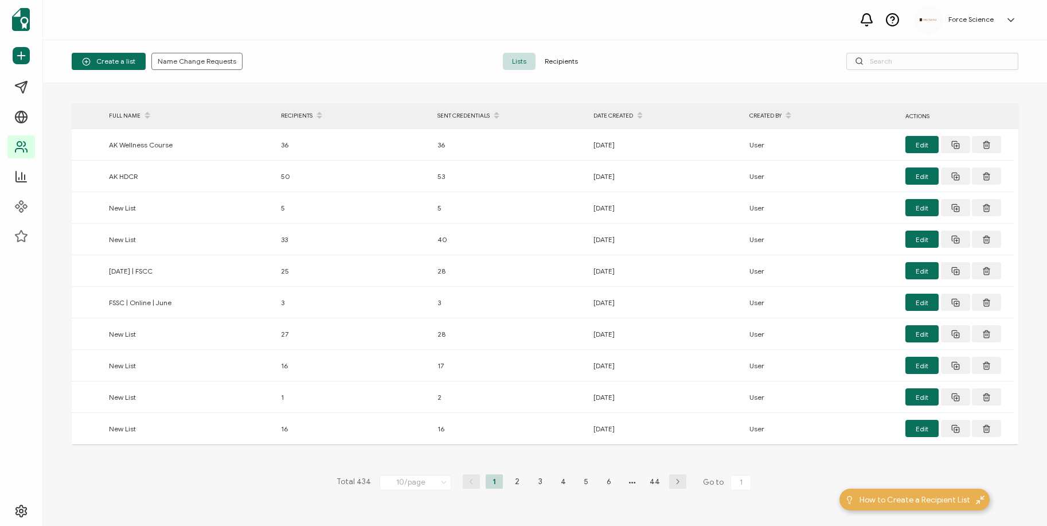
click at [561, 61] on span "Recipients" at bounding box center [561, 61] width 52 height 17
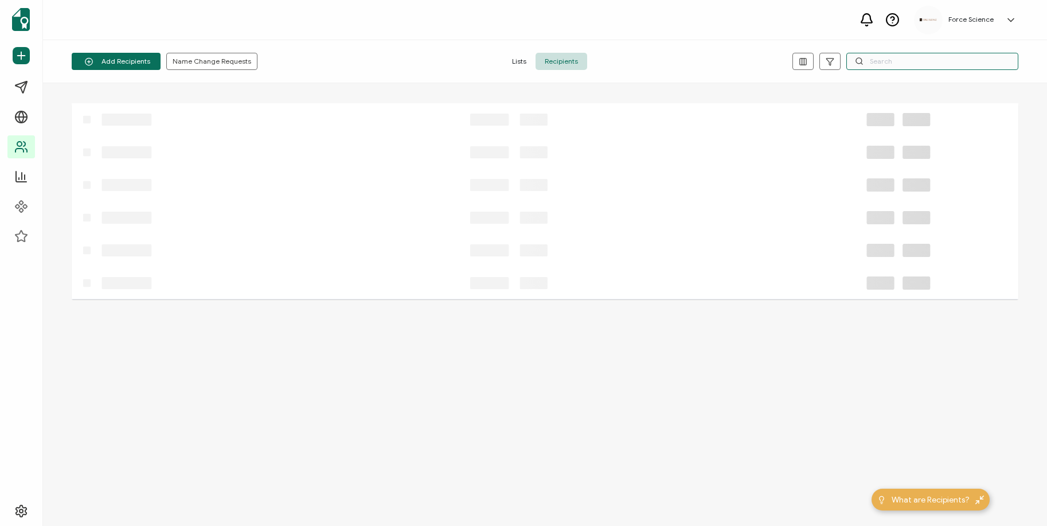
click at [899, 63] on input "text" at bounding box center [932, 61] width 172 height 17
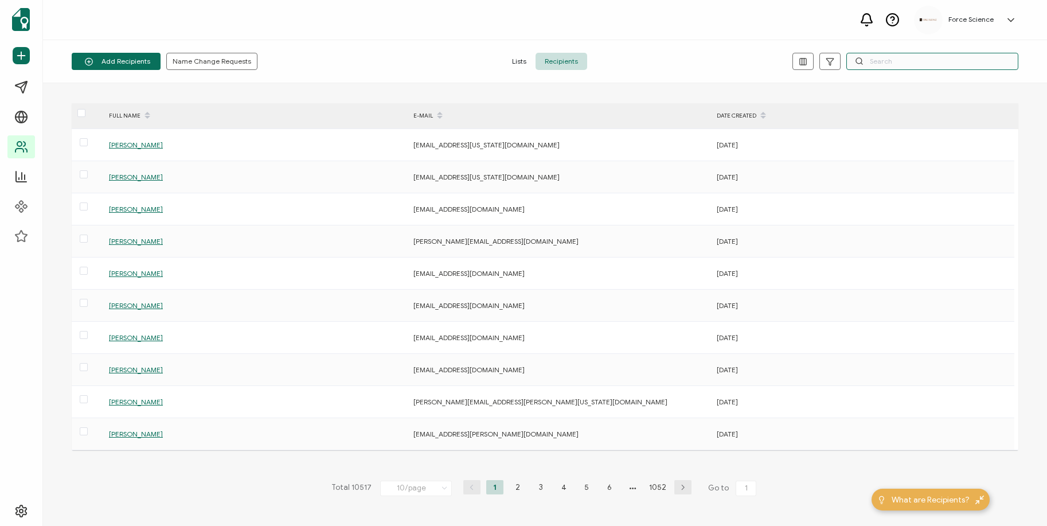
paste input "[EMAIL_ADDRESS][DOMAIN_NAME]"
type input "[EMAIL_ADDRESS][DOMAIN_NAME]"
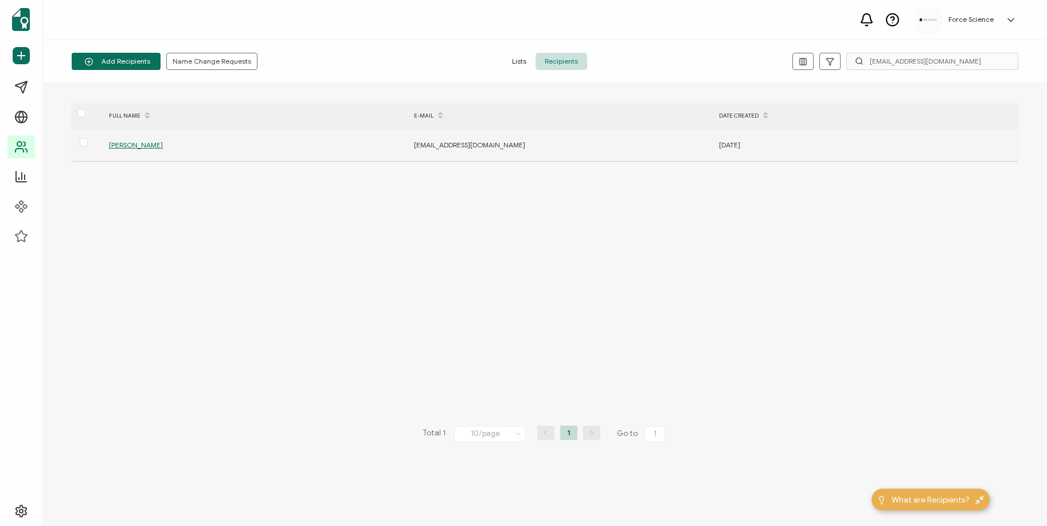
click at [136, 140] on span "[PERSON_NAME]" at bounding box center [136, 144] width 54 height 9
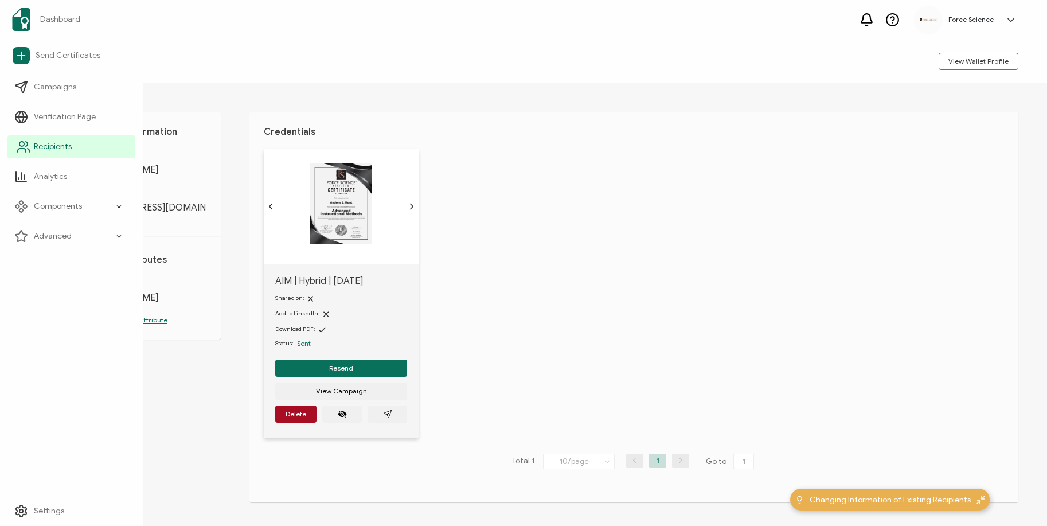
click at [26, 150] on icon at bounding box center [24, 147] width 14 height 14
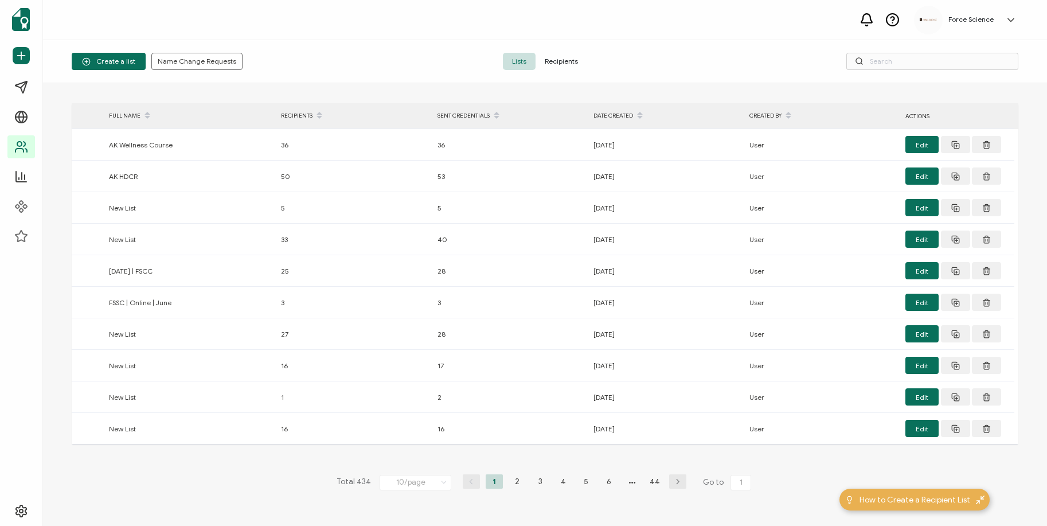
drag, startPoint x: 574, startPoint y: 62, endPoint x: 592, endPoint y: 58, distance: 18.8
click at [574, 62] on span "Recipients" at bounding box center [561, 61] width 52 height 17
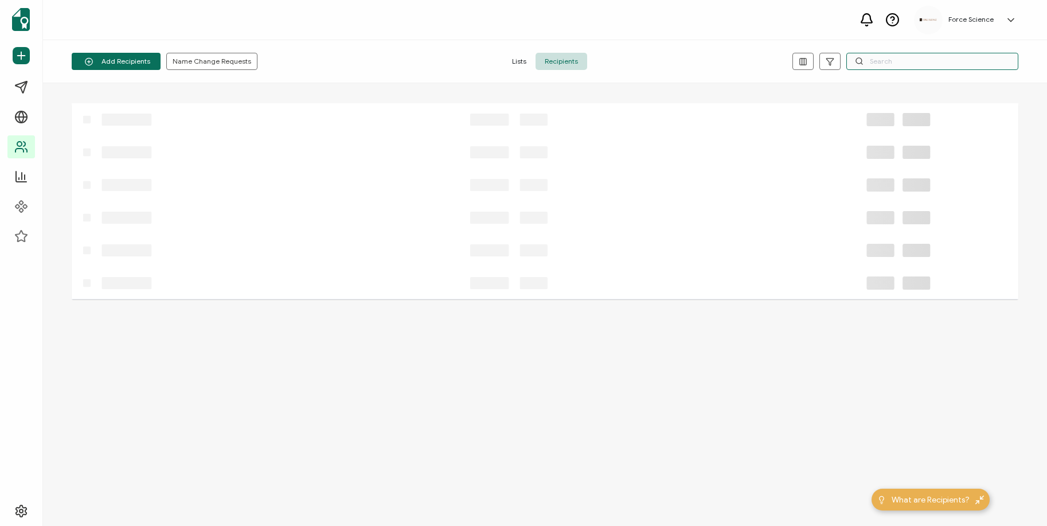
click at [900, 59] on input "text" at bounding box center [932, 61] width 172 height 17
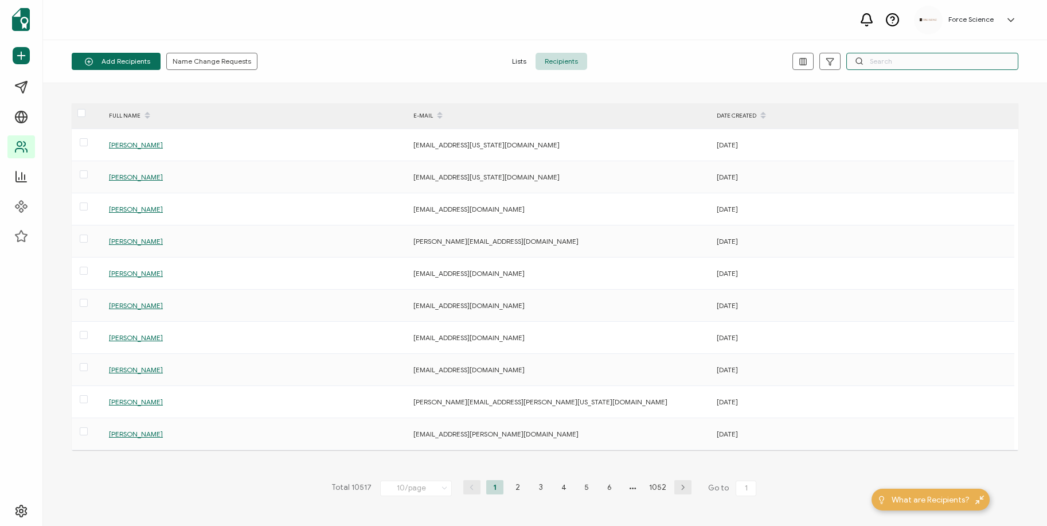
paste input "[PERSON_NAME][EMAIL_ADDRESS][US_STATE][DOMAIN_NAME]"
type input "[PERSON_NAME][EMAIL_ADDRESS][US_STATE][DOMAIN_NAME]"
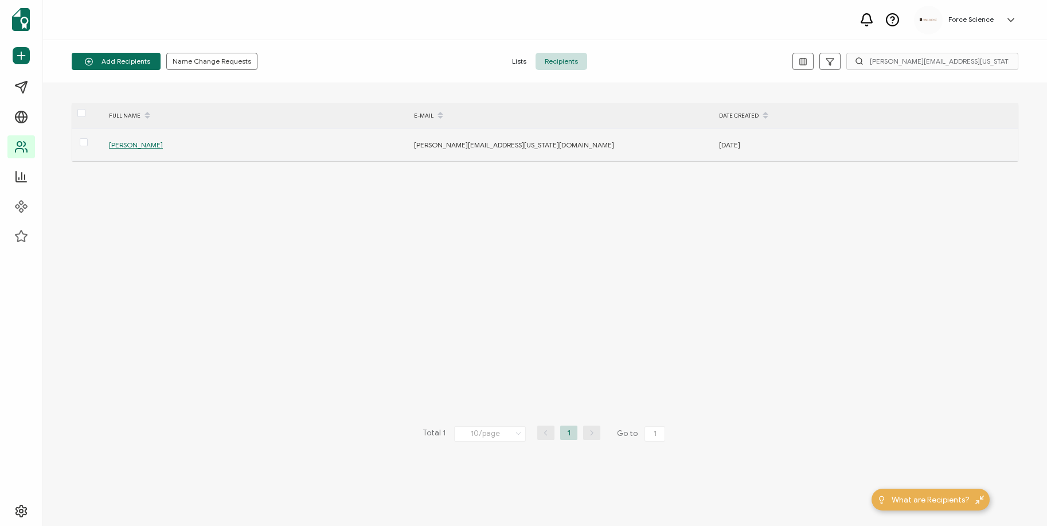
click at [140, 143] on span "[PERSON_NAME]" at bounding box center [136, 144] width 54 height 9
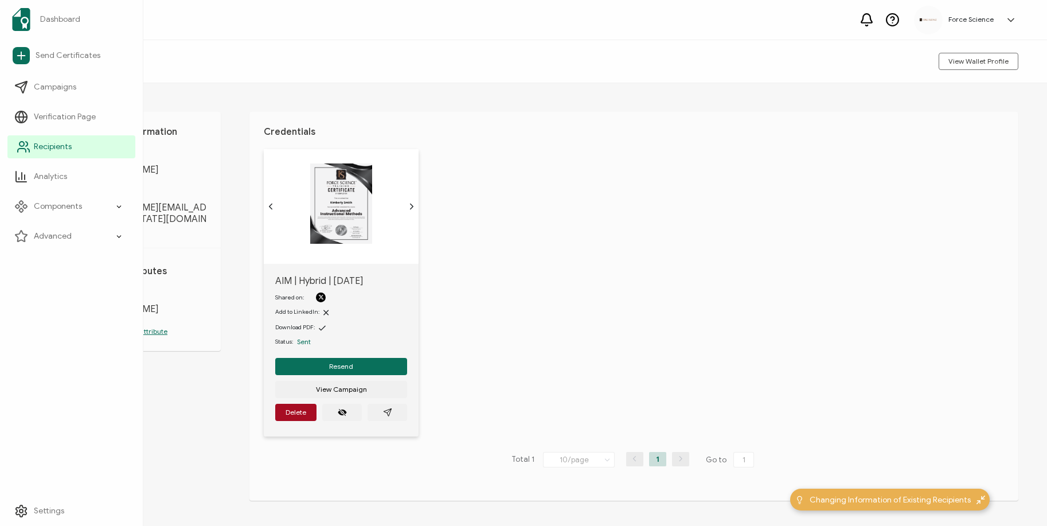
click at [22, 146] on circle at bounding box center [21, 144] width 5 height 5
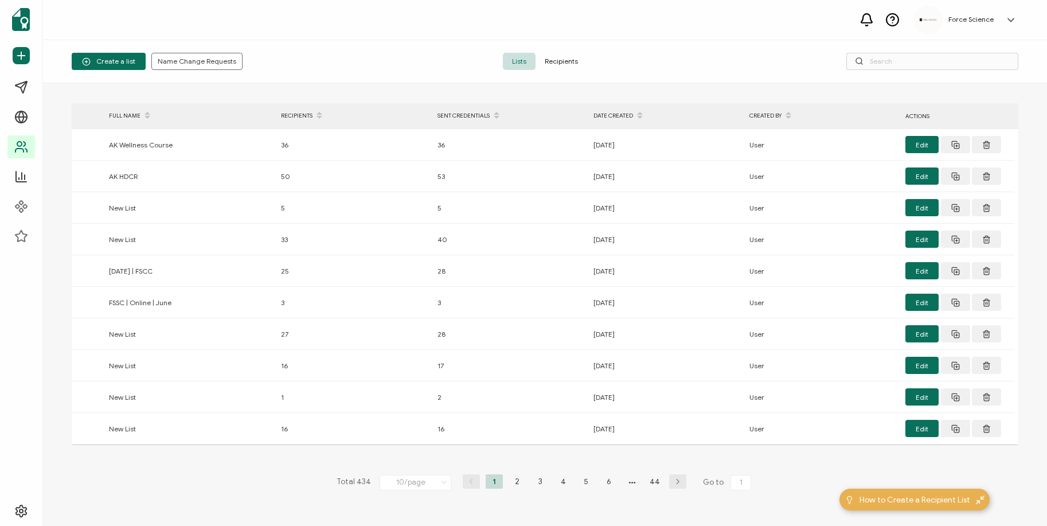
click at [573, 66] on span "Recipients" at bounding box center [561, 61] width 52 height 17
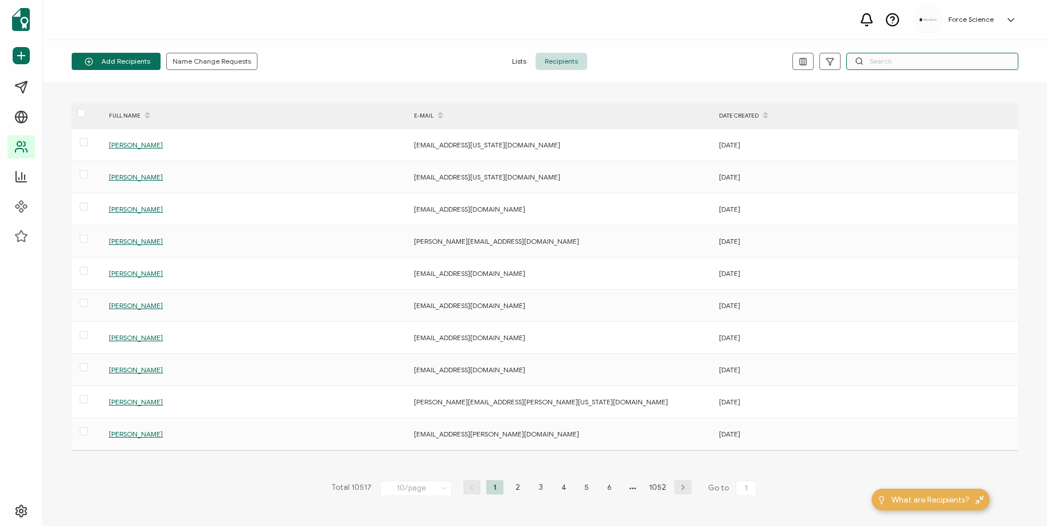
click at [894, 61] on input "text" at bounding box center [932, 61] width 172 height 17
paste input "[PERSON_NAME][EMAIL_ADDRESS][PERSON_NAME][DOMAIN_NAME]"
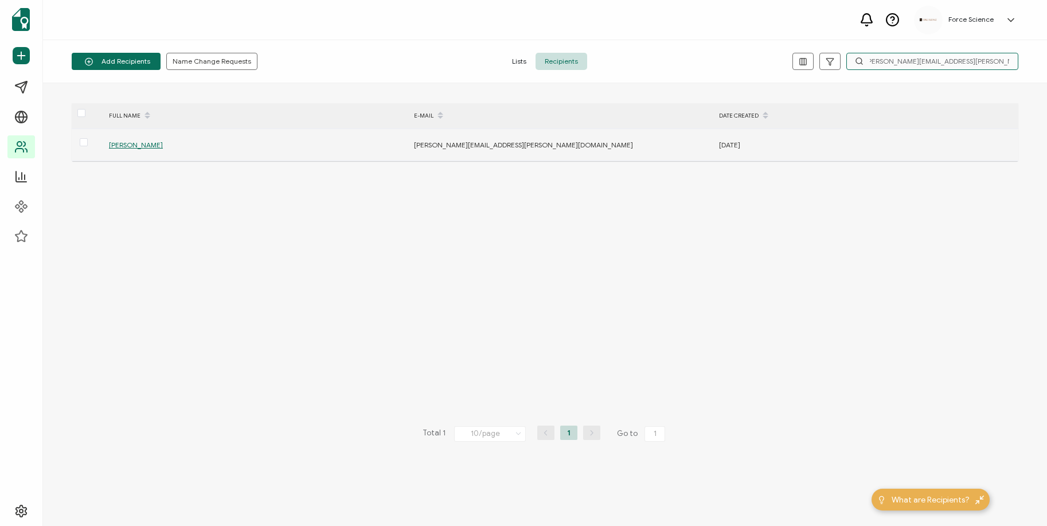
type input "[PERSON_NAME][EMAIL_ADDRESS][PERSON_NAME][DOMAIN_NAME]"
click at [125, 143] on span "[PERSON_NAME]" at bounding box center [136, 144] width 54 height 9
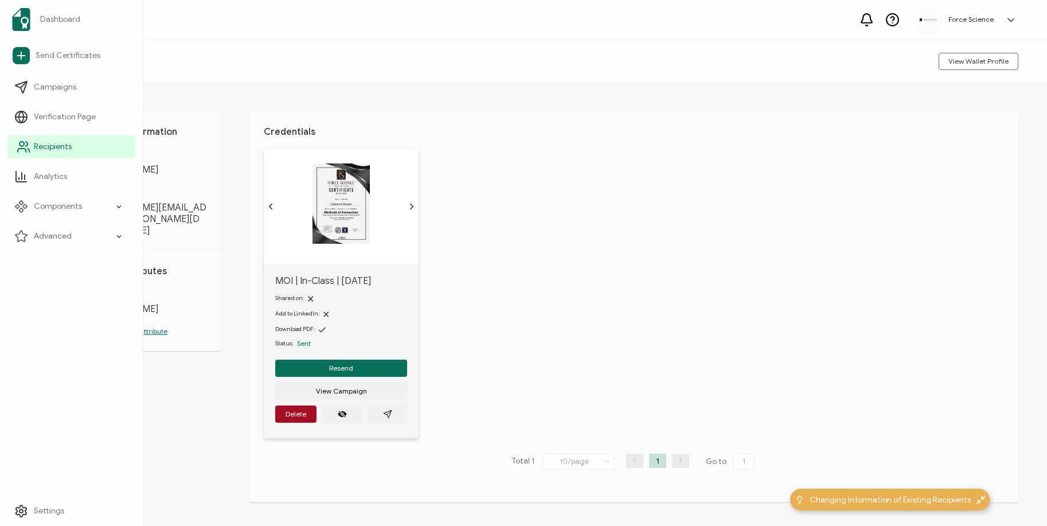
click at [33, 147] on link "Recipients" at bounding box center [71, 146] width 128 height 23
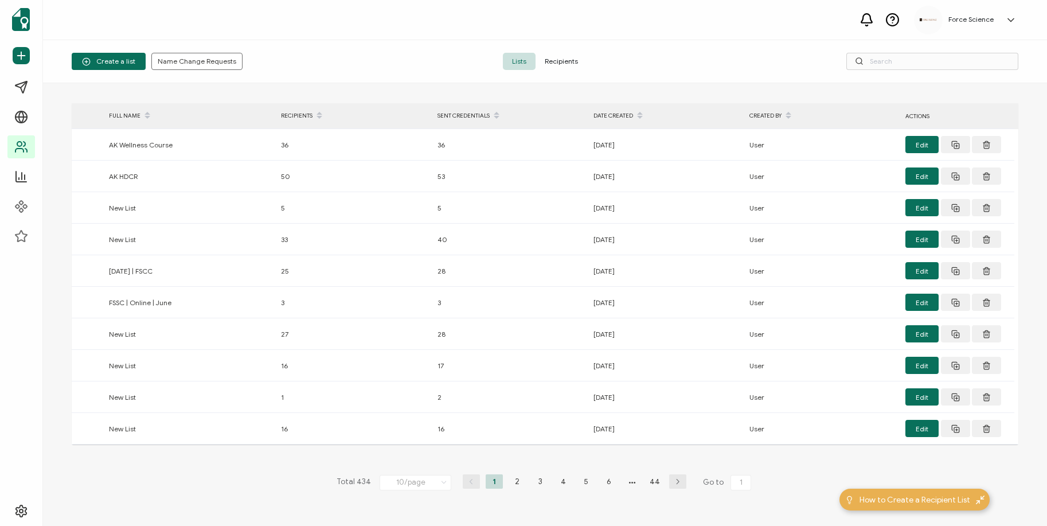
click at [560, 61] on span "Recipients" at bounding box center [561, 61] width 52 height 17
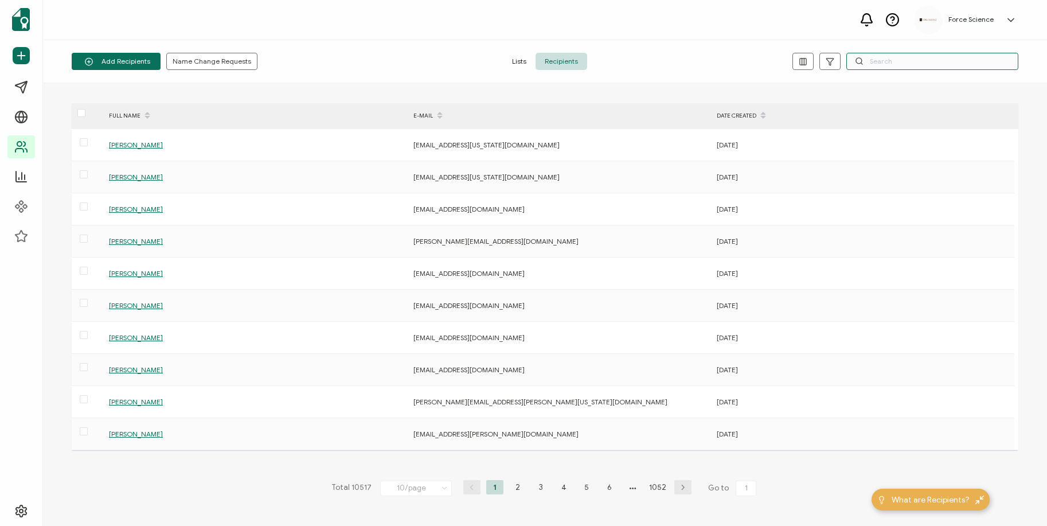
click at [899, 66] on input "text" at bounding box center [932, 61] width 172 height 17
paste input "[PERSON_NAME][EMAIL_ADDRESS][PERSON_NAME][DOMAIN_NAME]"
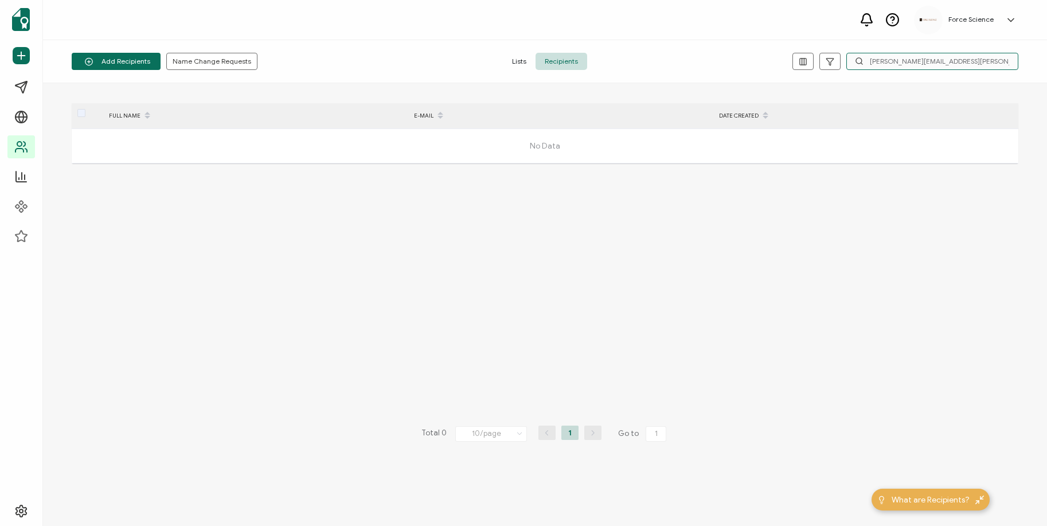
click at [961, 62] on input "[PERSON_NAME][EMAIL_ADDRESS][PERSON_NAME][DOMAIN_NAME]" at bounding box center [932, 61] width 172 height 17
paste input "cjohnson1@[PERSON_NAME]"
type input "[EMAIL_ADDRESS][DOMAIN_NAME]"
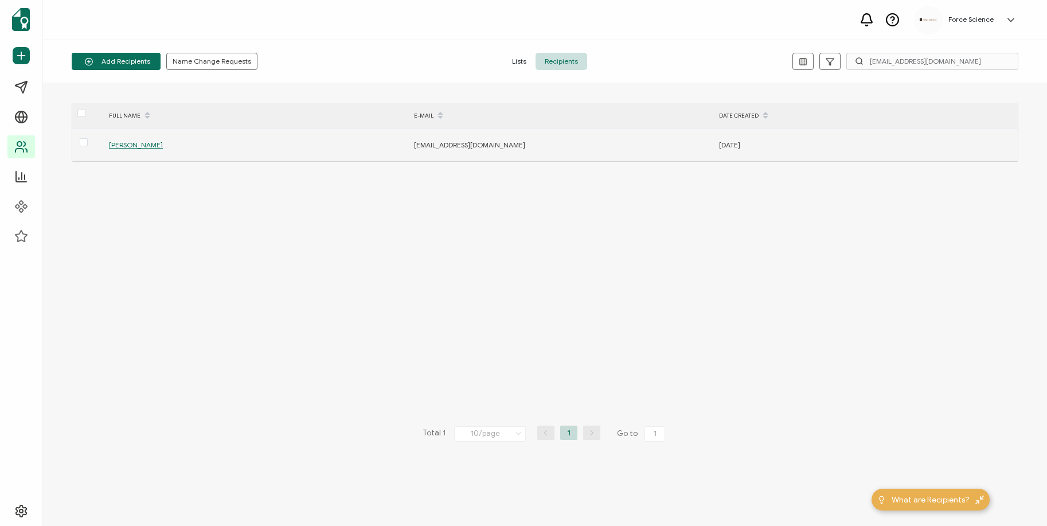
click at [144, 143] on span "[PERSON_NAME]" at bounding box center [136, 144] width 54 height 9
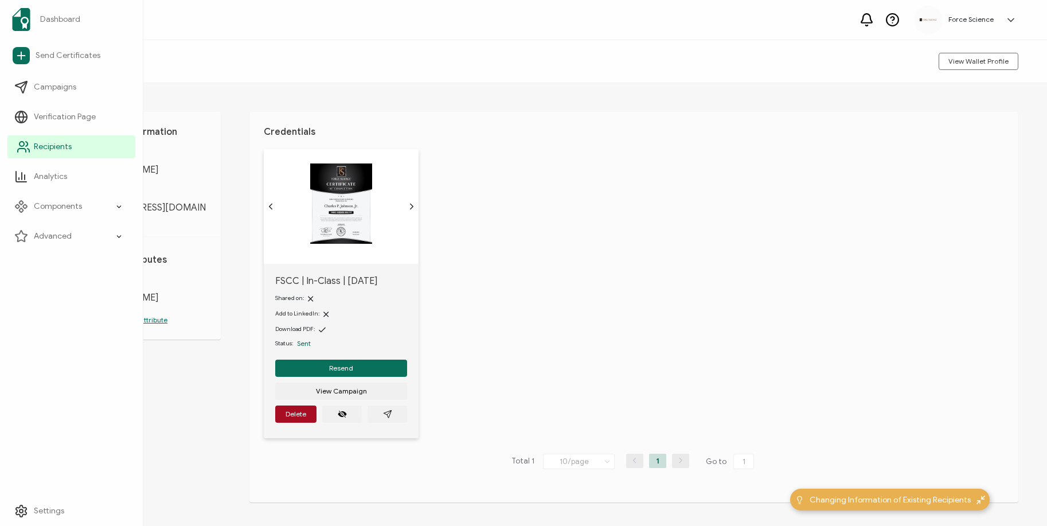
click at [21, 144] on icon at bounding box center [24, 147] width 14 height 14
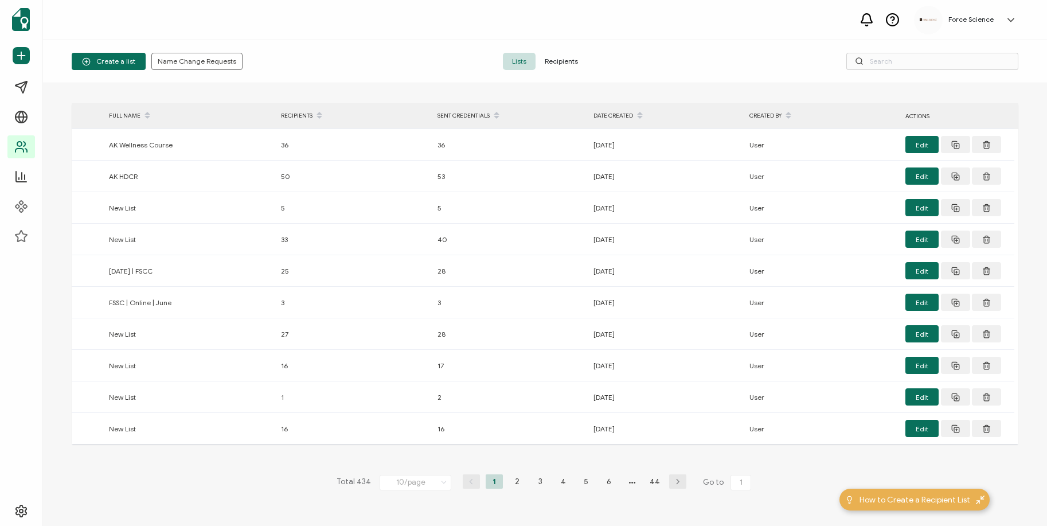
click at [571, 61] on span "Recipients" at bounding box center [561, 61] width 52 height 17
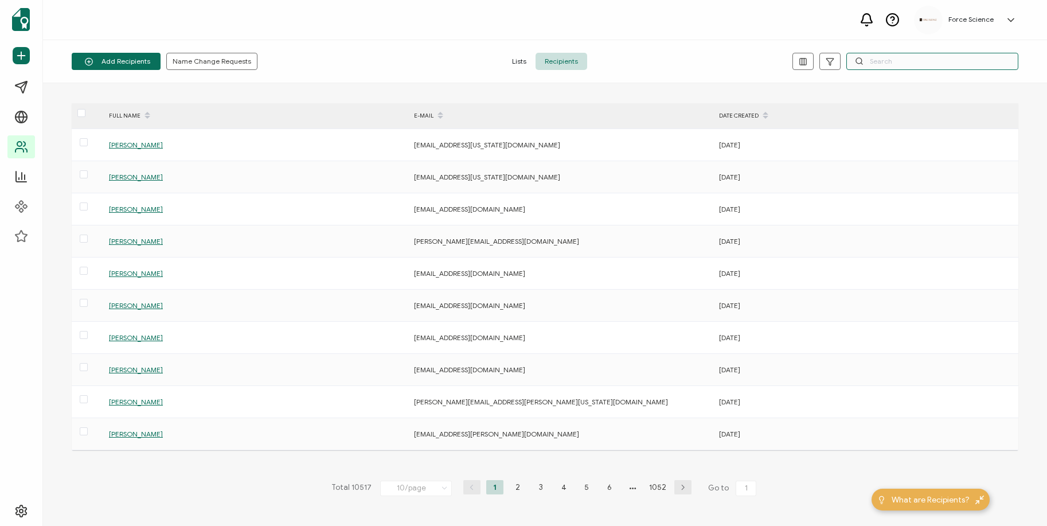
click at [896, 61] on input "text" at bounding box center [932, 61] width 172 height 17
paste input "[PERSON_NAME]"
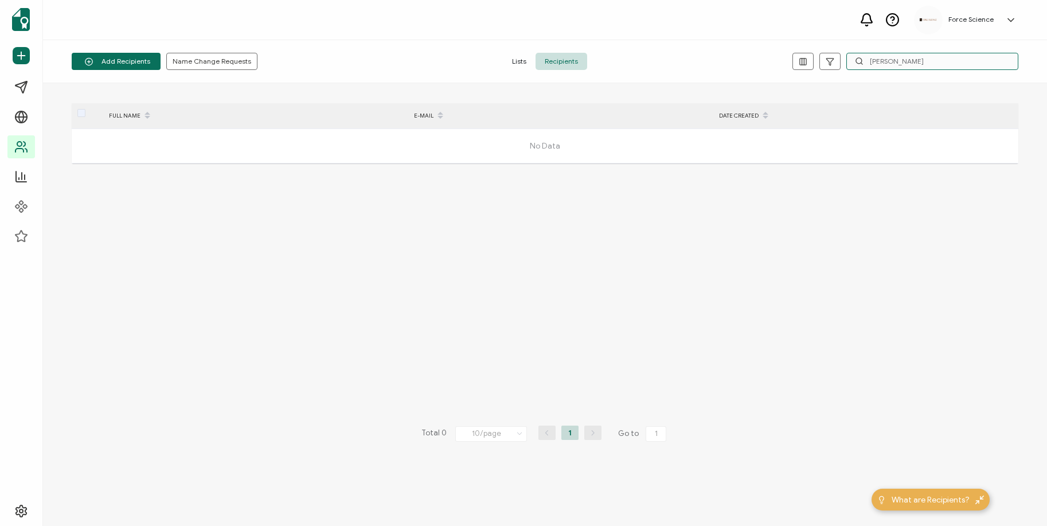
click at [883, 62] on input "[PERSON_NAME]" at bounding box center [932, 61] width 172 height 17
paste input "[PERSON_NAME][EMAIL_ADDRESS][PERSON_NAME][DOMAIN_NAME]"
click at [896, 58] on input "[PERSON_NAME][EMAIL_ADDRESS][PERSON_NAME][DOMAIN_NAME]" at bounding box center [932, 61] width 172 height 17
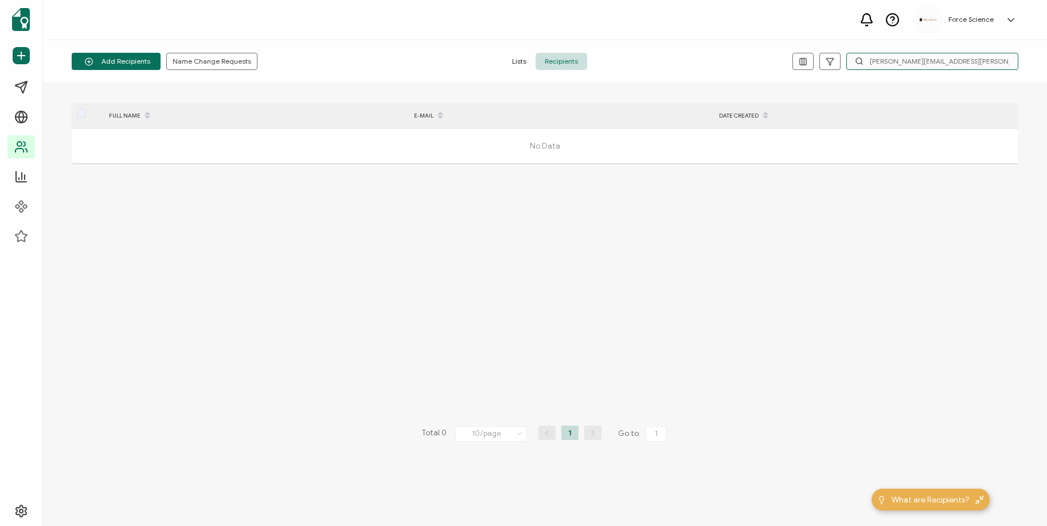
click at [896, 58] on input "[PERSON_NAME][EMAIL_ADDRESS][PERSON_NAME][DOMAIN_NAME]" at bounding box center [932, 61] width 172 height 17
paste input "jwolfensberger@[PERSON_NAME]"
click at [836, 337] on div "FULL NAME E-MAIL DATE CREATED No Data Total 0 10/page 10/page 20/page 50/page 1…" at bounding box center [545, 304] width 946 height 402
click at [924, 61] on input "[PERSON_NAME][EMAIL_ADDRESS][DOMAIN_NAME]" at bounding box center [932, 61] width 172 height 17
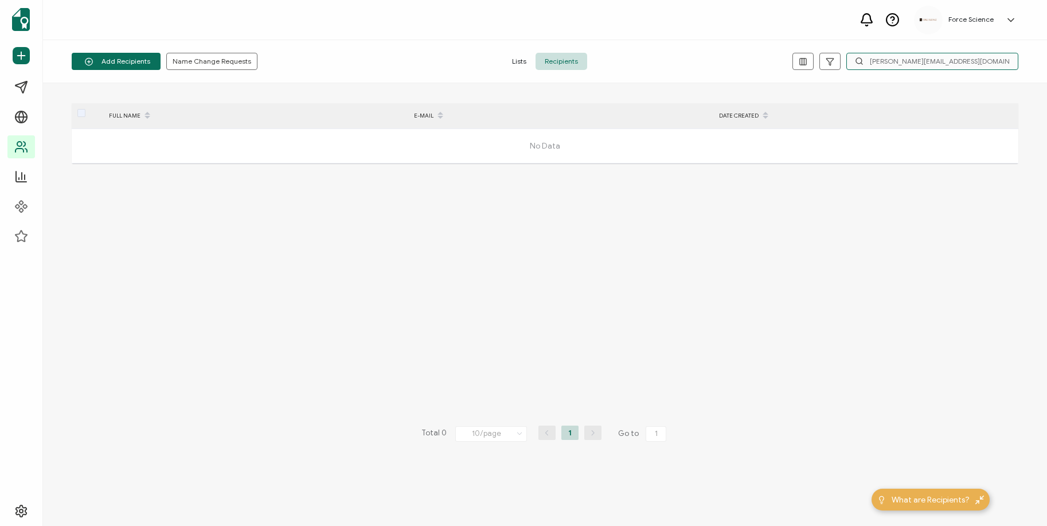
click at [924, 61] on input "[PERSON_NAME][EMAIL_ADDRESS][DOMAIN_NAME]" at bounding box center [932, 61] width 172 height 17
paste input "ohnoconnor@supremecourt"
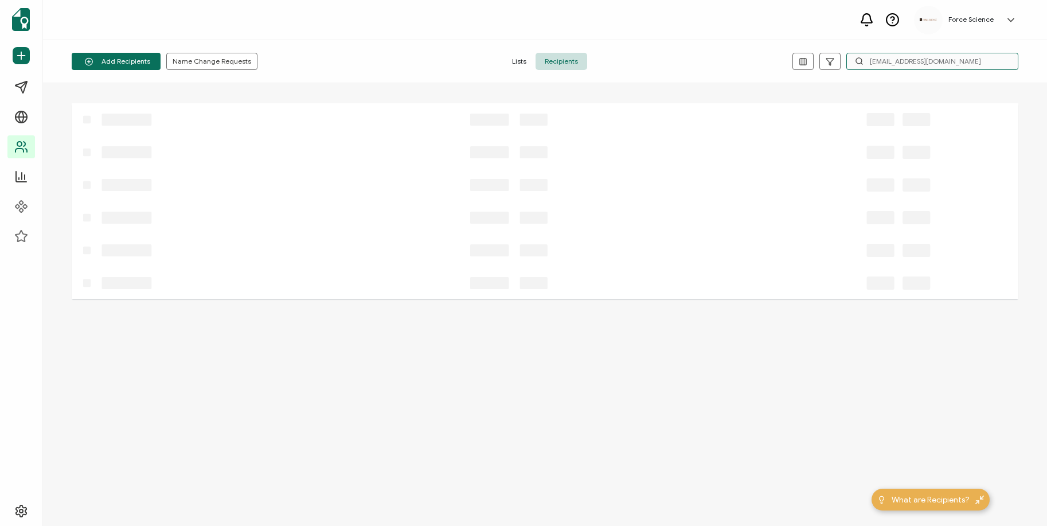
type input "[EMAIL_ADDRESS][DOMAIN_NAME]"
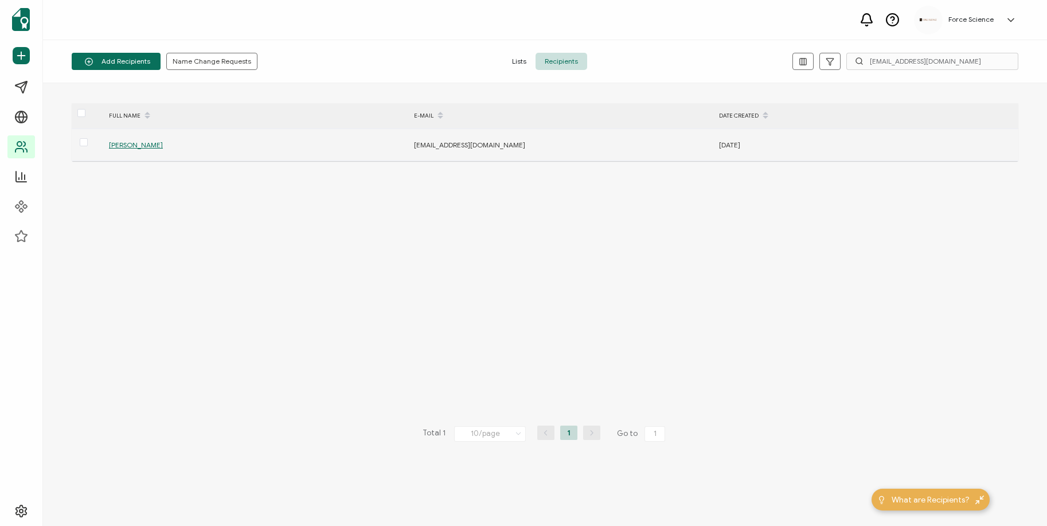
click at [129, 143] on span "[PERSON_NAME]" at bounding box center [136, 144] width 54 height 9
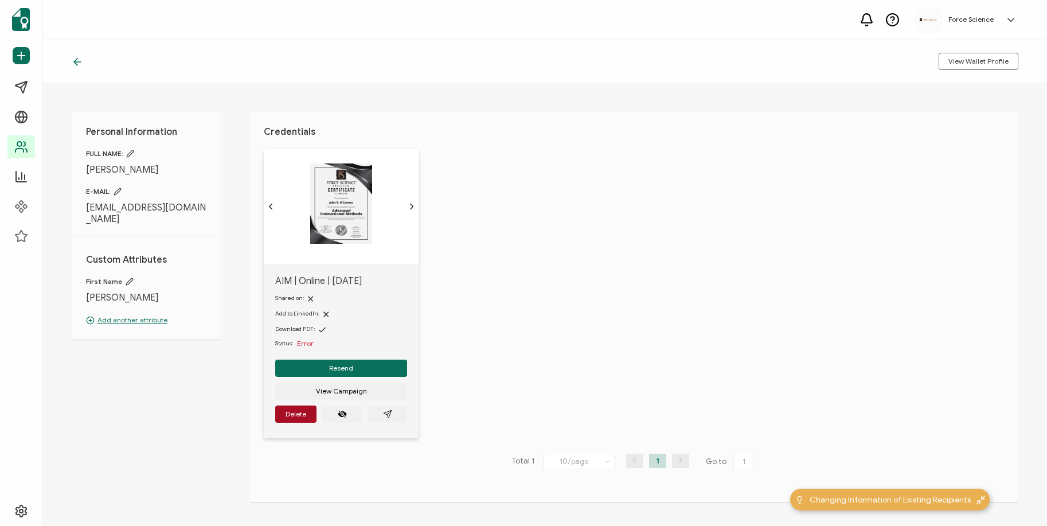
click at [133, 152] on icon at bounding box center [130, 154] width 8 height 8
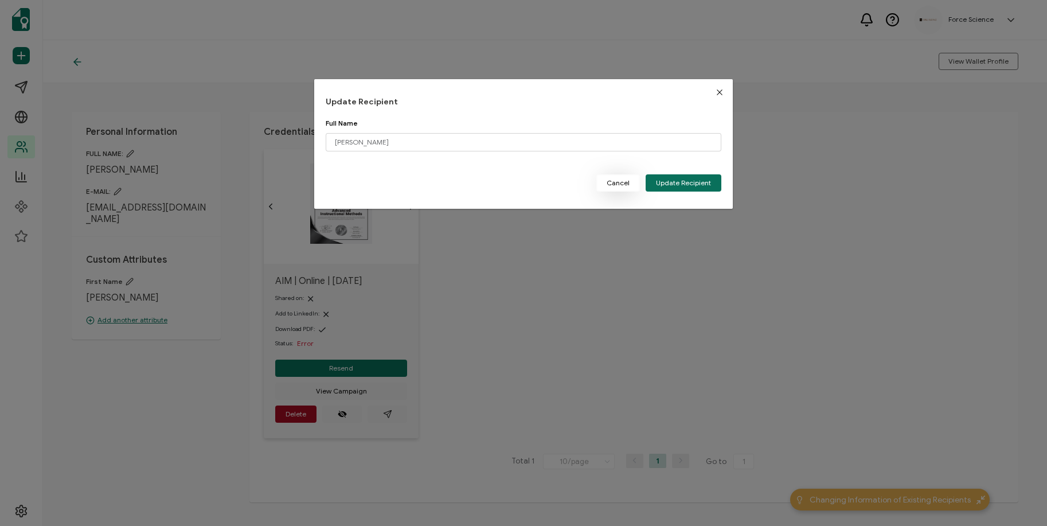
click at [628, 182] on button "Cancel" at bounding box center [618, 182] width 44 height 17
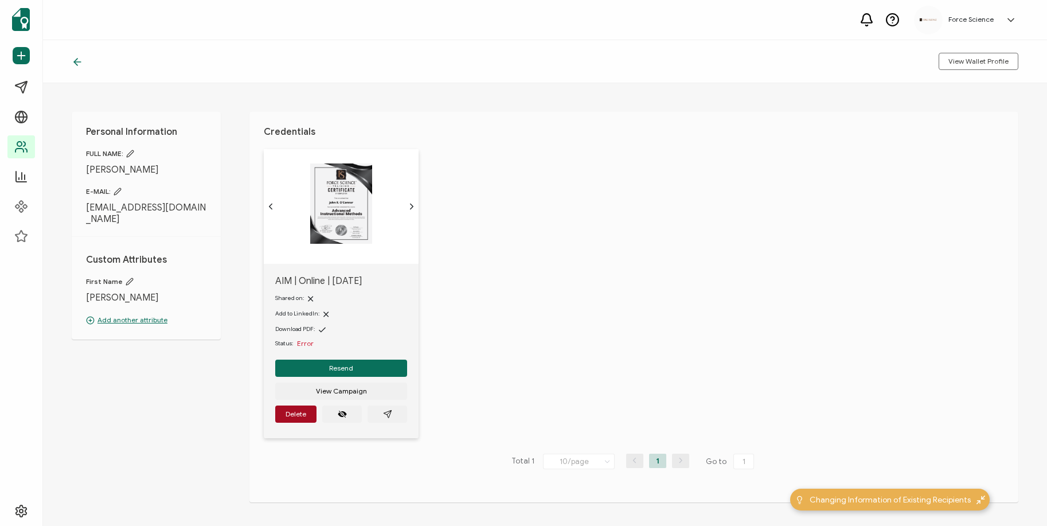
click at [119, 191] on span "E-MAIL:" at bounding box center [146, 191] width 120 height 9
click at [117, 191] on icon at bounding box center [117, 191] width 8 height 8
type input "[EMAIL_ADDRESS][DOMAIN_NAME]"
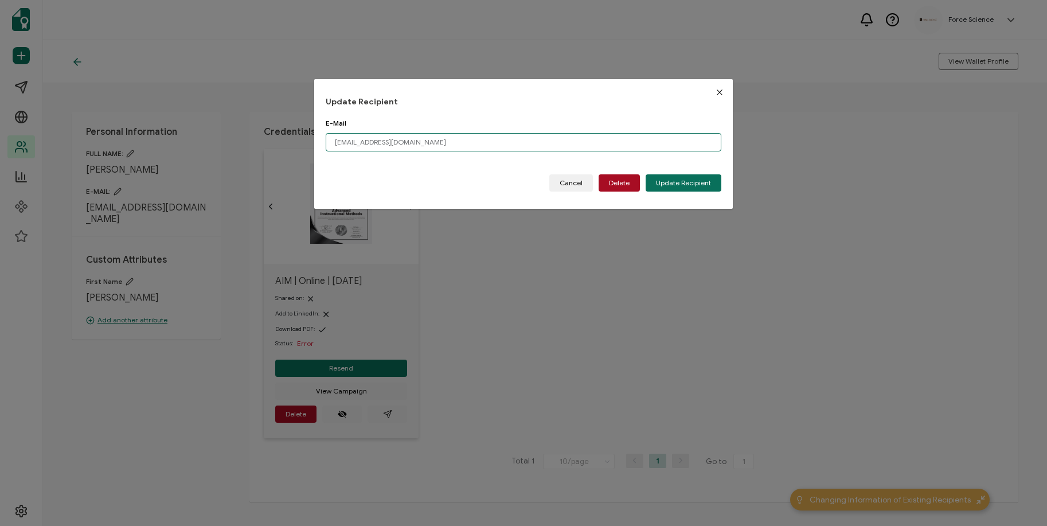
click at [395, 139] on input "[EMAIL_ADDRESS][DOMAIN_NAME]" at bounding box center [523, 142] width 395 height 18
click at [672, 181] on span "Update Recipient" at bounding box center [683, 182] width 55 height 7
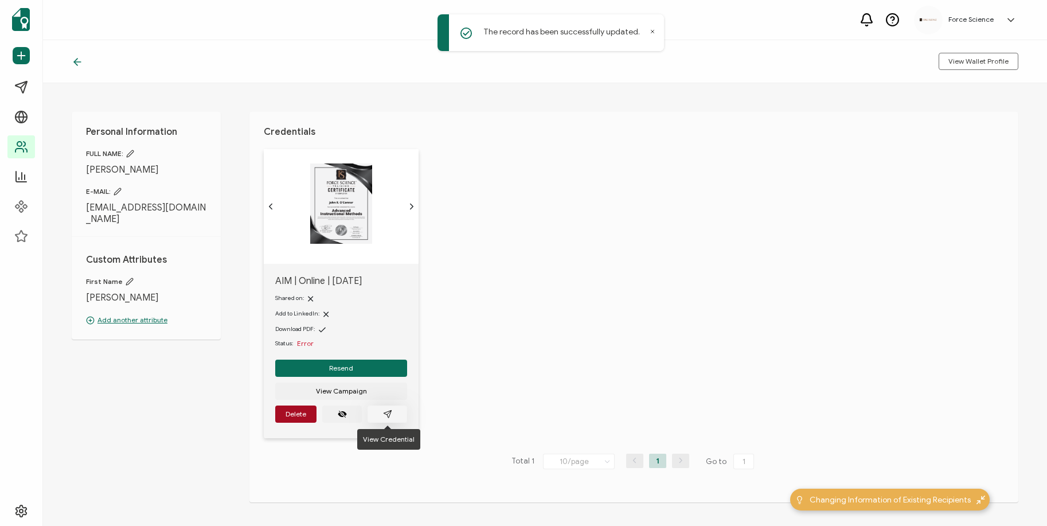
click at [381, 417] on button "button" at bounding box center [387, 413] width 40 height 17
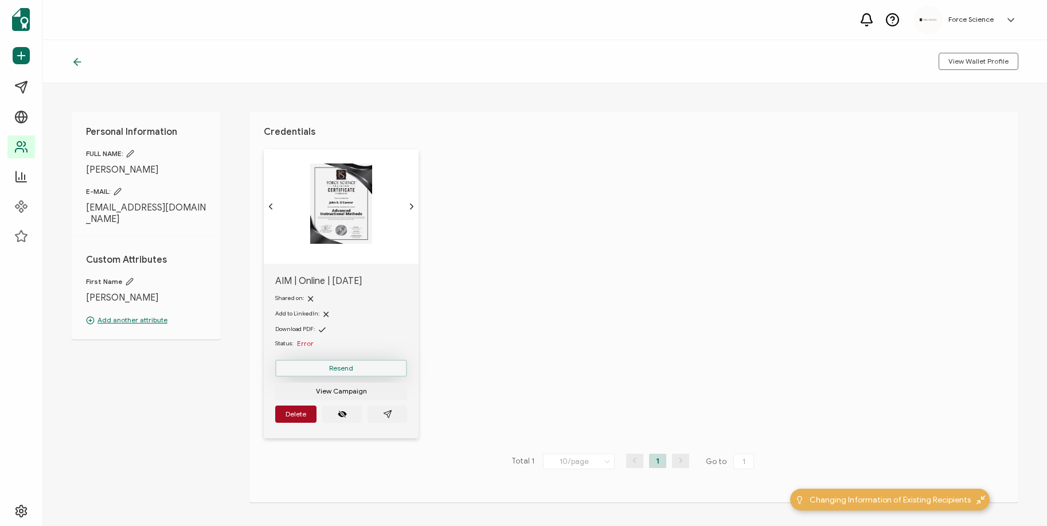
click at [354, 363] on button "Resend" at bounding box center [341, 367] width 132 height 17
